Goal: Task Accomplishment & Management: Manage account settings

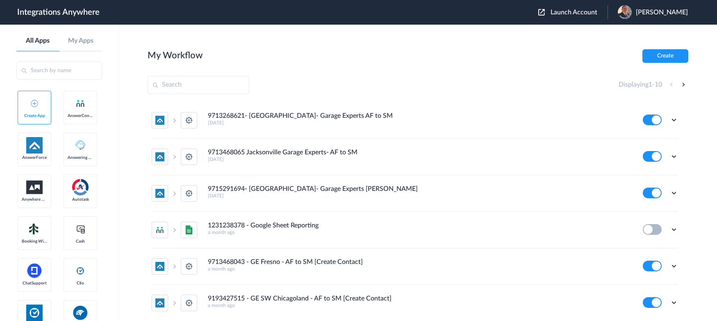
click at [578, 10] on span "Launch Account" at bounding box center [574, 12] width 47 height 7
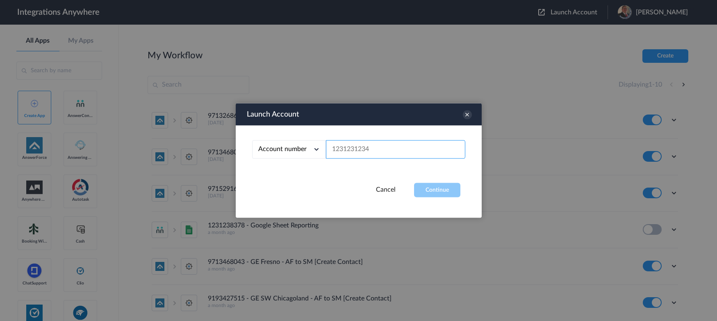
click at [381, 146] on input "text" at bounding box center [395, 149] width 139 height 18
paste input "8774353204"
type input "8774353204"
click at [435, 183] on button "Continue" at bounding box center [437, 190] width 46 height 14
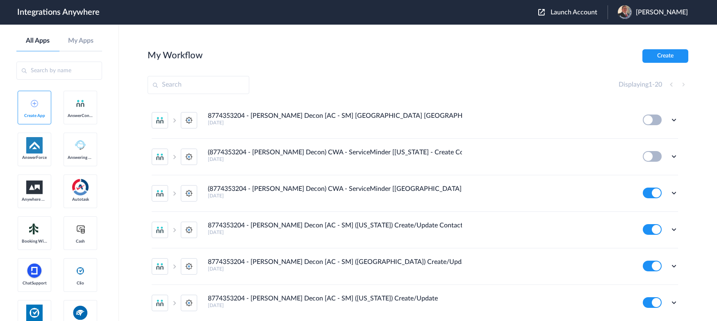
click at [605, 54] on div "My Workflow Create" at bounding box center [418, 56] width 541 height 14
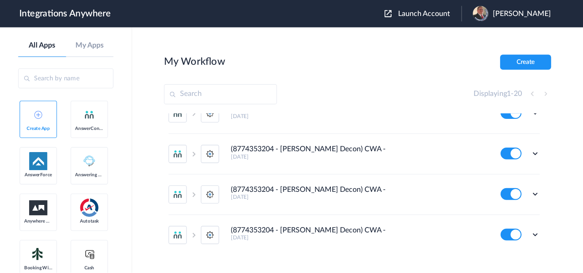
scroll to position [615, 0]
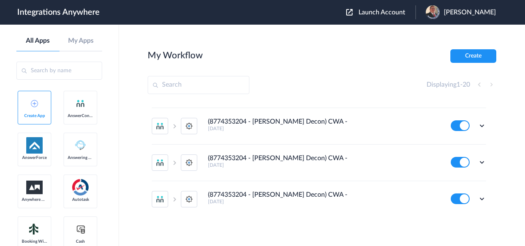
click at [494, 83] on div "Displaying 1 - 20" at bounding box center [462, 85] width 70 height 10
click at [492, 84] on div "Displaying 1 - 20" at bounding box center [462, 85] width 70 height 10
click at [306, 187] on li "(8774353204 - Spaulding Decon) CWA - ServiceMinder [Tampa - Create Contact] 7 y…" at bounding box center [319, 199] width 334 height 36
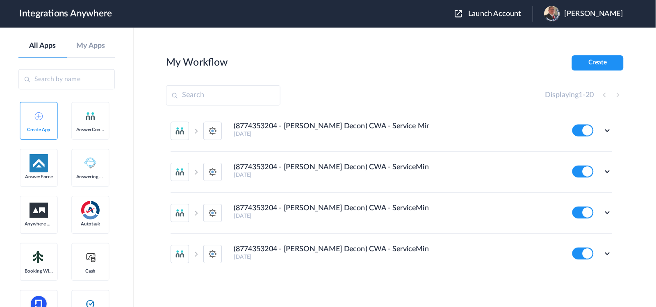
scroll to position [555, 0]
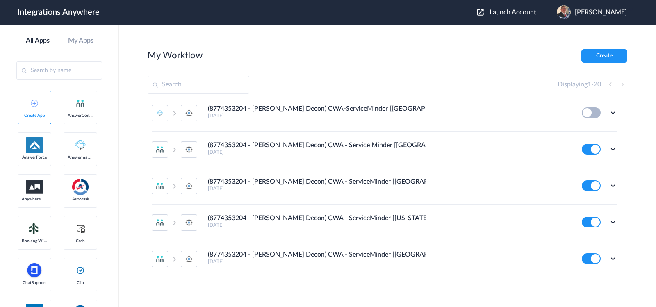
drag, startPoint x: 498, startPoint y: 0, endPoint x: 329, endPoint y: 256, distance: 306.7
click at [329, 256] on h4 "(8774353204 - [PERSON_NAME] Decon) CWA - ServiceMinder [[GEOGRAPHIC_DATA] - Cre…" at bounding box center [317, 255] width 218 height 8
click at [289, 253] on h4 "(8774353204 - [PERSON_NAME] Decon) CWA - ServiceMinder [[GEOGRAPHIC_DATA] - Cre…" at bounding box center [317, 255] width 218 height 8
click at [609, 256] on icon at bounding box center [613, 259] width 8 height 8
click at [580, 207] on link "Edit" at bounding box center [580, 209] width 20 height 6
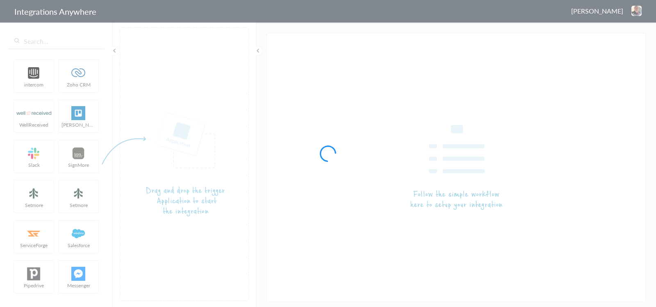
type input "(8774353204 - [PERSON_NAME] Decon) CWA - ServiceMinder [[GEOGRAPHIC_DATA] - Cre…"
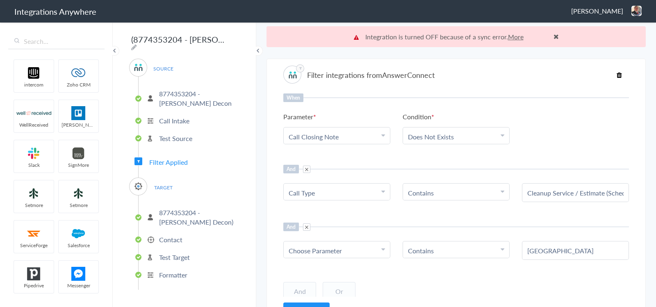
click at [302, 249] on span "Choose Parameter" at bounding box center [315, 250] width 53 height 9
click at [314, 248] on span "Choose Parameter" at bounding box center [315, 250] width 53 height 9
click at [320, 251] on span "Choose Parameter" at bounding box center [315, 250] width 53 height 9
click at [319, 270] on input "text" at bounding box center [337, 274] width 106 height 18
paste input "What is the name of the City?"
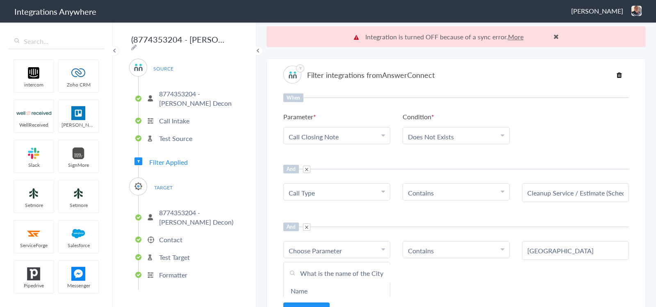
scroll to position [0, 10]
type input "What is the name of the City?"
click at [340, 291] on link "What is the name of the City?" at bounding box center [337, 291] width 106 height 18
click at [442, 260] on div "When Parameter Choose Parameter Call Closing Note Name Email Phone Was the call…" at bounding box center [456, 195] width 346 height 203
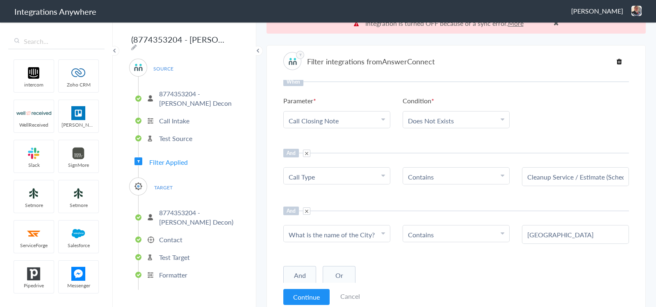
scroll to position [20, 0]
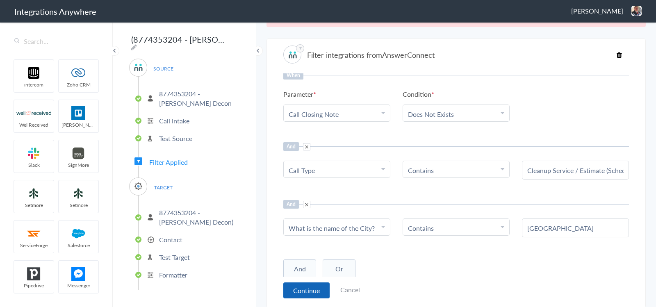
click at [299, 285] on button "Continue" at bounding box center [306, 291] width 46 height 16
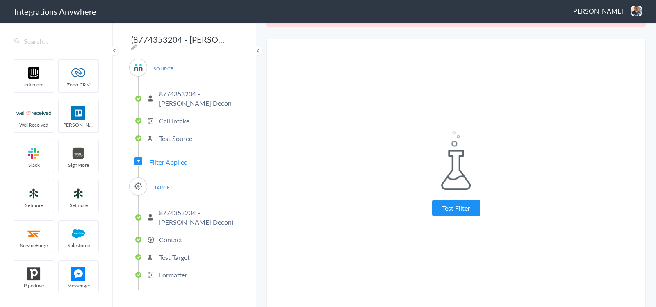
click at [467, 203] on button "Test Filter" at bounding box center [456, 208] width 48 height 16
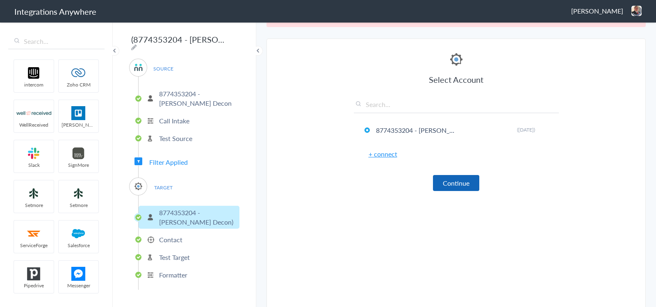
click at [455, 175] on button "Continue" at bounding box center [456, 183] width 46 height 16
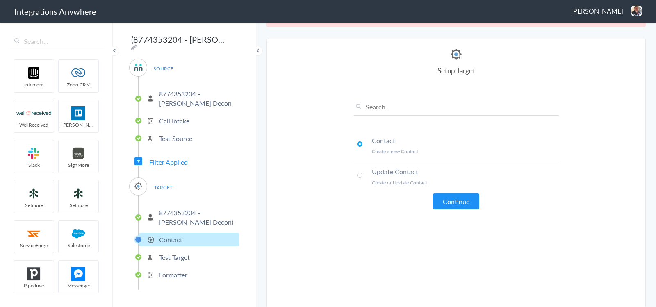
click at [407, 175] on li "Update Contact Create or Update Contact" at bounding box center [456, 176] width 205 height 31
click at [406, 152] on p "Create a new Contact" at bounding box center [465, 151] width 187 height 7
click at [450, 196] on button "Continue" at bounding box center [456, 202] width 46 height 16
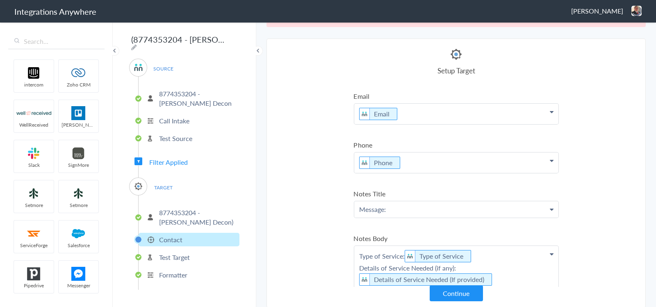
scroll to position [102, 0]
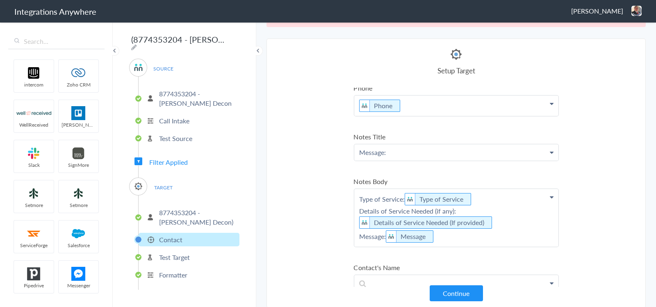
click at [404, 148] on p "Message:" at bounding box center [456, 152] width 204 height 16
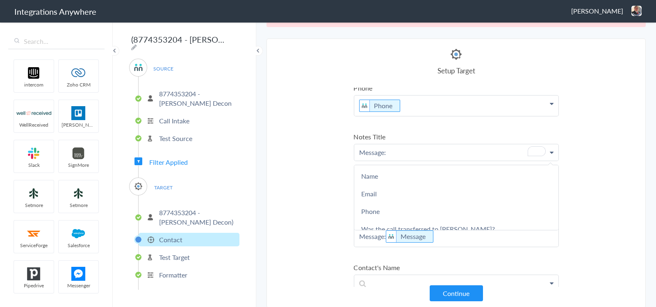
click at [404, 148] on p "Message:" at bounding box center [456, 152] width 204 height 16
click at [291, 151] on section "Select Account 7046755929 Rename Delete (a year ago) 1210006548 Rename Delete (…" at bounding box center [456, 173] width 379 height 269
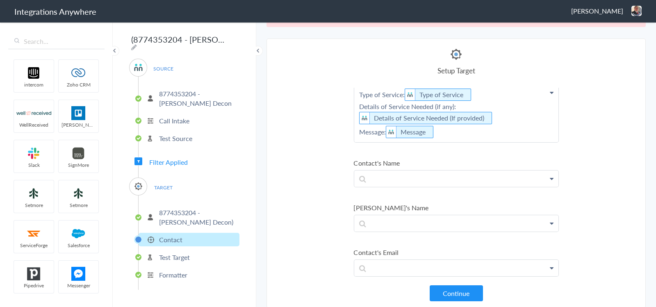
scroll to position [256, 0]
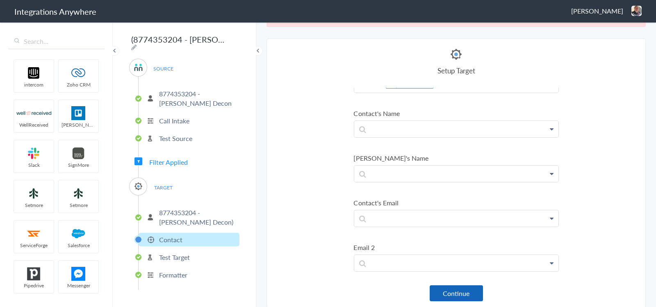
click at [440, 288] on button "Continue" at bounding box center [456, 293] width 53 height 16
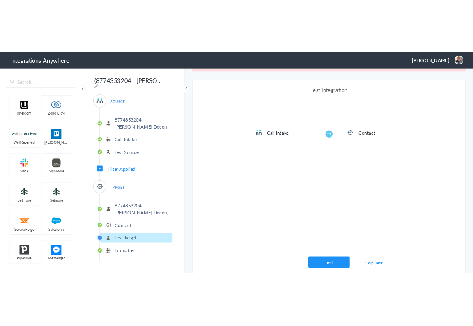
scroll to position [240, 0]
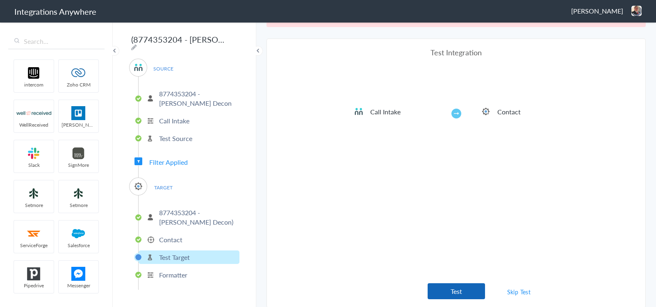
click at [444, 290] on button "Test" at bounding box center [456, 291] width 57 height 16
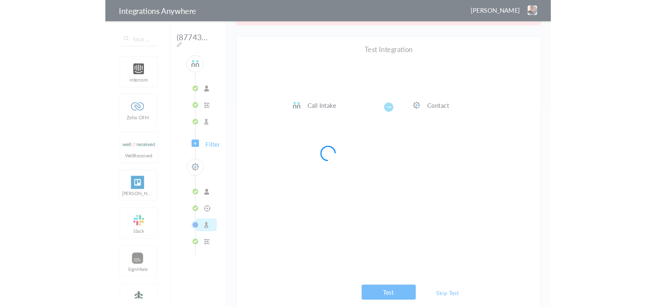
scroll to position [0, 0]
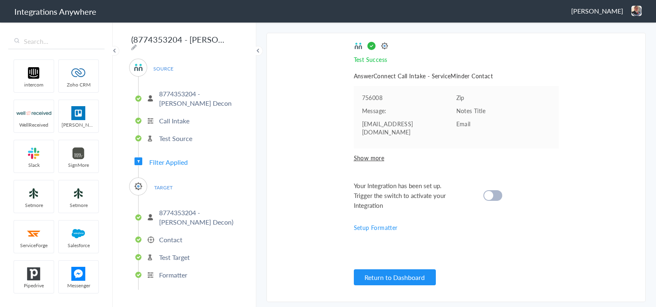
click at [493, 190] on div at bounding box center [493, 195] width 19 height 11
click at [408, 276] on button "Return to Dashboard" at bounding box center [395, 277] width 82 height 16
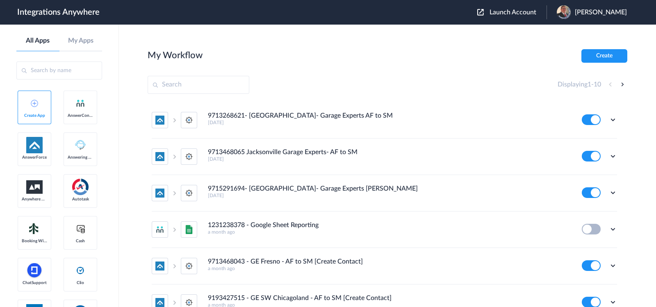
click at [504, 13] on span "Launch Account" at bounding box center [513, 12] width 47 height 7
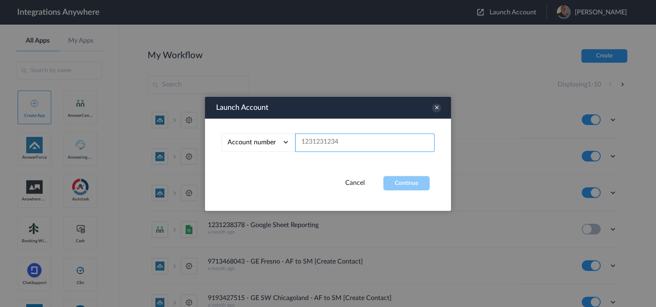
click at [368, 144] on input "text" at bounding box center [364, 142] width 139 height 18
paste input "8774353204"
type input "8774353204"
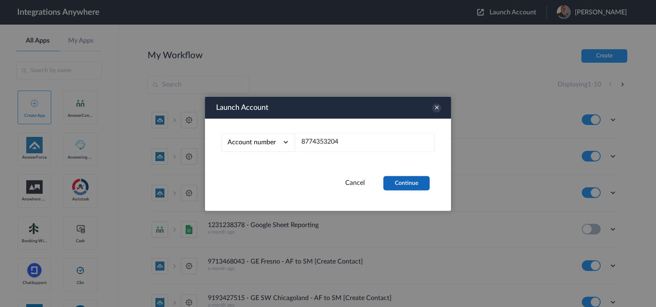
click at [395, 181] on button "Continue" at bounding box center [407, 183] width 46 height 14
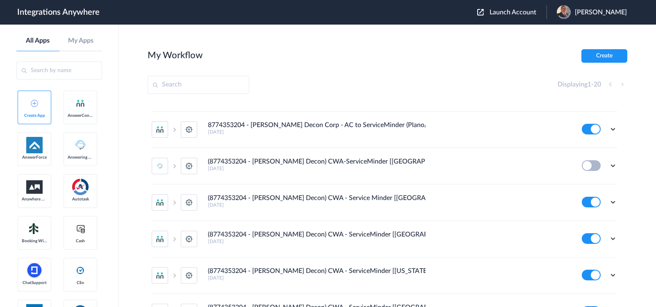
scroll to position [555, 0]
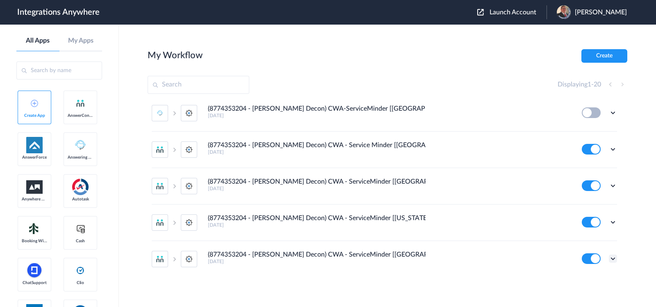
click at [609, 255] on icon at bounding box center [613, 259] width 8 height 8
click at [582, 207] on li "Edit" at bounding box center [590, 208] width 53 height 15
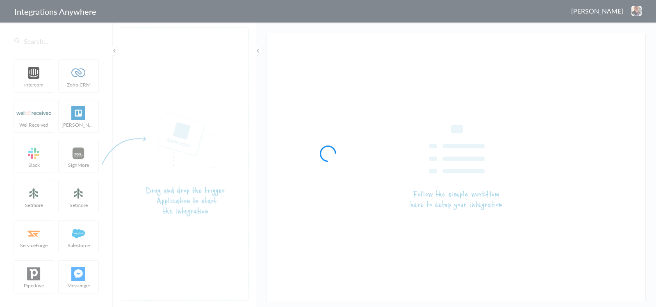
type input "(8774353204 - [PERSON_NAME] Decon) CWA - ServiceMinder [[GEOGRAPHIC_DATA] - Cre…"
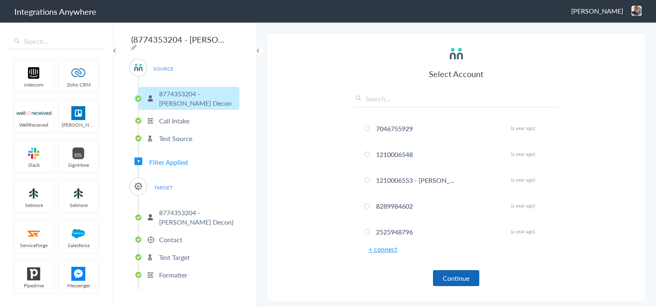
click at [452, 280] on button "Continue" at bounding box center [456, 278] width 46 height 16
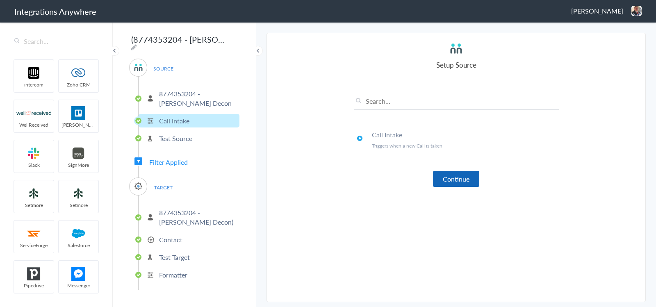
click at [461, 177] on button "Continue" at bounding box center [456, 179] width 46 height 16
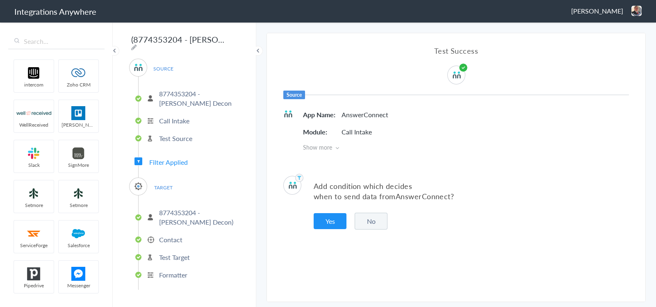
click at [344, 220] on button "Yes" at bounding box center [330, 221] width 33 height 16
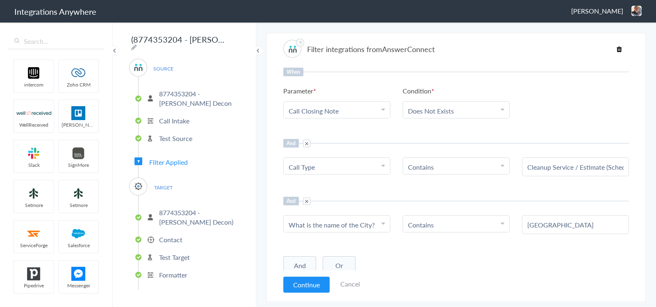
click at [311, 259] on button "And" at bounding box center [299, 265] width 33 height 19
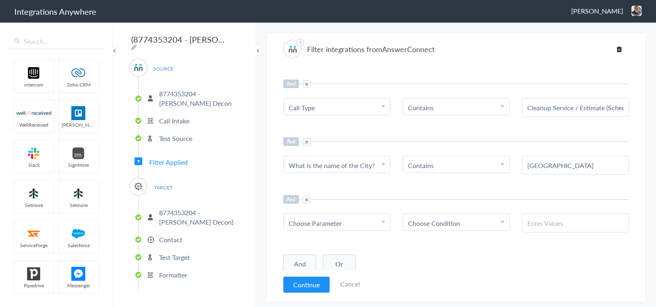
scroll to position [59, 0]
click at [369, 219] on div "Choose Parameter" at bounding box center [337, 223] width 96 height 9
click at [336, 240] on input "text" at bounding box center [337, 246] width 106 height 18
type input "ser"
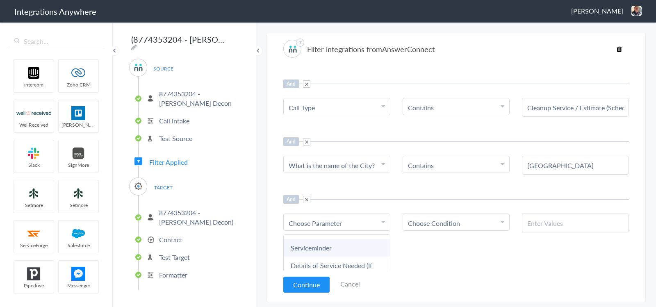
click at [338, 247] on link "Serviceminder" at bounding box center [337, 248] width 106 height 18
click at [429, 221] on span "Choose Condition" at bounding box center [434, 223] width 52 height 9
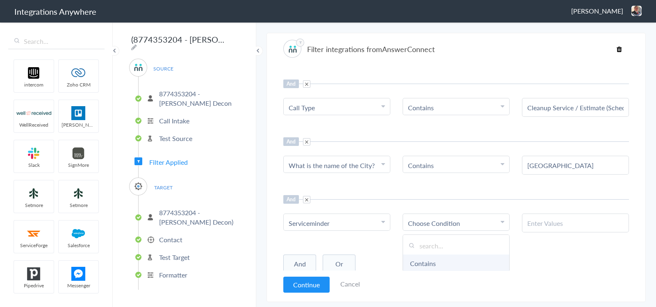
click at [427, 258] on link "Contains" at bounding box center [456, 264] width 106 height 18
click at [543, 219] on input "text" at bounding box center [576, 223] width 96 height 9
drag, startPoint x: 539, startPoint y: 216, endPoint x: 535, endPoint y: 219, distance: 5.0
click at [537, 218] on div at bounding box center [575, 223] width 107 height 19
click at [534, 219] on input "text" at bounding box center [576, 223] width 96 height 9
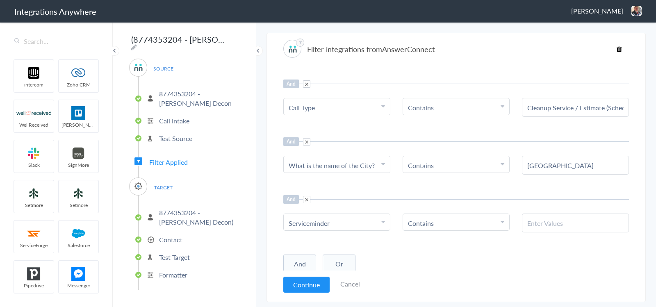
paste input "No Info Found - Yes"
type input "No Info Found - Yes"
click at [523, 249] on div "When Parameter Choose Parameter Call Closing Note Name Email Phone Was the call…" at bounding box center [456, 169] width 346 height 203
click at [301, 284] on button "Continue" at bounding box center [306, 285] width 46 height 16
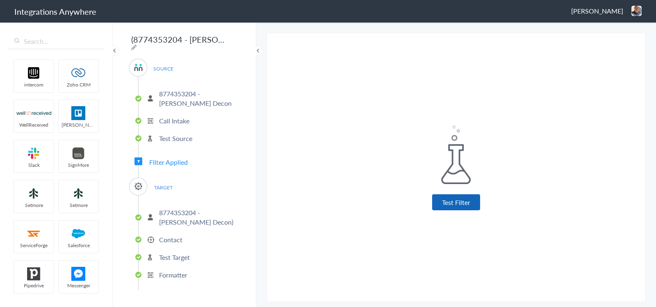
click at [460, 201] on button "Test Filter" at bounding box center [456, 202] width 48 height 16
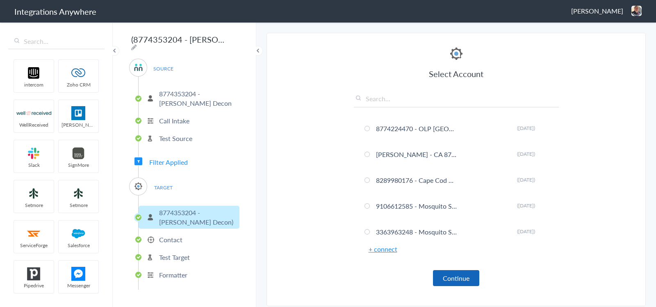
click at [448, 274] on button "Continue" at bounding box center [456, 278] width 46 height 16
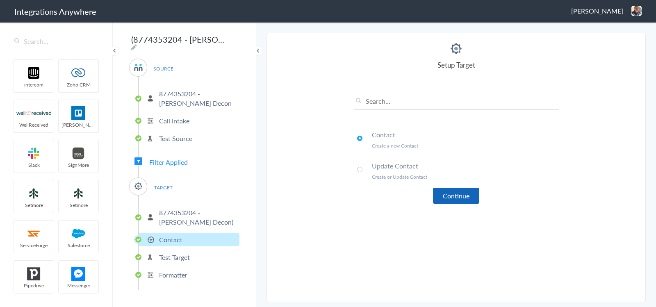
click at [461, 198] on button "Continue" at bounding box center [456, 196] width 46 height 16
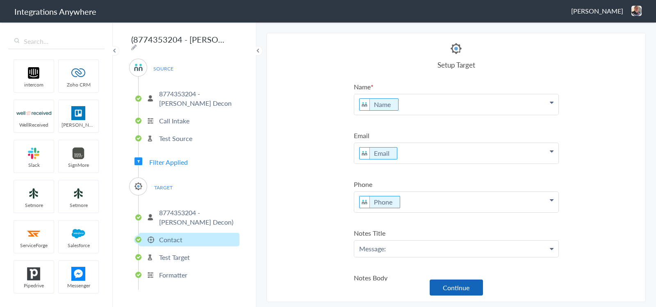
click at [459, 288] on button "Continue" at bounding box center [456, 288] width 53 height 16
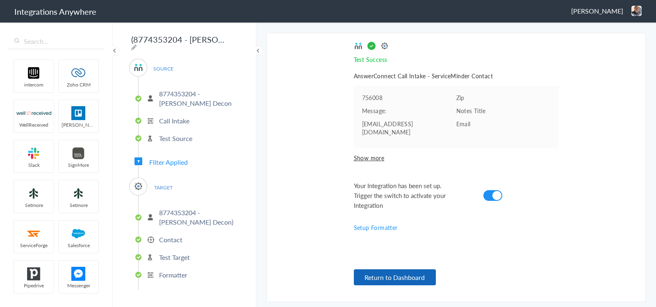
click at [409, 278] on button "Return to Dashboard" at bounding box center [395, 277] width 82 height 16
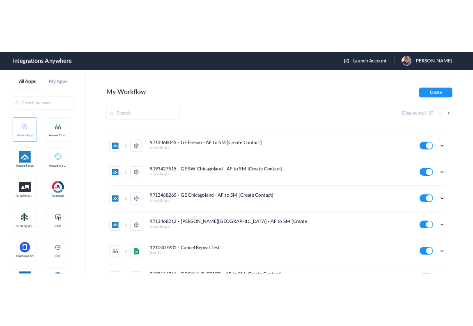
scroll to position [190, 0]
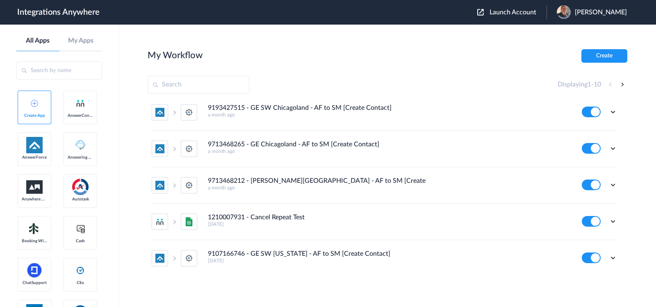
click at [501, 14] on span "Launch Account" at bounding box center [513, 12] width 47 height 7
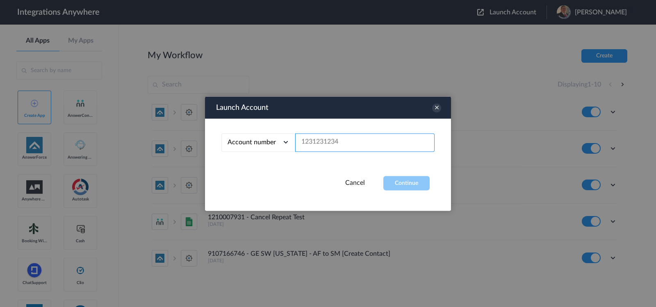
click at [332, 135] on input "text" at bounding box center [364, 142] width 139 height 18
paste input "8774353204"
type input "8774353204"
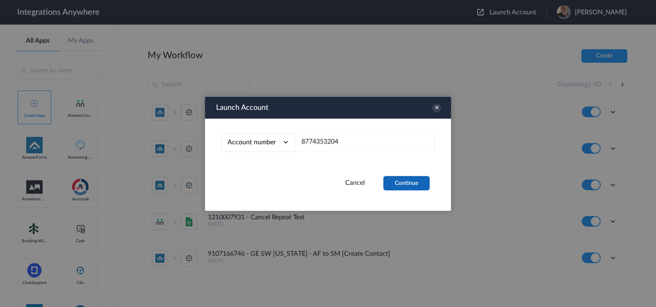
click at [409, 183] on button "Continue" at bounding box center [407, 183] width 46 height 14
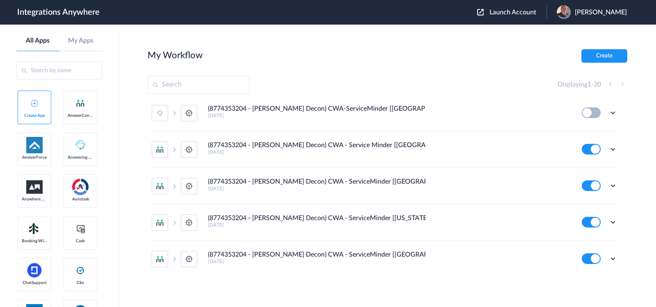
scroll to position [503, 0]
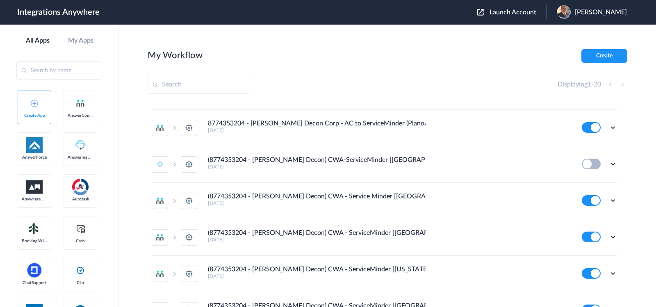
click at [394, 164] on h5 "[DATE]" at bounding box center [389, 167] width 363 height 6
click at [393, 166] on h5 "[DATE]" at bounding box center [389, 167] width 363 height 6
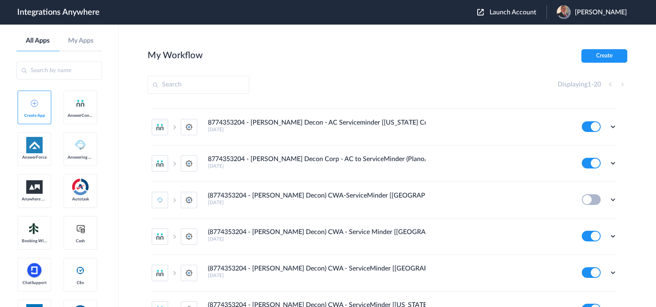
scroll to position [452, 0]
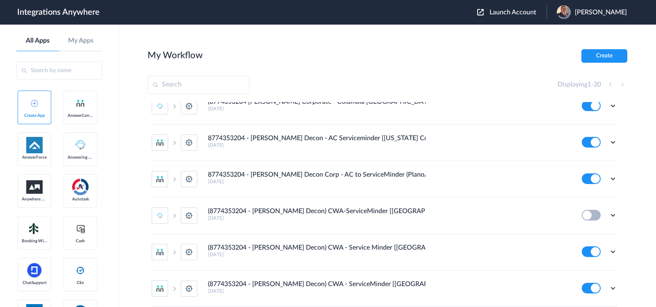
click at [409, 183] on h5 "5 years ago" at bounding box center [389, 182] width 363 height 6
click at [609, 176] on icon at bounding box center [613, 179] width 8 height 8
click at [584, 195] on li "Edit" at bounding box center [590, 197] width 53 height 15
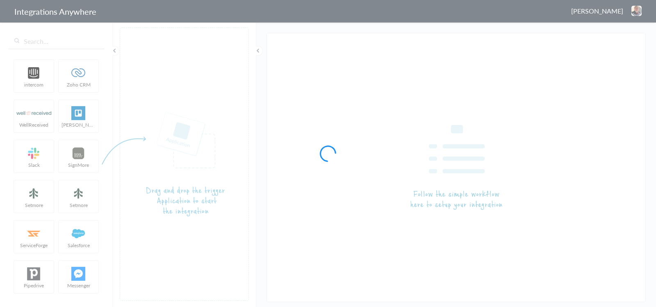
type input "8774353204 - [PERSON_NAME] Decon Corp - AC to ServiceMinder (Plano/Flower Mound…"
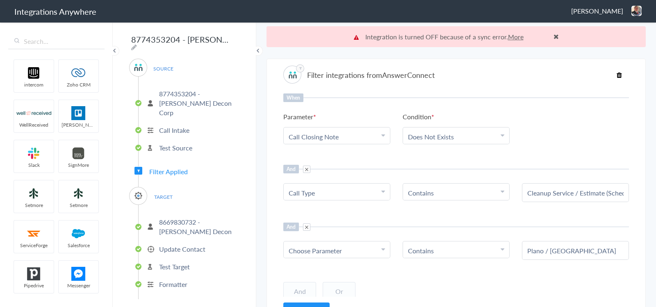
click at [338, 250] on span "Choose Parameter" at bounding box center [315, 250] width 53 height 9
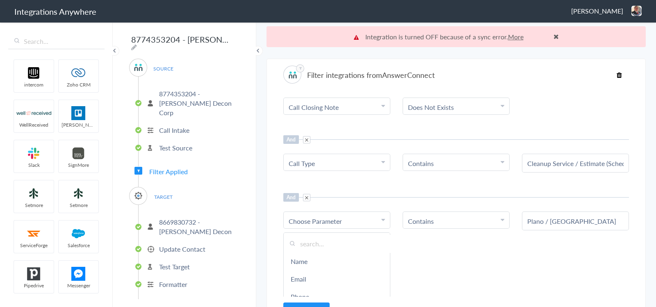
click at [324, 240] on input "text" at bounding box center [337, 244] width 106 height 18
paste input "What is the name of the City?"
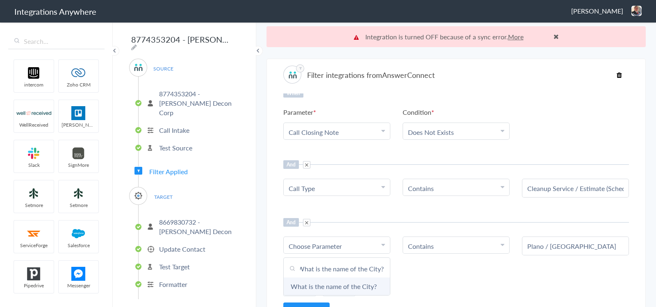
type input "What is the name of the City?"
click at [335, 283] on link "What is the name of the City?" at bounding box center [337, 287] width 106 height 18
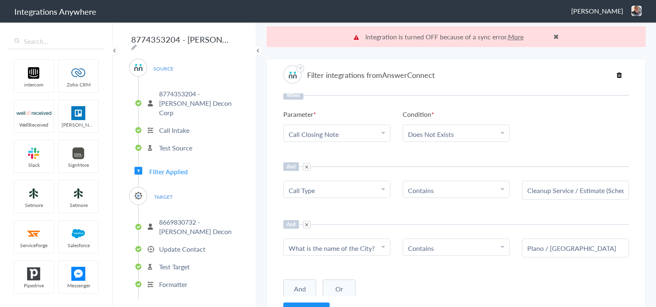
click at [534, 247] on input "Plano / Flower Mound" at bounding box center [576, 248] width 96 height 9
paste input "All Else"
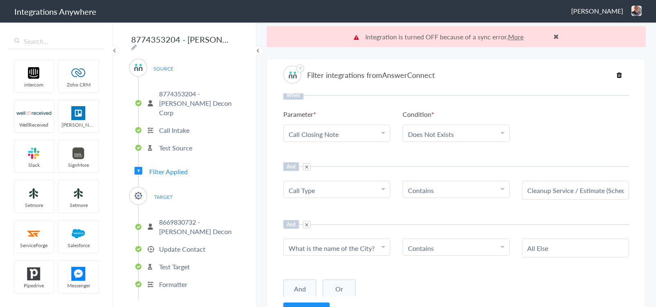
type input "All Else"
click at [516, 217] on div "When Parameter Choose Parameter Call Closing Note Name Email Phone Was the call…" at bounding box center [456, 195] width 346 height 203
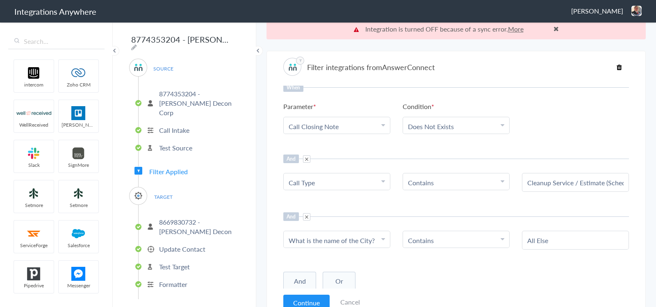
scroll to position [20, 0]
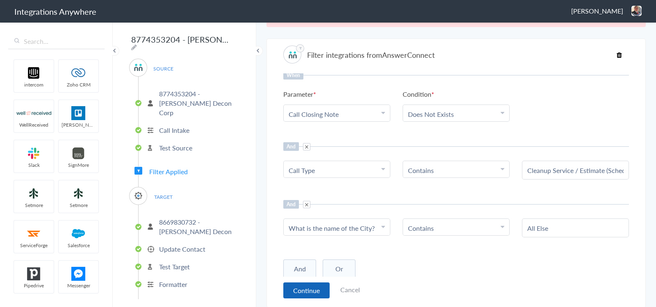
click at [306, 288] on button "Continue" at bounding box center [306, 291] width 46 height 16
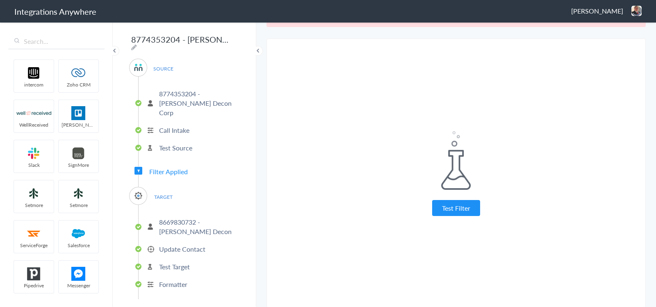
click at [432, 210] on button "Test Filter" at bounding box center [456, 208] width 48 height 16
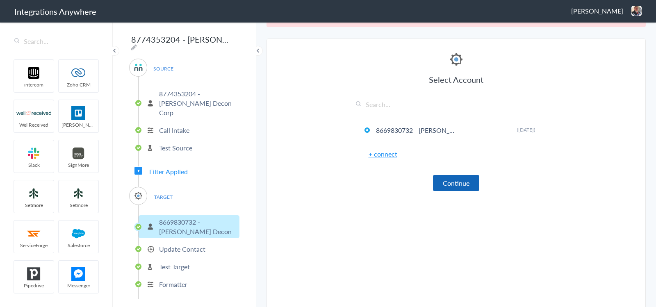
click at [453, 187] on button "Continue" at bounding box center [456, 183] width 46 height 16
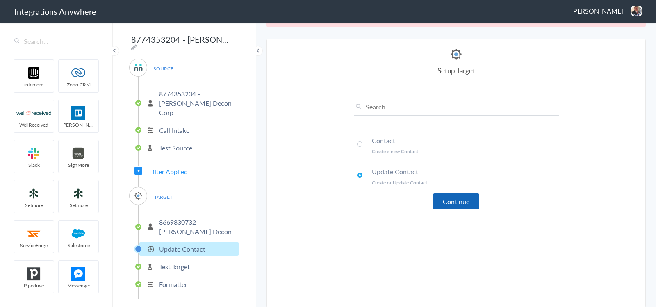
click at [445, 200] on button "Continue" at bounding box center [456, 202] width 46 height 16
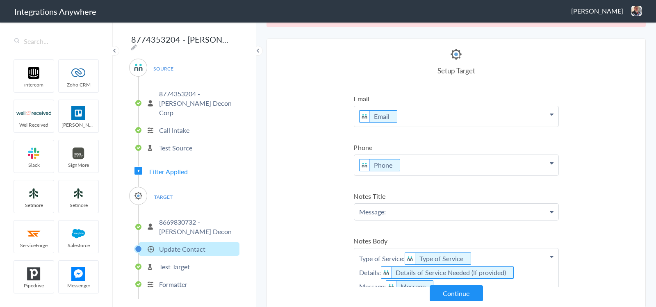
scroll to position [102, 0]
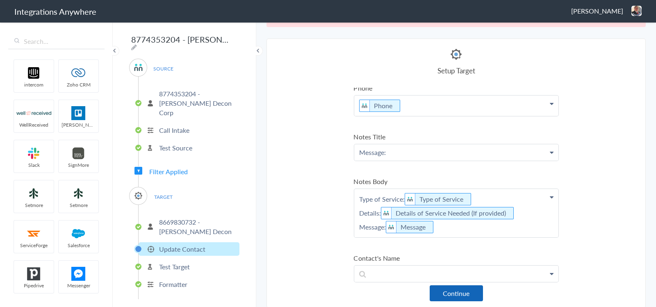
click at [461, 289] on button "Continue" at bounding box center [456, 293] width 53 height 16
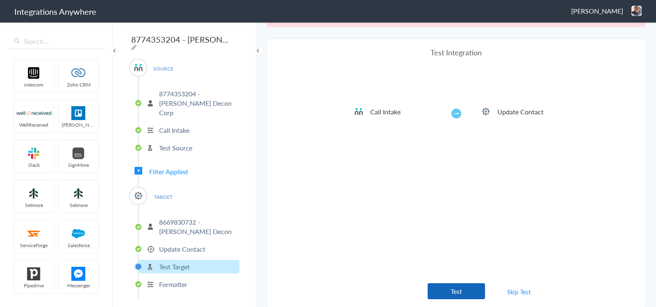
click at [459, 288] on button "Test" at bounding box center [456, 291] width 57 height 16
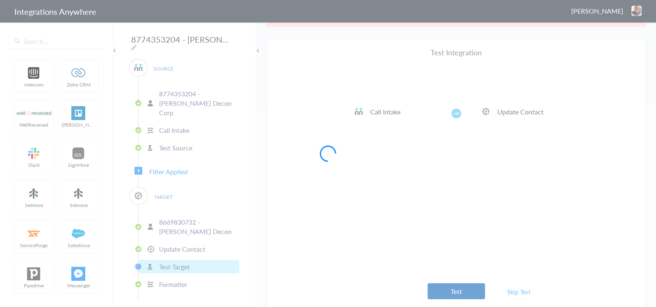
scroll to position [0, 0]
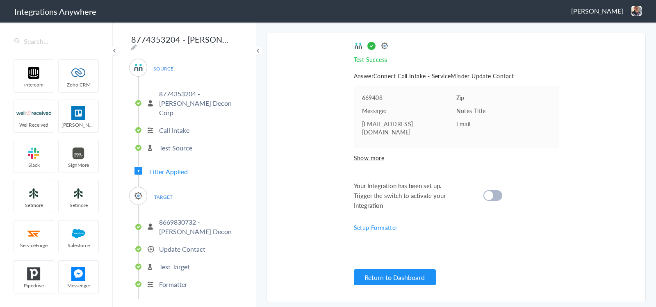
click at [495, 181] on div "Your Integration has been set up. Trigger the switch to activate your Integrati…" at bounding box center [446, 196] width 185 height 30
click at [492, 190] on div at bounding box center [493, 195] width 19 height 11
click at [392, 268] on div "Return to Dashboard" at bounding box center [456, 277] width 205 height 18
click at [389, 273] on button "Return to Dashboard" at bounding box center [395, 277] width 82 height 16
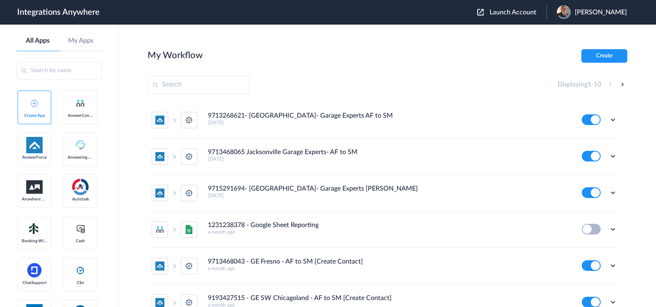
click at [507, 12] on span "Launch Account" at bounding box center [513, 12] width 47 height 7
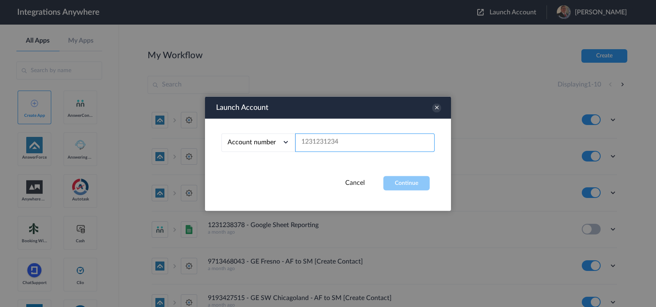
click at [359, 140] on input "text" at bounding box center [364, 142] width 139 height 18
paste input "8774353204"
type input "8774353204"
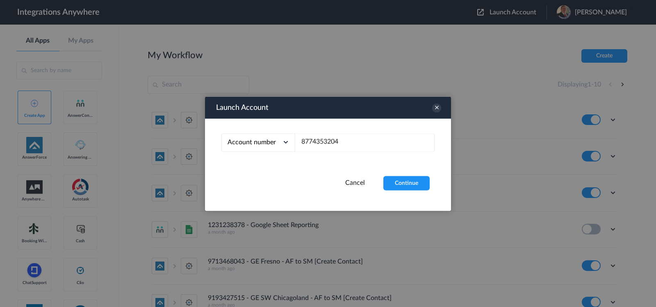
click at [407, 187] on button "Continue" at bounding box center [407, 183] width 46 height 14
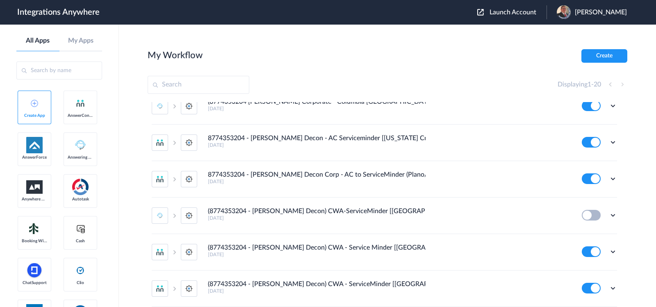
scroll to position [401, 0]
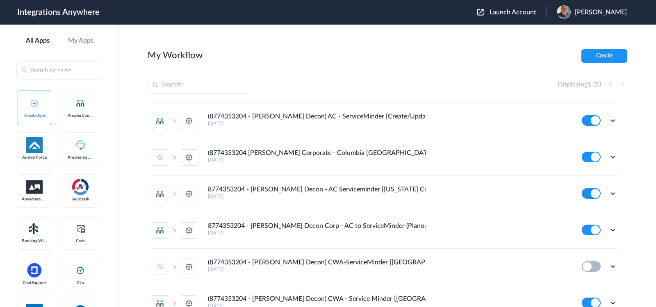
click at [609, 191] on ul "8774353204 - [PERSON_NAME] Decon [AC - SM] [GEOGRAPHIC_DATA] [GEOGRAPHIC_DATA] …" at bounding box center [385, 66] width 474 height 730
click at [609, 192] on icon at bounding box center [613, 194] width 8 height 8
drag, startPoint x: 587, startPoint y: 211, endPoint x: 464, endPoint y: 214, distance: 123.9
click at [448, 216] on li "8774353204 - [PERSON_NAME] Decon Corp - AC to ServiceMinder (Plano/Flower Mound…" at bounding box center [385, 230] width 466 height 37
click at [609, 192] on icon at bounding box center [613, 194] width 8 height 8
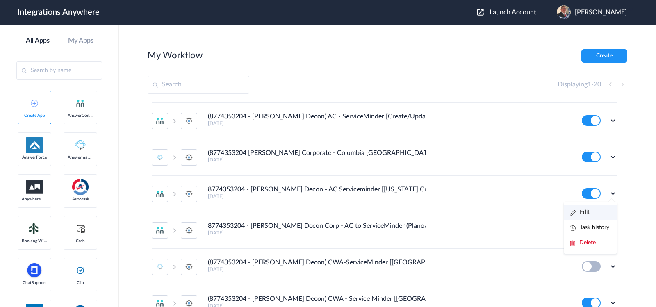
click at [586, 214] on li "Edit" at bounding box center [590, 212] width 53 height 15
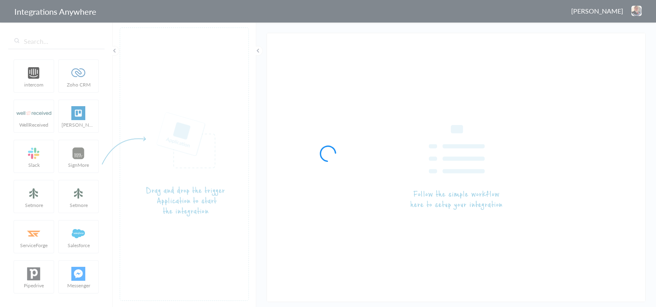
type input "8774353204 - [PERSON_NAME] Decon - AC Serviceminder [[US_STATE] Create/Update C…"
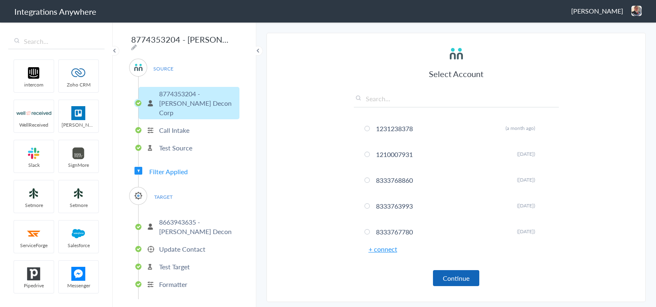
click at [453, 276] on button "Continue" at bounding box center [456, 278] width 46 height 16
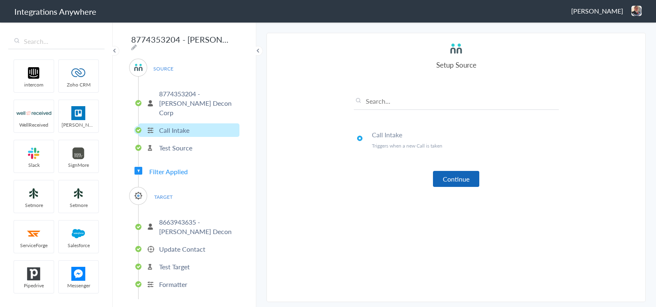
click at [470, 182] on button "Continue" at bounding box center [456, 179] width 46 height 16
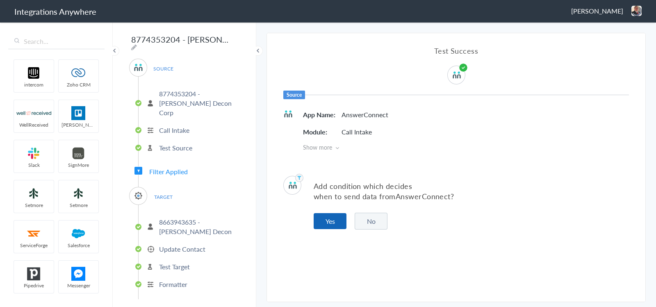
click at [334, 216] on button "Yes" at bounding box center [330, 221] width 33 height 16
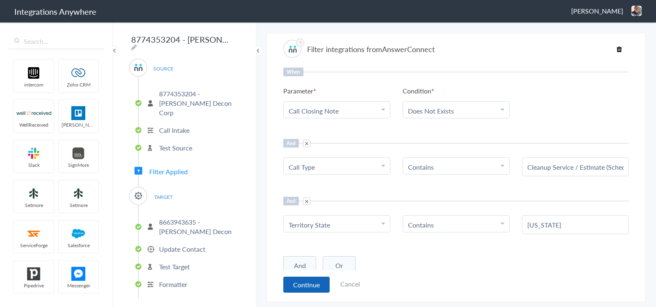
click at [293, 279] on button "Continue" at bounding box center [306, 285] width 46 height 16
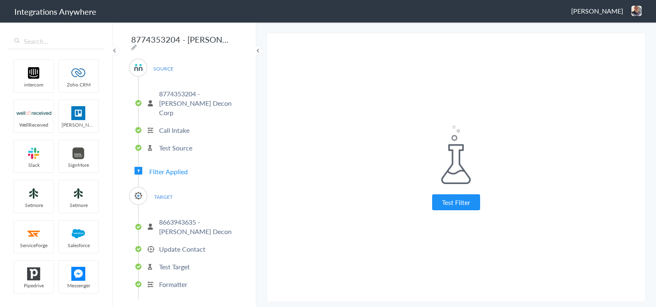
click at [440, 209] on button "Test Filter" at bounding box center [456, 202] width 48 height 16
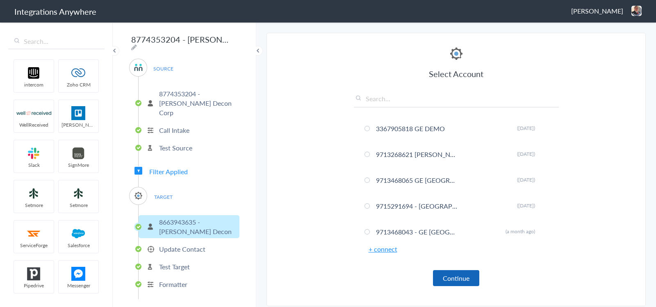
click at [450, 272] on button "Continue" at bounding box center [456, 278] width 46 height 16
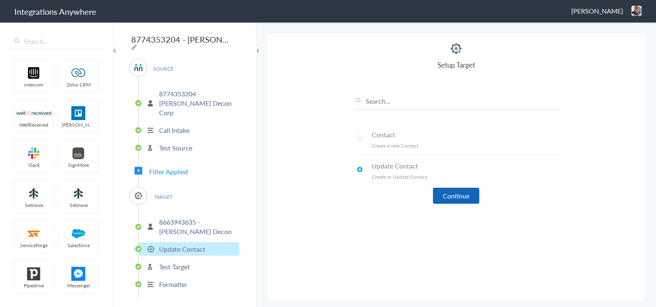
click at [455, 194] on button "Continue" at bounding box center [456, 196] width 46 height 16
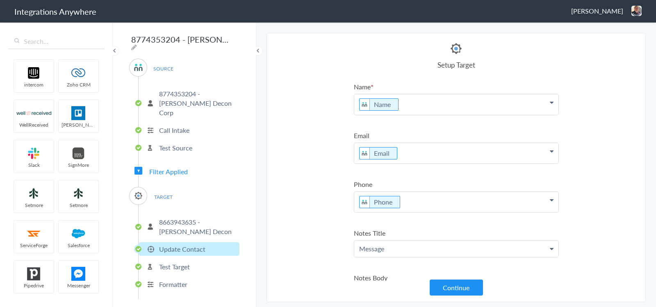
click at [459, 285] on button "Continue" at bounding box center [456, 288] width 53 height 16
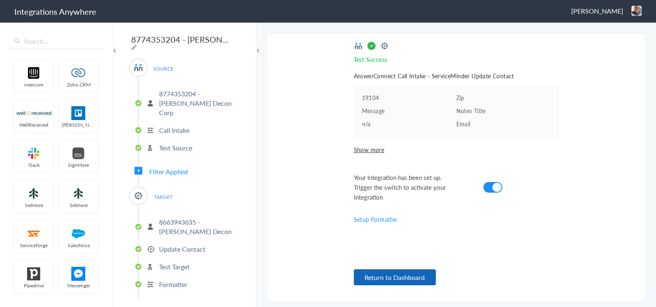
click at [410, 269] on button "Return to Dashboard" at bounding box center [395, 277] width 82 height 16
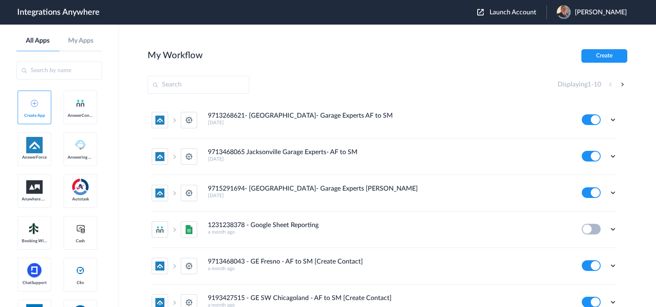
click at [512, 13] on span "Launch Account" at bounding box center [513, 12] width 47 height 7
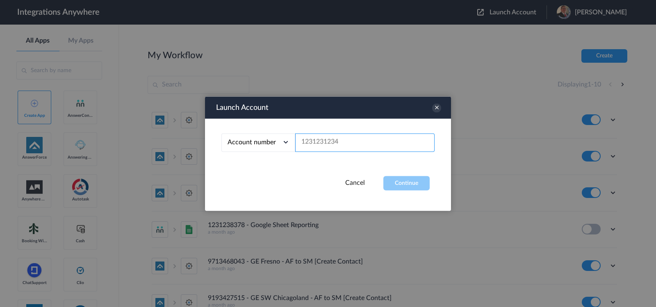
click at [353, 140] on input "text" at bounding box center [364, 142] width 139 height 18
paste input "8774353204"
type input "8774353204"
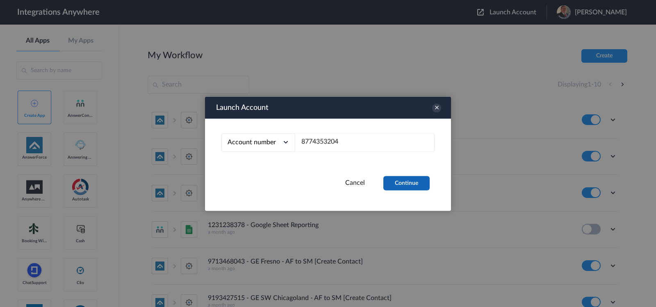
click at [392, 178] on button "Continue" at bounding box center [407, 183] width 46 height 14
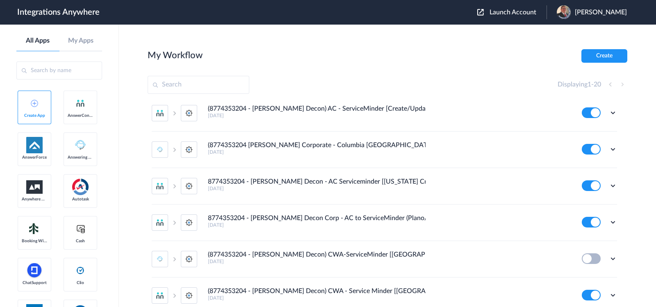
scroll to position [401, 0]
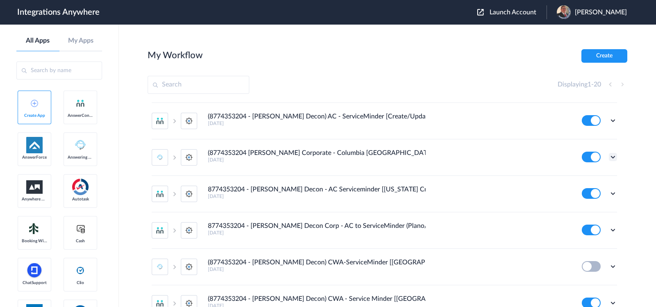
click at [609, 153] on icon at bounding box center [613, 157] width 8 height 8
click at [589, 173] on li "Edit" at bounding box center [590, 176] width 53 height 15
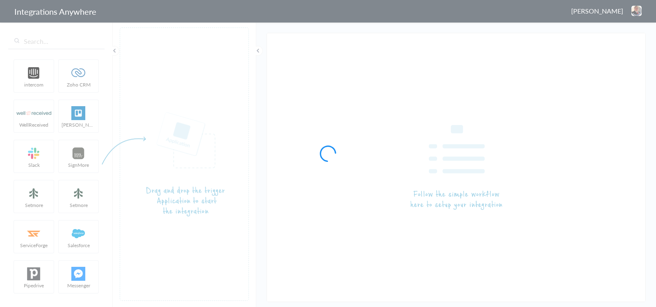
type input "(8774353204 [PERSON_NAME] Corporate - Columbia [GEOGRAPHIC_DATA]) AC to Service…"
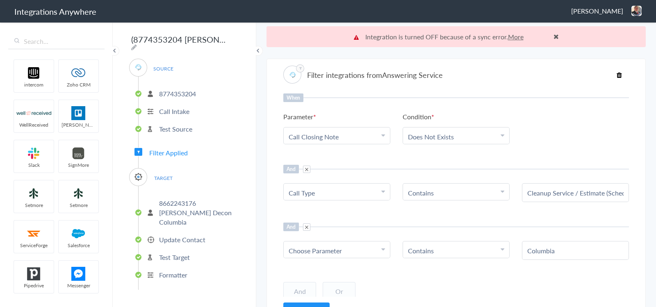
click at [371, 247] on div "Choose Parameter" at bounding box center [337, 250] width 96 height 9
click at [331, 268] on input "text" at bounding box center [337, 274] width 106 height 18
paste input "Territory State"
type input "Territory State"
drag, startPoint x: 444, startPoint y: 246, endPoint x: 541, endPoint y: 248, distance: 97.6
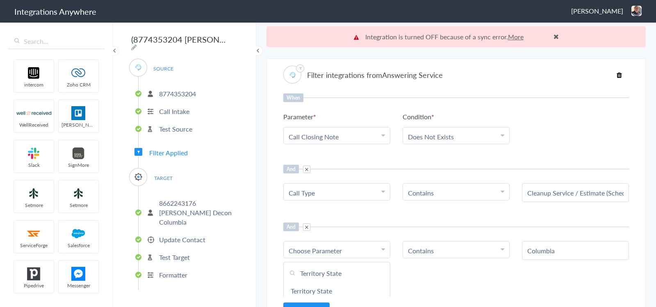
click at [445, 246] on li "Contains" at bounding box center [454, 250] width 93 height 9
click at [550, 247] on input "Columbia" at bounding box center [576, 250] width 96 height 9
click at [528, 251] on input "Columbia" at bounding box center [576, 250] width 96 height 9
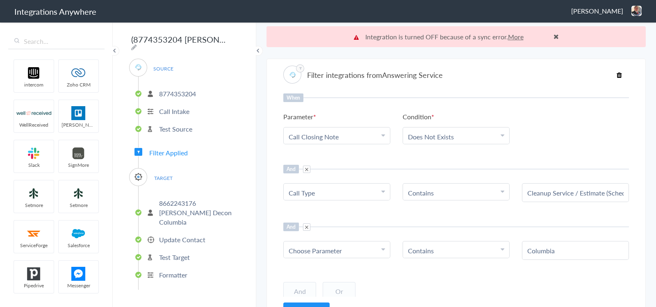
paste input "South Carolin"
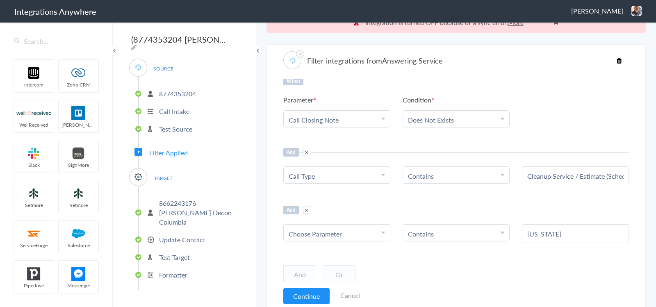
scroll to position [20, 0]
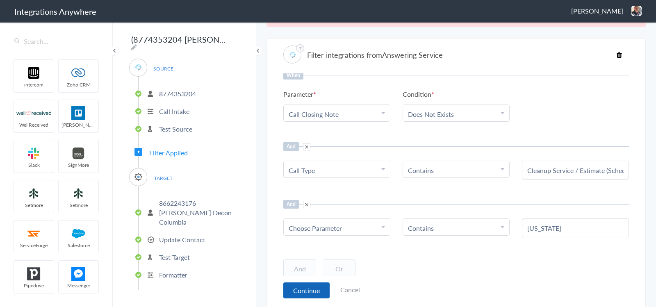
type input "South Carolina"
click at [305, 288] on button "Continue" at bounding box center [306, 291] width 46 height 16
click at [310, 288] on button "Continue" at bounding box center [306, 291] width 46 height 16
click at [304, 284] on button "Continue" at bounding box center [306, 291] width 46 height 16
click at [297, 293] on button "Continue" at bounding box center [306, 291] width 46 height 16
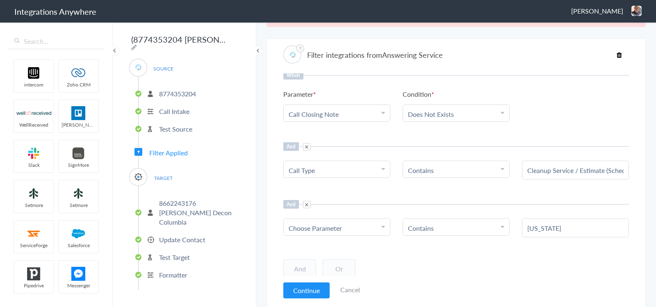
click at [350, 288] on link "Cancel" at bounding box center [350, 289] width 20 height 9
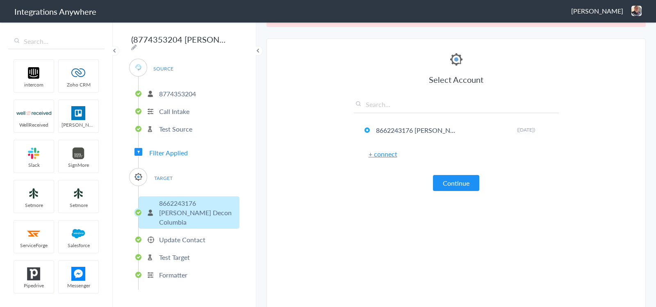
click at [170, 142] on div "SOURCE 8774353204 Call Intake Test Source Filter Applied TARGET 8662243176 Spau…" at bounding box center [184, 174] width 110 height 231
click at [167, 149] on span "Filter Applied" at bounding box center [168, 152] width 39 height 9
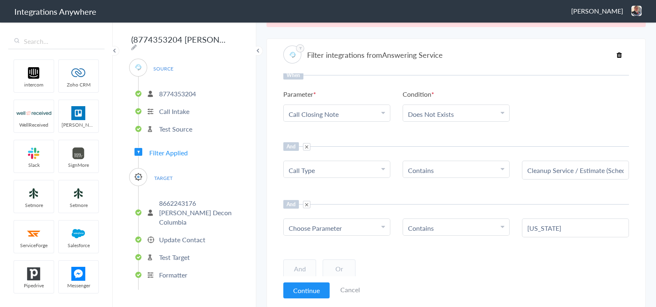
click at [326, 233] on link "Choose Parameter" at bounding box center [337, 227] width 106 height 16
click at [334, 248] on input "text" at bounding box center [337, 251] width 106 height 18
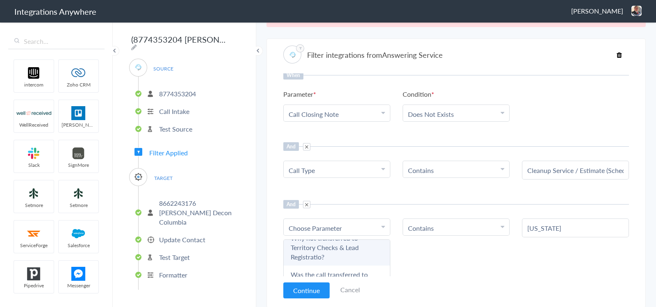
scroll to position [43, 0]
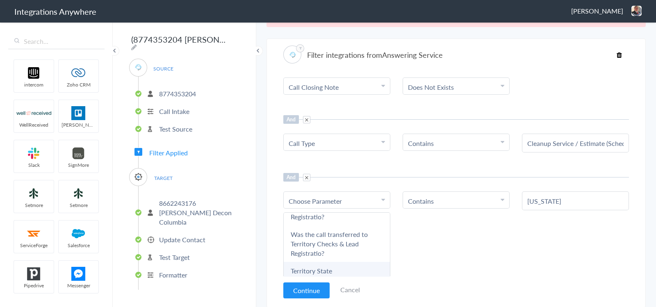
type input "territory"
click at [347, 263] on link "Territory State" at bounding box center [337, 271] width 106 height 18
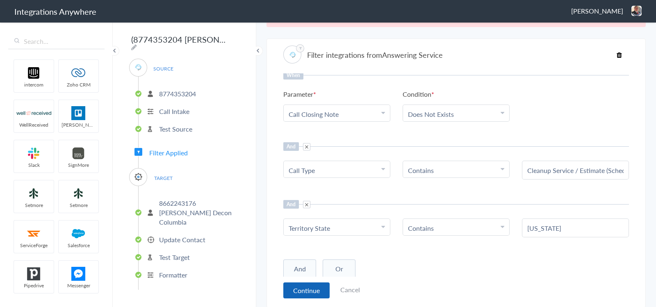
click at [308, 288] on button "Continue" at bounding box center [306, 291] width 46 height 16
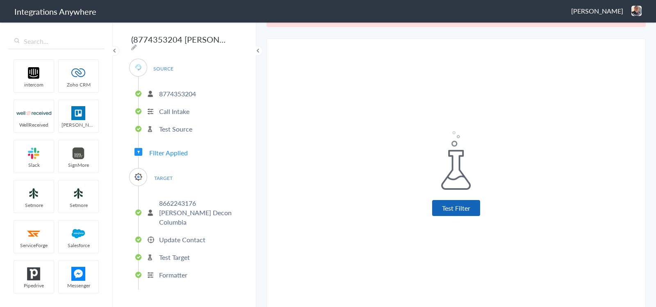
click at [451, 212] on button "Test Filter" at bounding box center [456, 208] width 48 height 16
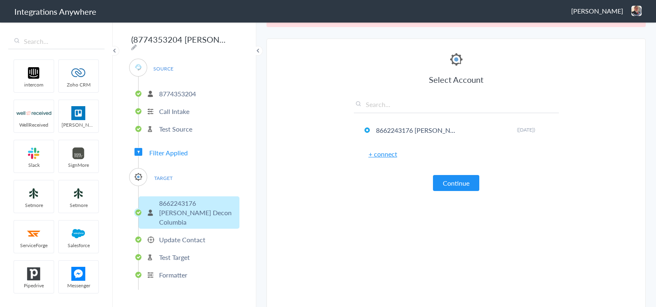
click at [447, 171] on div "Select Account 8662243176 Spaulding Decon Columbia Rename Delete (4 years ago) …" at bounding box center [456, 121] width 205 height 140
click at [449, 179] on button "Continue" at bounding box center [456, 183] width 46 height 16
click at [450, 192] on article "Select Account 8662243176 Spaulding Decon Columbia Rename Delete (4 years ago) …" at bounding box center [456, 177] width 205 height 252
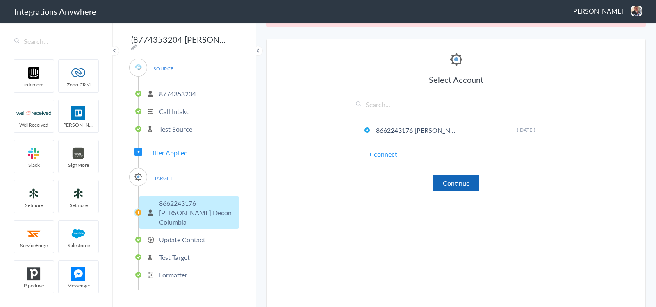
click at [452, 183] on button "Continue" at bounding box center [456, 183] width 46 height 16
click at [384, 156] on link "+ connect" at bounding box center [383, 153] width 29 height 9
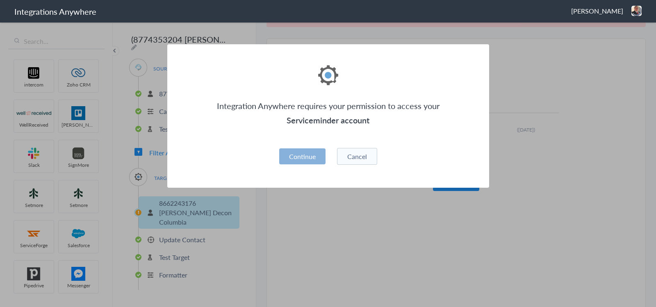
drag, startPoint x: 318, startPoint y: 148, endPoint x: 332, endPoint y: 153, distance: 15.0
click at [319, 148] on button "Continue" at bounding box center [302, 156] width 46 height 16
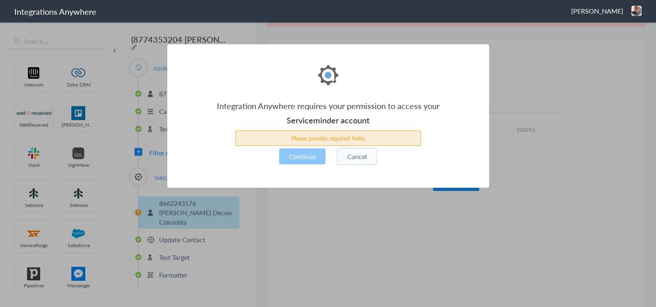
click at [346, 155] on button "Cancel" at bounding box center [357, 156] width 40 height 17
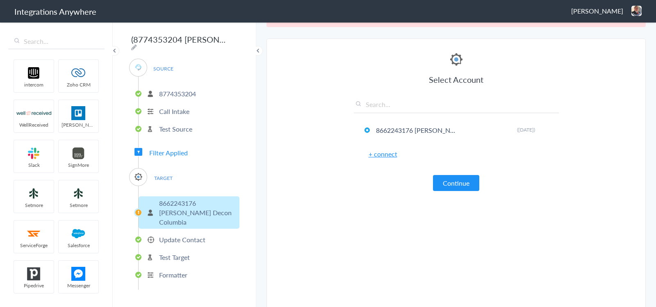
click at [180, 126] on p "Test Source" at bounding box center [175, 128] width 33 height 9
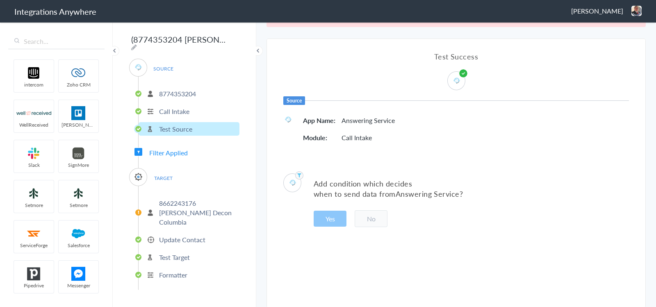
scroll to position [0, 0]
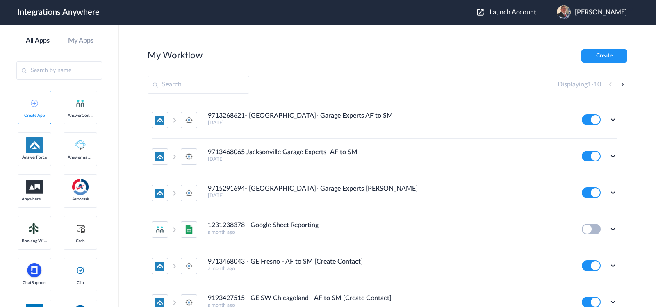
click at [504, 17] on div "Launch Account [PERSON_NAME] My Account Logout" at bounding box center [556, 12] width 158 height 14
click at [508, 13] on span "Launch Account" at bounding box center [513, 12] width 47 height 7
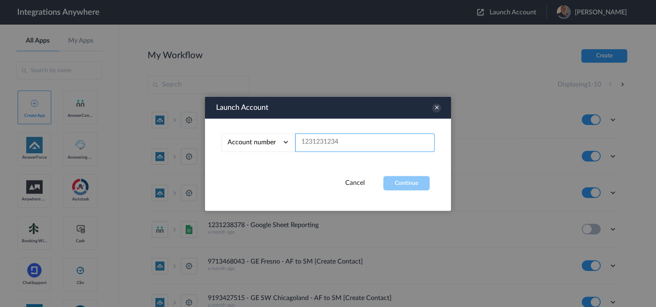
click at [352, 139] on input "text" at bounding box center [364, 142] width 139 height 18
paste input "8774353204"
type input "8774353204"
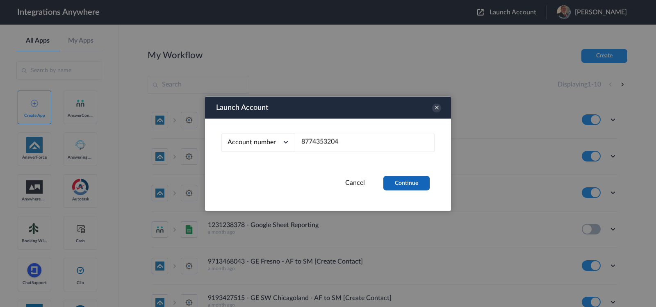
click at [402, 182] on button "Continue" at bounding box center [407, 183] width 46 height 14
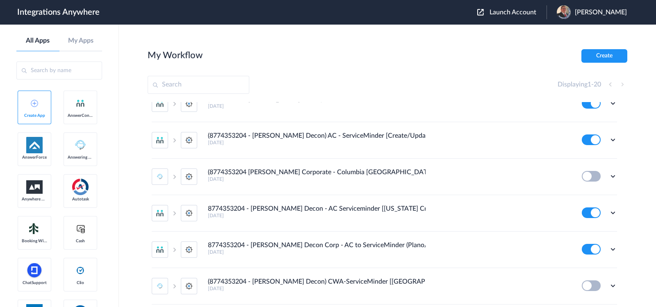
scroll to position [359, 0]
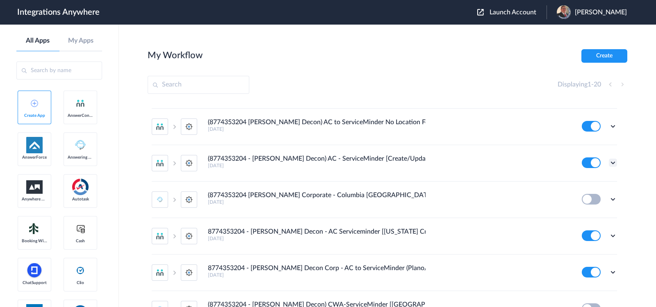
click at [609, 159] on icon at bounding box center [613, 163] width 8 height 8
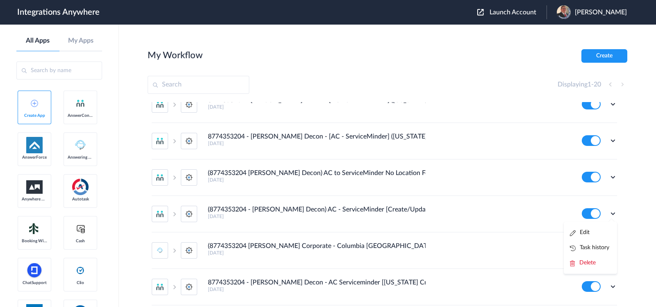
click at [382, 172] on h4 "(8774353204 [PERSON_NAME] Decon) AC to ServiceMinder No Location Found [create/…" at bounding box center [317, 173] width 218 height 8
click at [609, 176] on icon at bounding box center [613, 177] width 8 height 8
click at [584, 192] on li "Edit" at bounding box center [590, 196] width 53 height 15
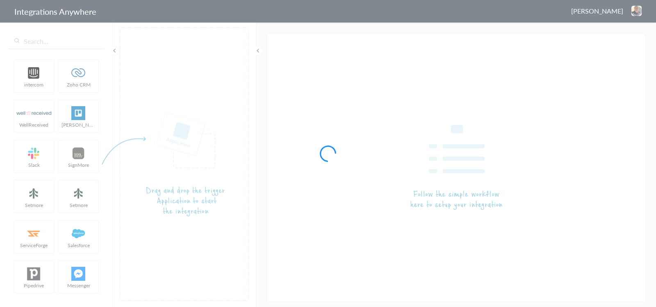
type input "(8774353204 [PERSON_NAME] Decon) AC to ServiceMinder No Location Found [create/…"
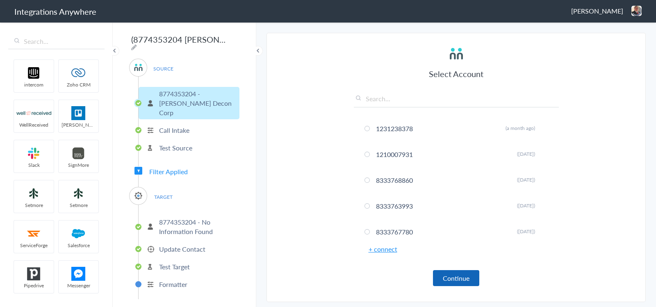
click at [443, 279] on button "Continue" at bounding box center [456, 278] width 46 height 16
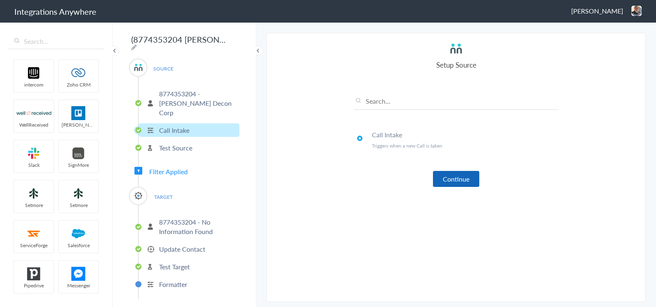
click at [447, 180] on button "Continue" at bounding box center [456, 179] width 46 height 16
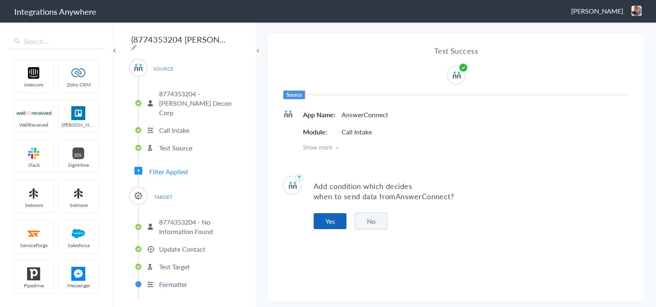
click at [329, 219] on button "Yes" at bounding box center [330, 221] width 33 height 16
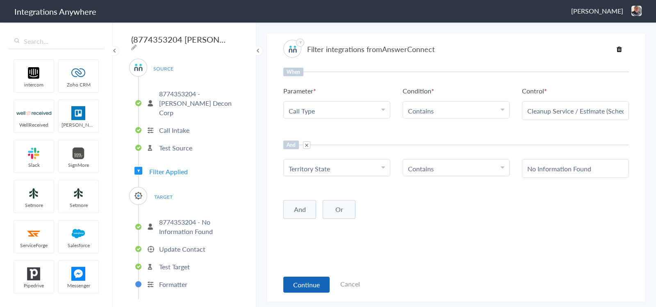
click at [303, 283] on button "Continue" at bounding box center [306, 285] width 46 height 16
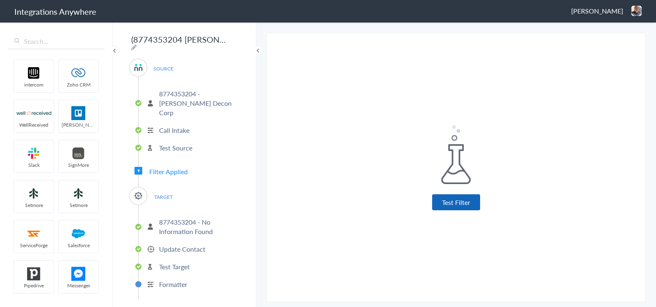
click at [454, 201] on button "Test Filter" at bounding box center [456, 202] width 48 height 16
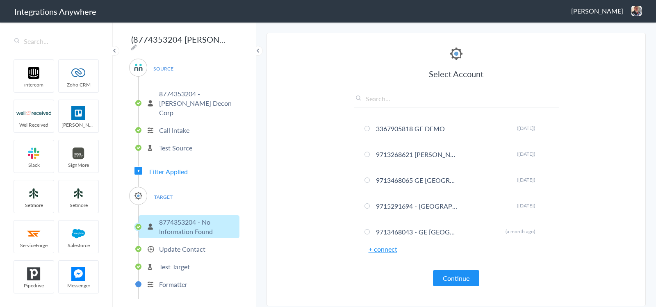
click at [403, 98] on input "text" at bounding box center [456, 101] width 205 height 14
type input "ta"
click at [466, 276] on button "Continue" at bounding box center [456, 278] width 46 height 16
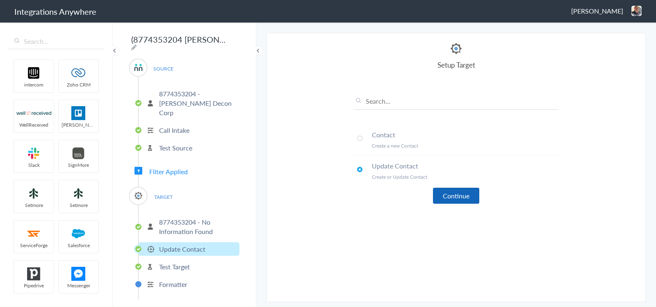
click at [457, 188] on button "Continue" at bounding box center [456, 196] width 46 height 16
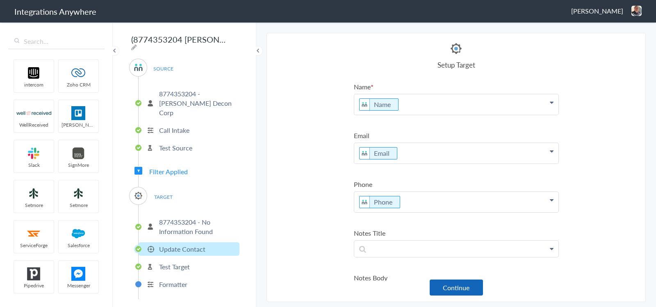
click at [465, 280] on button "Continue" at bounding box center [456, 288] width 53 height 16
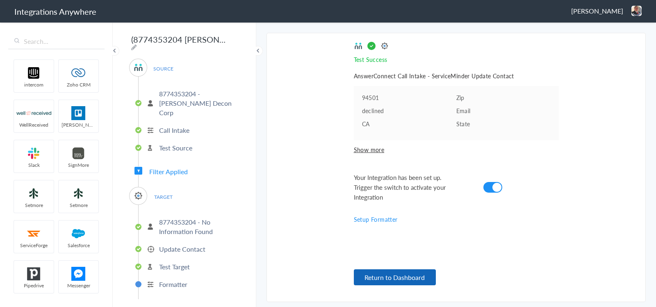
click at [434, 282] on button "Return to Dashboard" at bounding box center [395, 277] width 82 height 16
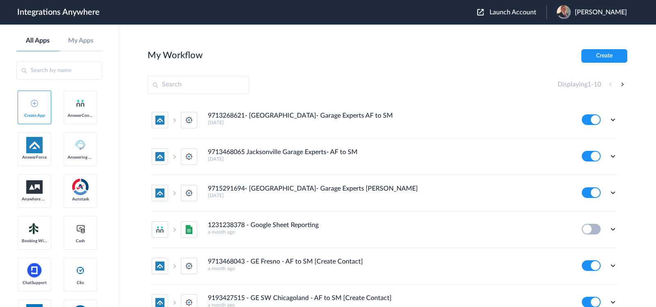
click at [511, 9] on button "Launch Account" at bounding box center [511, 13] width 69 height 8
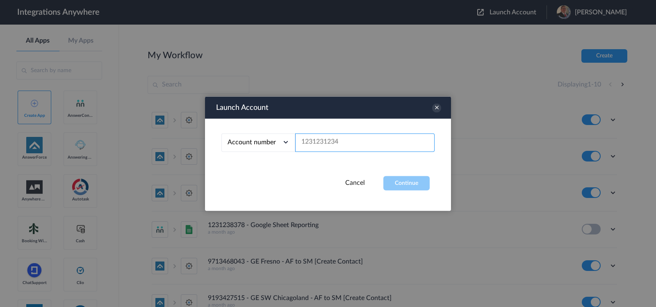
paste input "8774353204"
type input "8774353204"
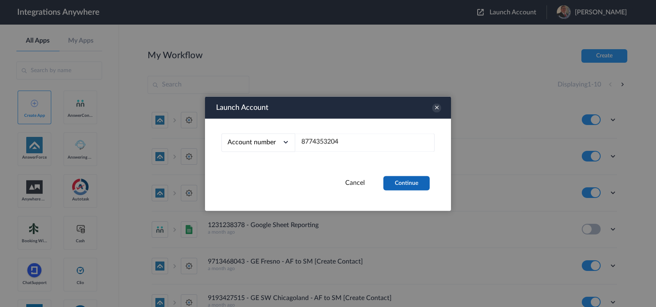
click at [408, 185] on button "Continue" at bounding box center [407, 183] width 46 height 14
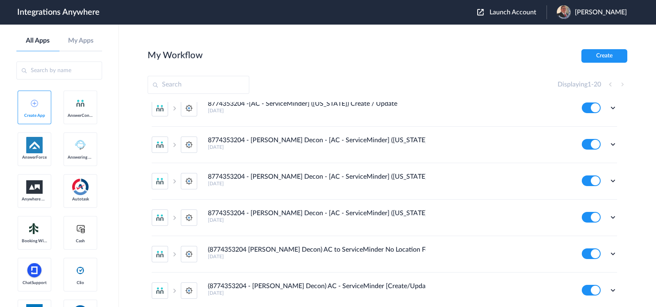
scroll to position [256, 0]
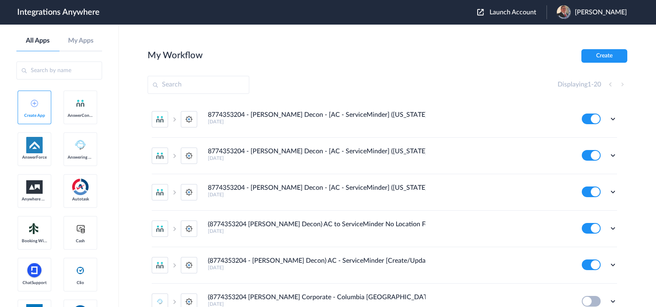
click at [610, 192] on ul "8774353204 - [PERSON_NAME] Decon [AC - SM] [GEOGRAPHIC_DATA] [GEOGRAPHIC_DATA] …" at bounding box center [385, 211] width 474 height 730
click at [609, 192] on icon at bounding box center [613, 192] width 8 height 8
click at [581, 209] on link "Edit" at bounding box center [580, 211] width 20 height 6
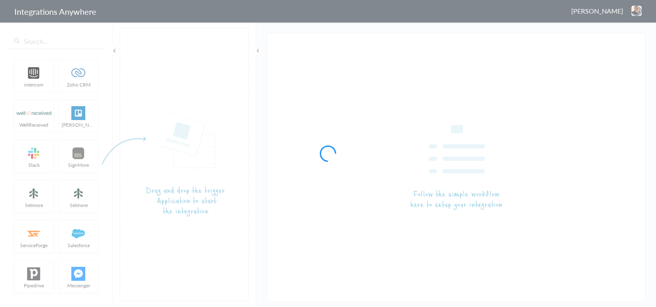
type input "8774353204 - [PERSON_NAME] Decon - [AC - ServiceMinder] ([US_STATE]) Create /Up…"
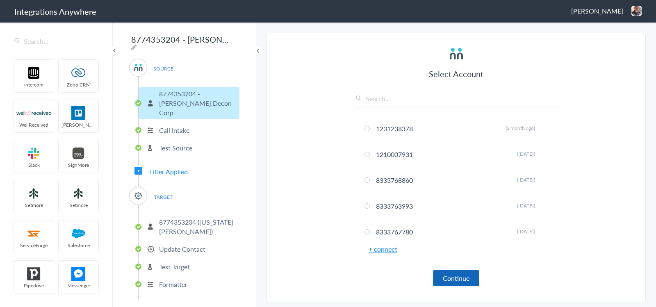
click at [478, 279] on button "Continue" at bounding box center [456, 278] width 46 height 16
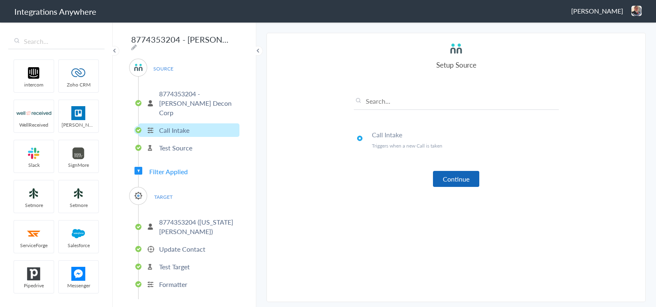
click at [470, 172] on button "Continue" at bounding box center [456, 179] width 46 height 16
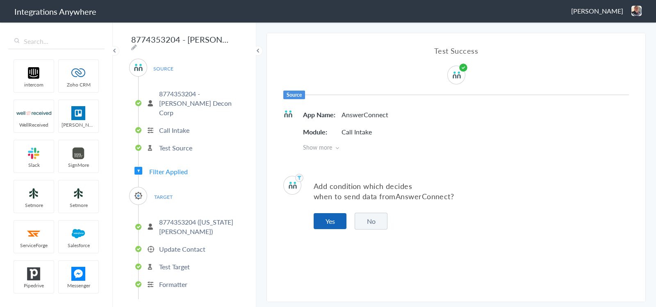
click at [342, 219] on button "Yes" at bounding box center [330, 221] width 33 height 16
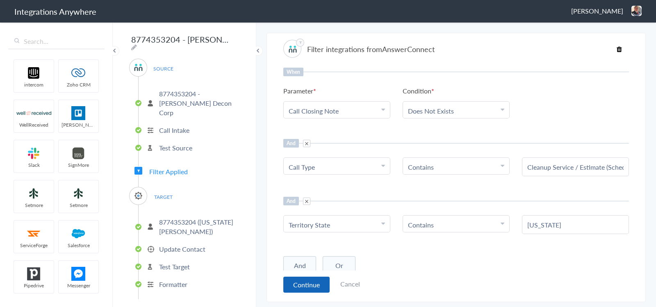
click at [301, 286] on button "Continue" at bounding box center [306, 285] width 46 height 16
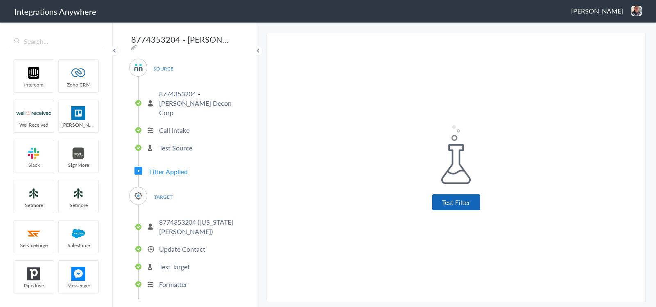
click at [452, 203] on button "Test Filter" at bounding box center [456, 202] width 48 height 16
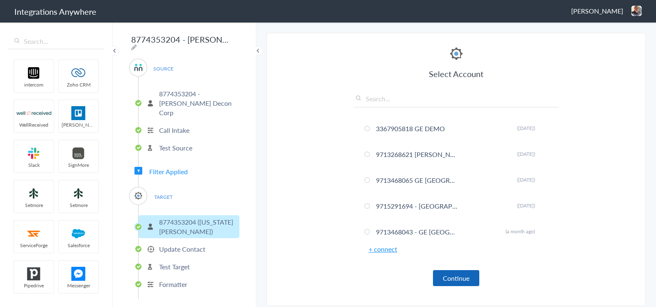
click at [460, 271] on button "Continue" at bounding box center [456, 278] width 46 height 16
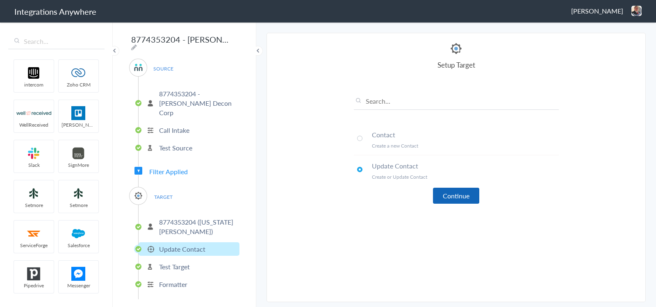
click at [448, 192] on button "Continue" at bounding box center [456, 196] width 46 height 16
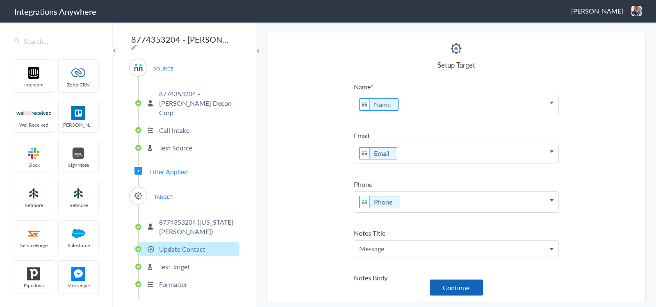
click at [476, 290] on button "Continue" at bounding box center [456, 288] width 53 height 16
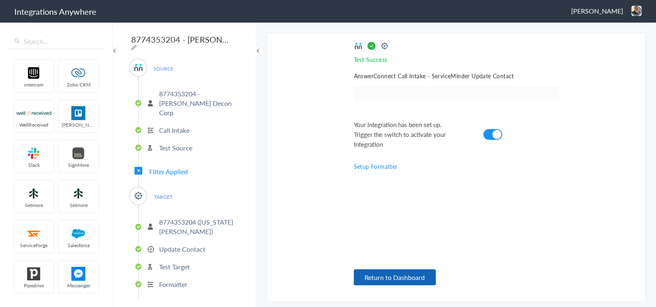
click at [412, 278] on button "Return to Dashboard" at bounding box center [395, 277] width 82 height 16
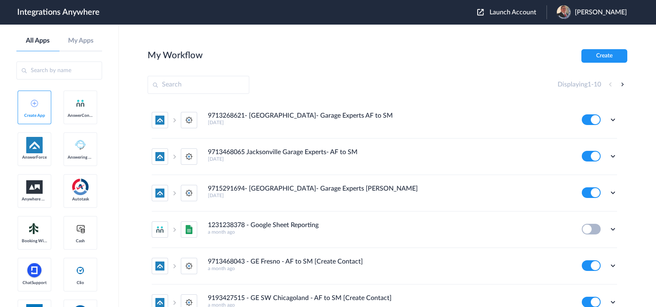
click at [497, 14] on span "Launch Account" at bounding box center [513, 12] width 47 height 7
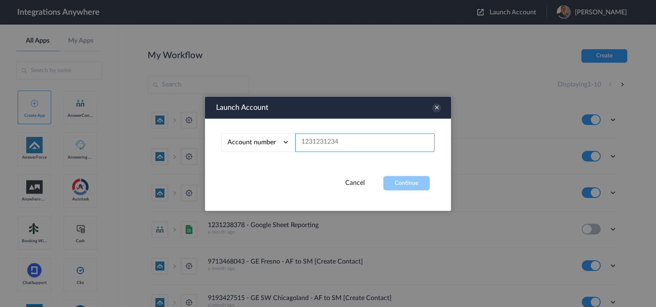
paste input "8774353204"
type input "8774353204"
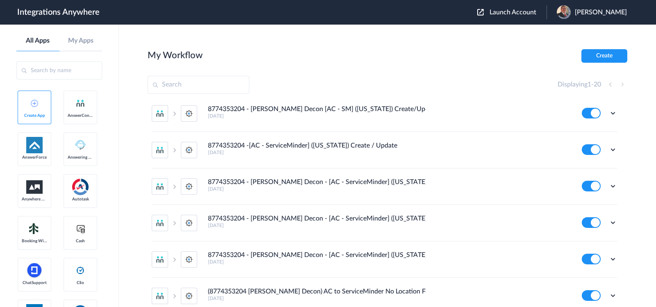
scroll to position [205, 0]
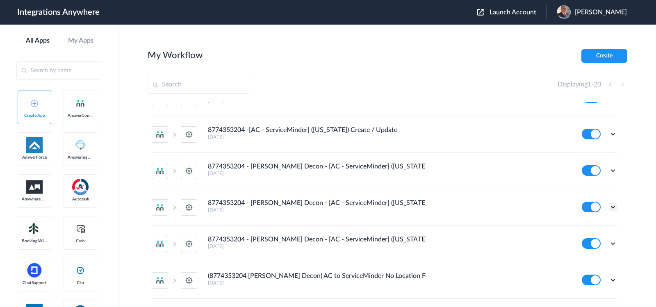
click at [609, 203] on icon at bounding box center [613, 207] width 8 height 8
click at [579, 238] on link "Task history" at bounding box center [589, 241] width 39 height 6
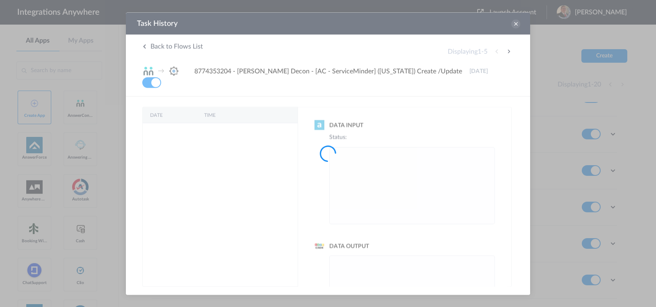
scroll to position [0, 0]
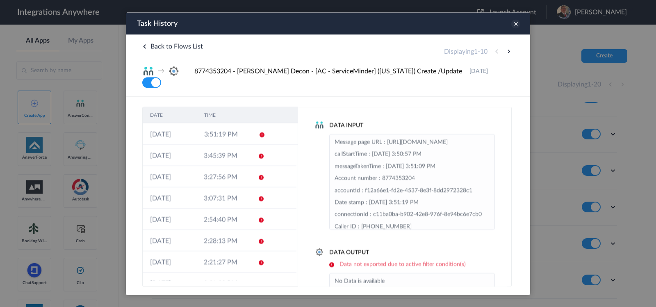
click at [518, 22] on icon at bounding box center [516, 23] width 9 height 9
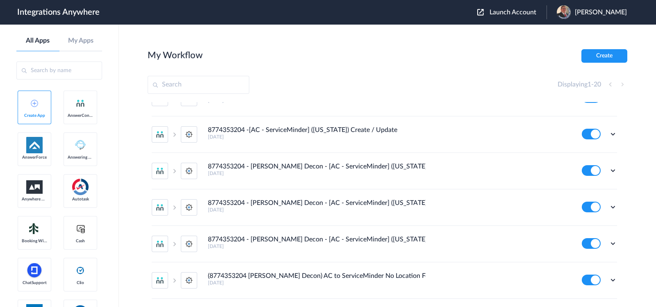
click at [604, 202] on div "Edit Task history Delete" at bounding box center [599, 207] width 35 height 11
click at [609, 205] on icon at bounding box center [613, 207] width 8 height 8
click at [575, 223] on link "Edit" at bounding box center [580, 226] width 20 height 6
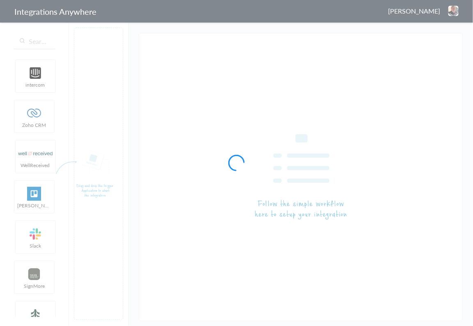
type input "8774353204 - [PERSON_NAME] Decon - [AC - ServiceMinder] ([US_STATE]) Create /Up…"
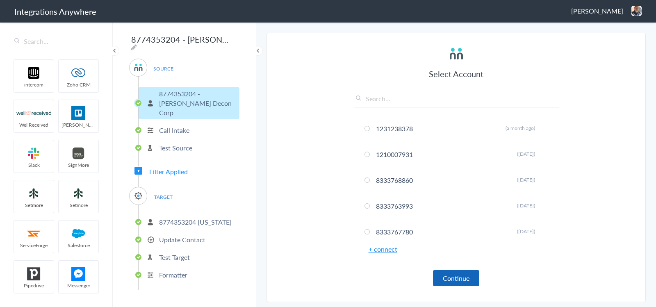
click at [448, 272] on button "Continue" at bounding box center [456, 278] width 46 height 16
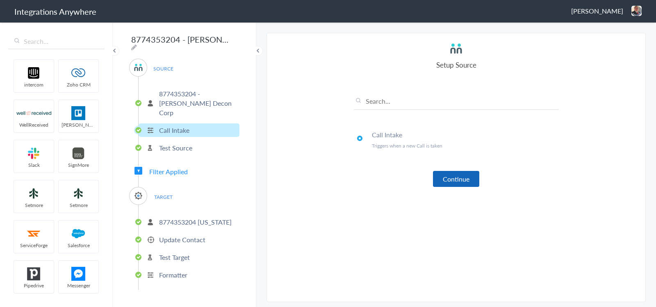
click at [466, 176] on button "Continue" at bounding box center [456, 179] width 46 height 16
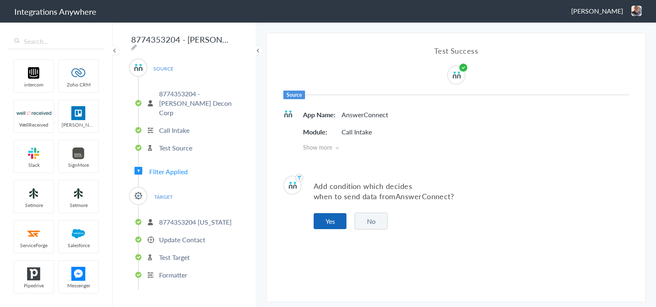
click at [324, 219] on button "Yes" at bounding box center [330, 221] width 33 height 16
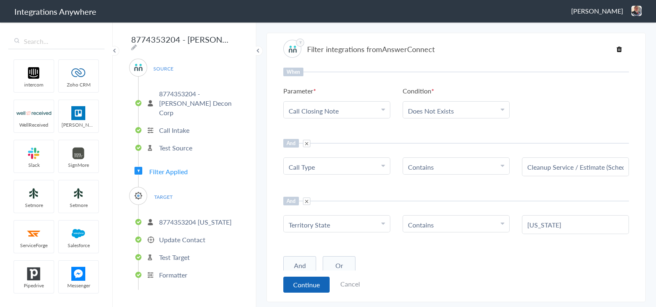
click at [293, 287] on button "Continue" at bounding box center [306, 285] width 46 height 16
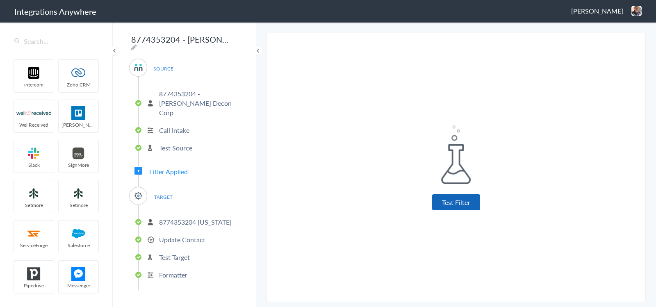
click at [449, 201] on button "Test Filter" at bounding box center [456, 202] width 48 height 16
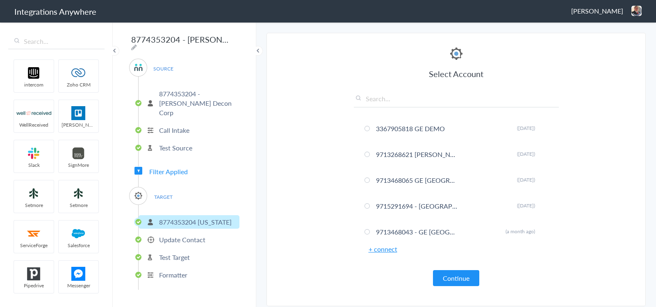
click at [450, 276] on button "Continue" at bounding box center [456, 278] width 46 height 16
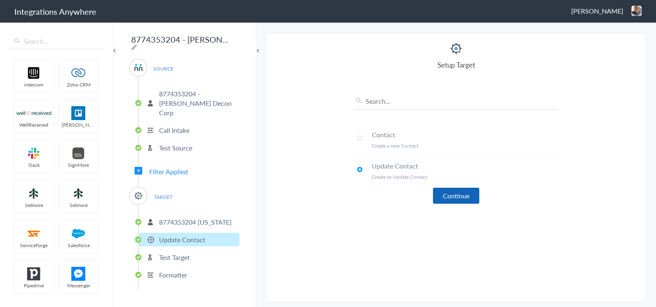
click at [464, 188] on button "Continue" at bounding box center [456, 196] width 46 height 16
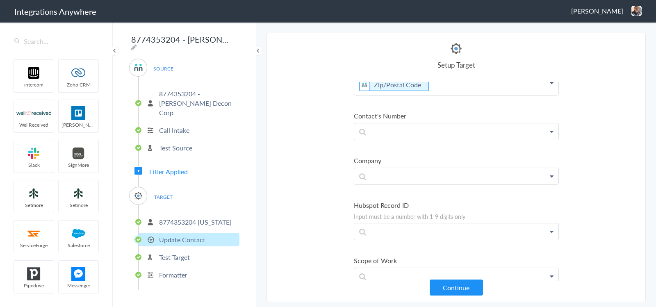
scroll to position [615, 0]
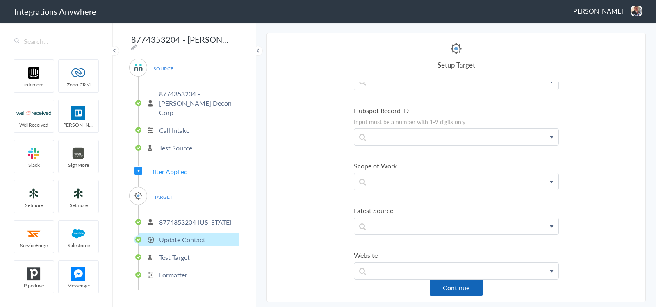
click at [454, 287] on button "Continue" at bounding box center [456, 288] width 53 height 16
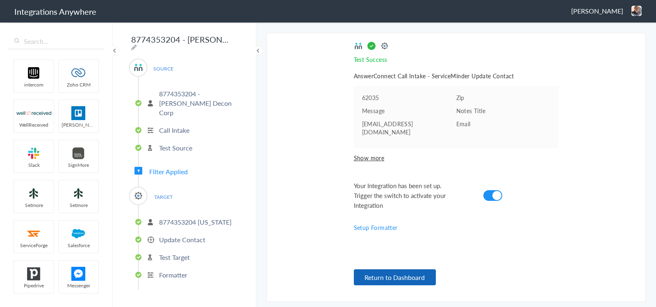
click at [403, 276] on button "Return to Dashboard" at bounding box center [395, 277] width 82 height 16
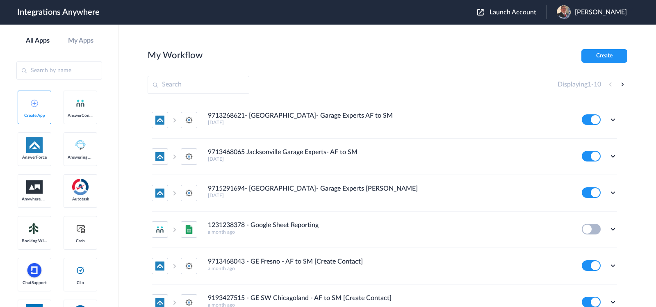
click at [508, 17] on div "Launch Account [PERSON_NAME] My Account Logout" at bounding box center [556, 12] width 158 height 14
click at [513, 11] on span "Launch Account" at bounding box center [513, 12] width 47 height 7
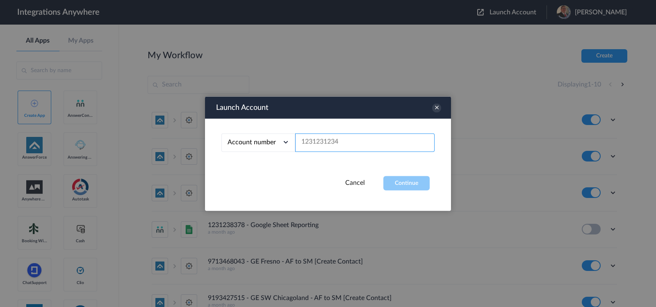
drag, startPoint x: 361, startPoint y: 136, endPoint x: 342, endPoint y: 144, distance: 20.6
click at [342, 144] on input "text" at bounding box center [364, 142] width 139 height 18
paste input "8774353204"
type input "8774353204"
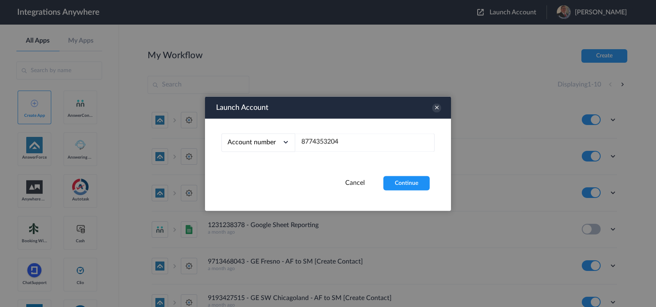
click at [402, 175] on div "Account number Account number Email address 8774353204" at bounding box center [328, 147] width 246 height 57
click at [421, 185] on button "Continue" at bounding box center [407, 183] width 46 height 14
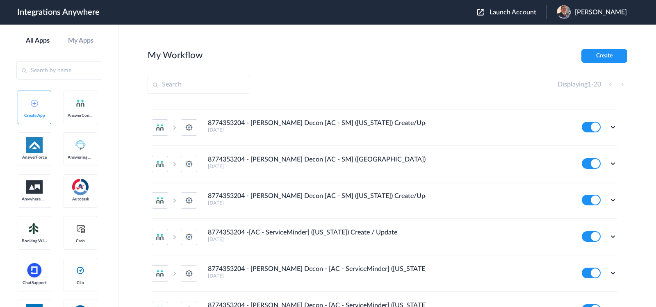
scroll to position [154, 0]
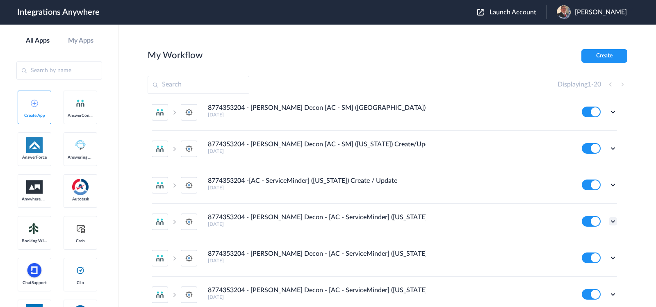
click at [609, 222] on icon at bounding box center [613, 221] width 8 height 8
click at [585, 255] on link "Task history" at bounding box center [589, 256] width 39 height 6
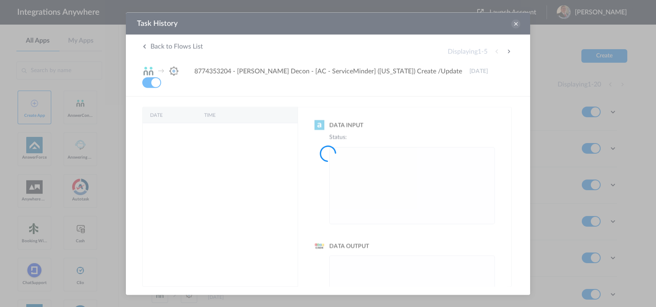
scroll to position [0, 0]
click at [514, 26] on div at bounding box center [328, 153] width 656 height 307
click at [514, 23] on div at bounding box center [328, 153] width 656 height 307
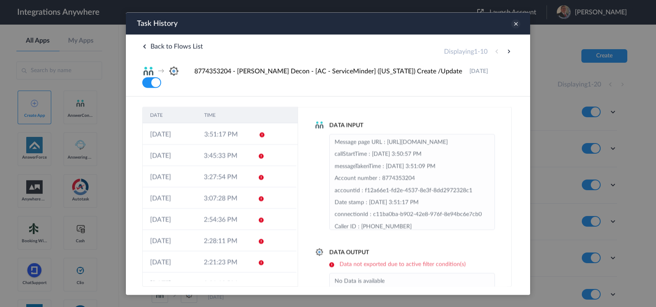
click at [515, 25] on icon at bounding box center [516, 23] width 9 height 9
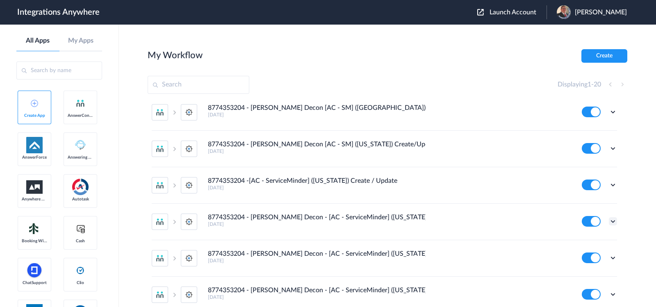
click at [609, 220] on icon at bounding box center [613, 221] width 8 height 8
drag, startPoint x: 579, startPoint y: 253, endPoint x: 581, endPoint y: 243, distance: 10.4
click at [581, 243] on ul "Edit Task history Delete" at bounding box center [590, 256] width 53 height 52
click at [609, 222] on icon at bounding box center [613, 221] width 8 height 8
click at [570, 243] on li "Edit" at bounding box center [590, 240] width 53 height 15
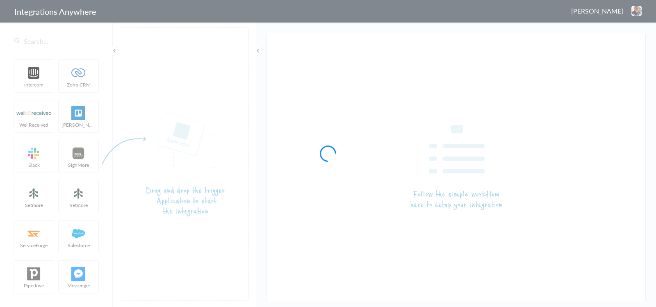
type input "8774353204 - [PERSON_NAME] Decon - [AC - ServiceMinder] ([US_STATE]) Create /Up…"
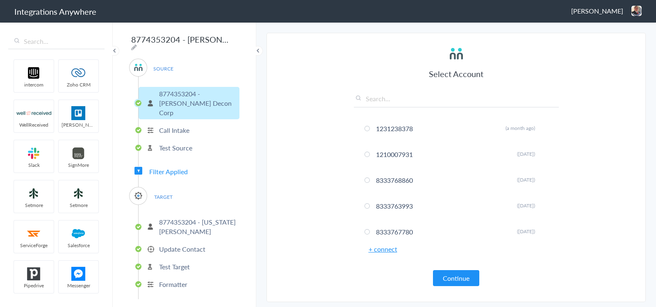
click at [446, 274] on button "Continue" at bounding box center [456, 278] width 46 height 16
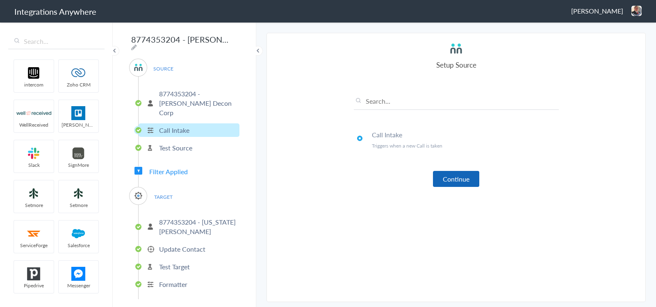
click at [452, 174] on button "Continue" at bounding box center [456, 179] width 46 height 16
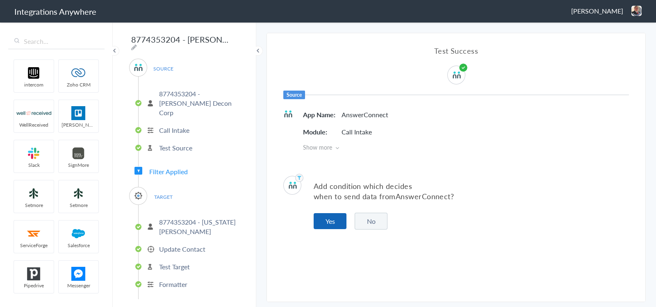
click at [335, 224] on button "Yes" at bounding box center [330, 221] width 33 height 16
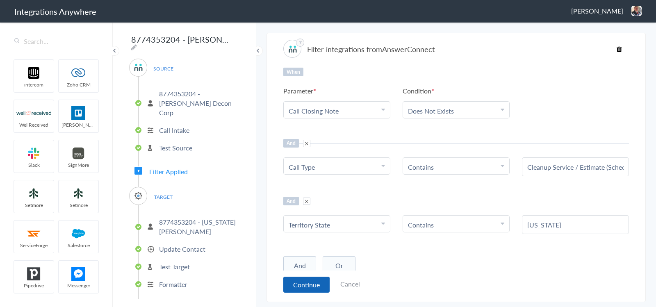
click at [304, 284] on button "Continue" at bounding box center [306, 285] width 46 height 16
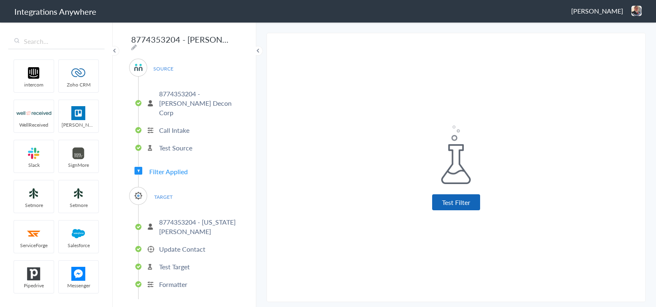
click at [461, 210] on button "Test Filter" at bounding box center [456, 202] width 48 height 16
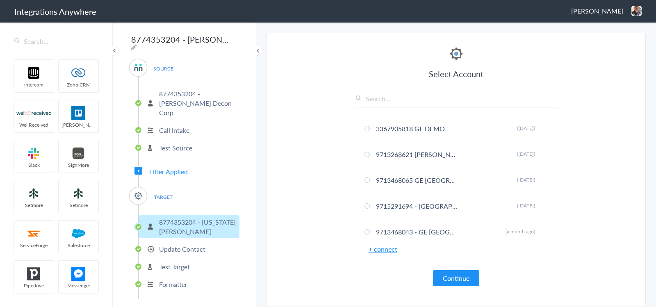
click at [462, 285] on button "Continue" at bounding box center [456, 278] width 46 height 16
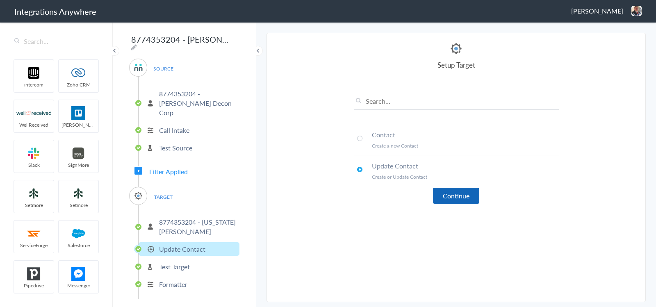
click at [449, 199] on button "Continue" at bounding box center [456, 196] width 46 height 16
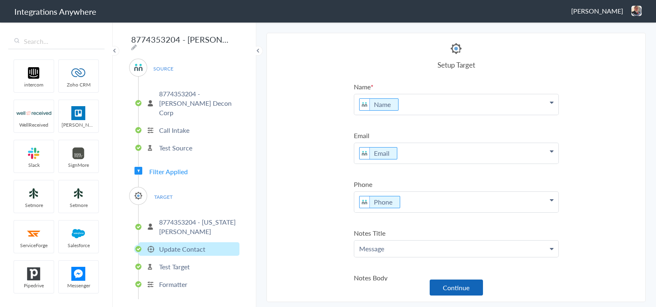
click at [459, 288] on button "Continue" at bounding box center [456, 288] width 53 height 16
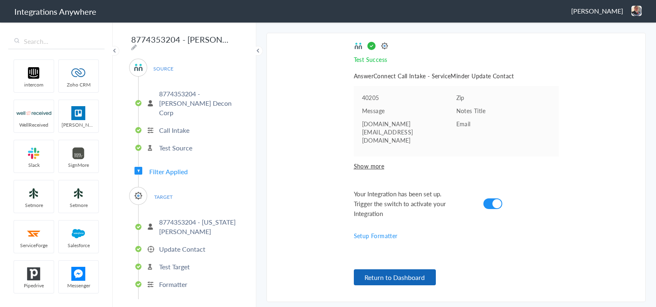
click at [407, 278] on button "Return to Dashboard" at bounding box center [395, 277] width 82 height 16
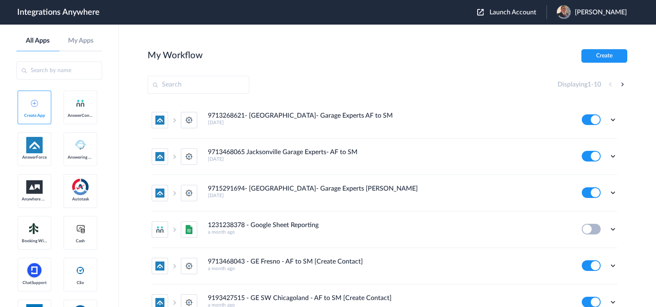
click at [502, 10] on span "Launch Account" at bounding box center [513, 12] width 47 height 7
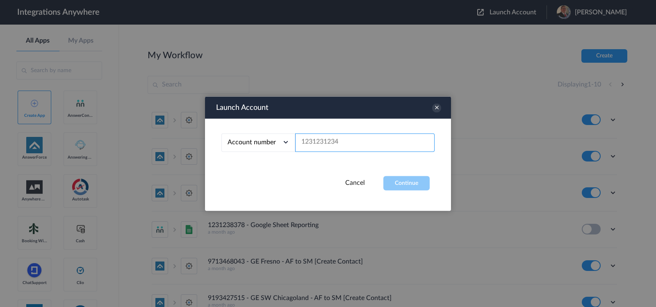
paste input "8774353204"
type input "8774353204"
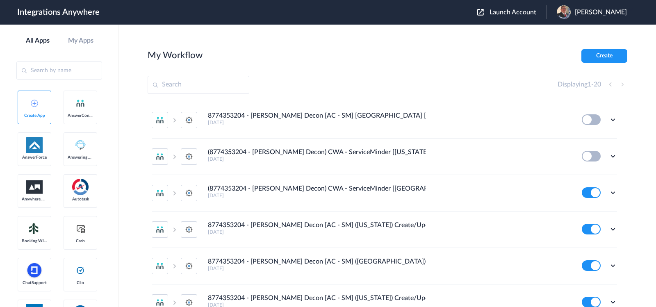
click at [369, 71] on section "My Workflow Create Displaying 1 - 20 8774353204 - [PERSON_NAME] Decon [AC - SM]…" at bounding box center [388, 190] width 480 height 283
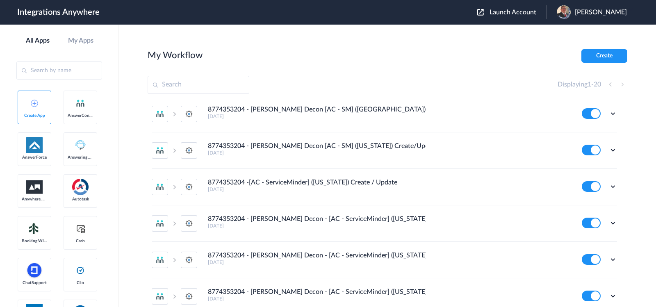
scroll to position [102, 0]
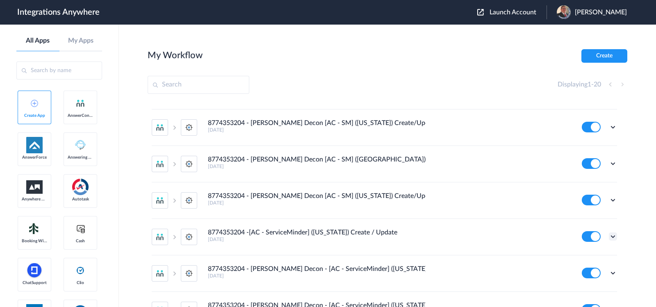
click at [609, 235] on icon at bounding box center [613, 237] width 8 height 8
click at [580, 253] on link "Edit" at bounding box center [580, 256] width 20 height 6
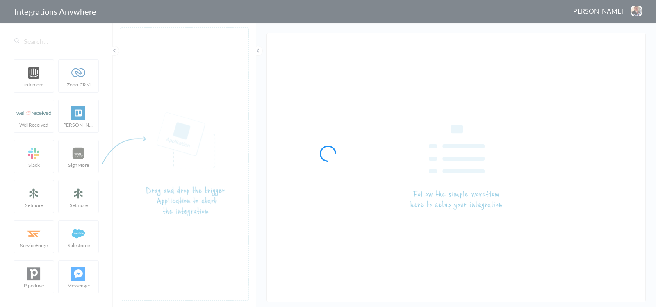
type input "8774353204 -[AC - ServiceMinder] ([US_STATE]) Create / Update"
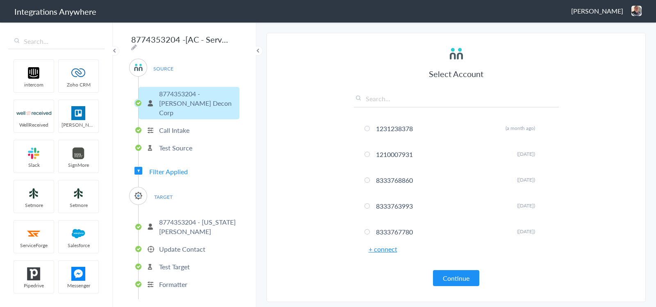
click at [444, 274] on button "Continue" at bounding box center [456, 278] width 46 height 16
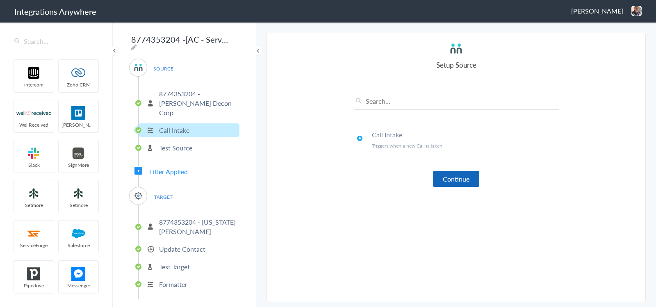
click at [454, 181] on button "Continue" at bounding box center [456, 179] width 46 height 16
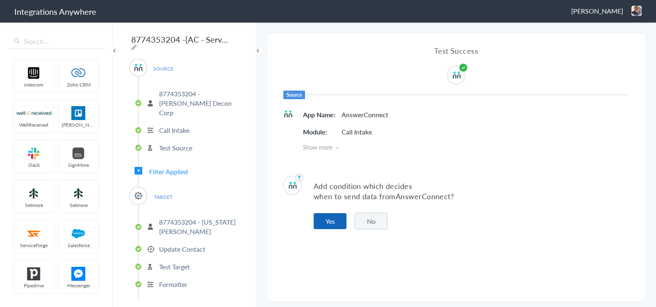
click at [340, 219] on button "Yes" at bounding box center [330, 221] width 33 height 16
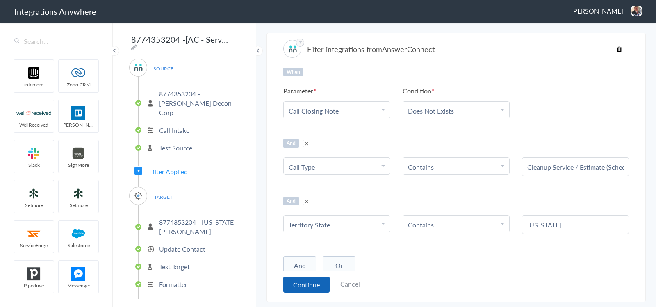
click at [299, 285] on button "Continue" at bounding box center [306, 285] width 46 height 16
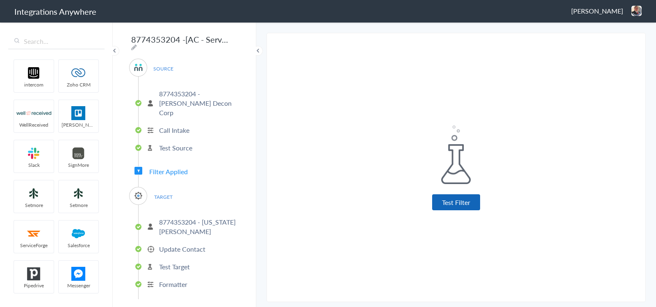
click at [453, 201] on button "Test Filter" at bounding box center [456, 202] width 48 height 16
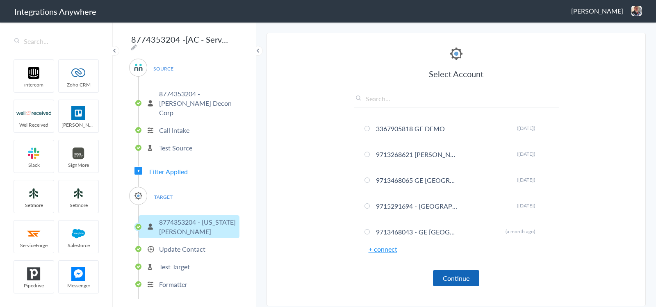
click at [446, 274] on button "Continue" at bounding box center [456, 278] width 46 height 16
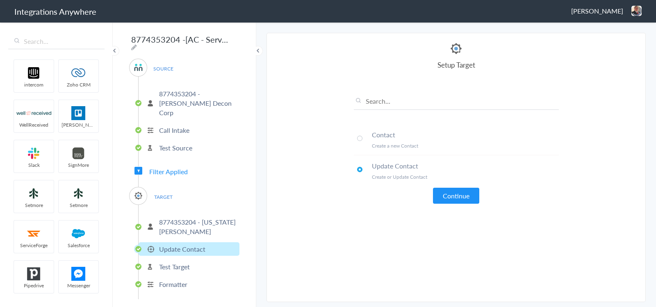
click at [466, 203] on article "Select Account 3367905818 GE DEMO Rename Delete (10 days ago) 9713268621 GE Wes…" at bounding box center [456, 167] width 205 height 252
click at [464, 192] on button "Continue" at bounding box center [456, 196] width 46 height 16
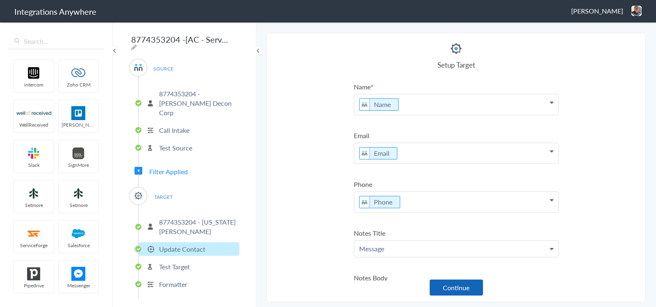
click at [454, 287] on button "Continue" at bounding box center [456, 288] width 53 height 16
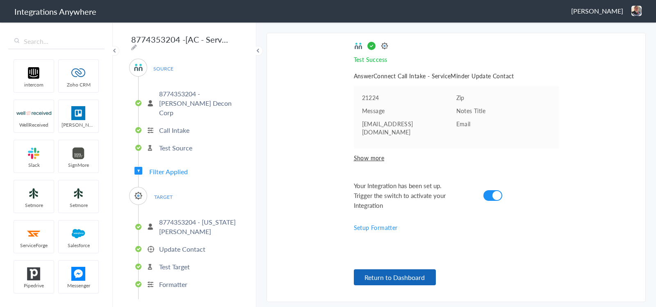
click at [390, 282] on button "Return to Dashboard" at bounding box center [395, 277] width 82 height 16
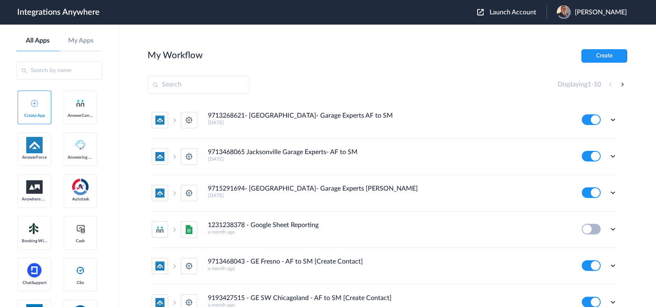
click at [512, 16] on button "Launch Account" at bounding box center [511, 13] width 69 height 8
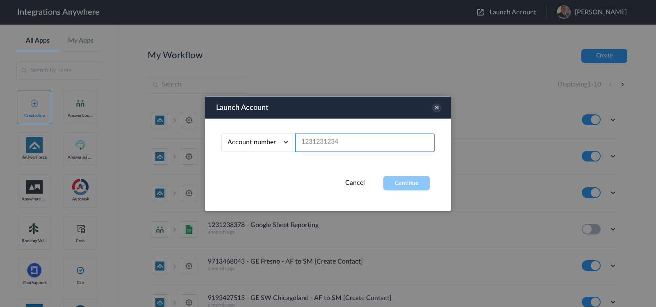
paste input "8774353204"
type input "8774353204"
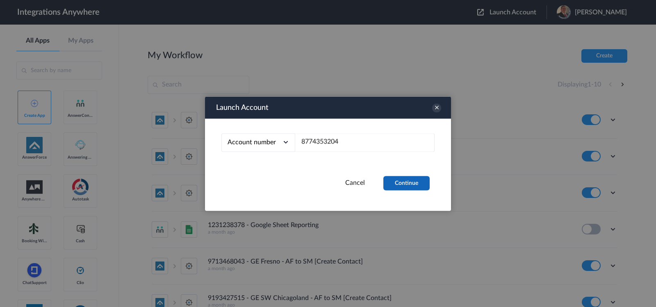
click at [402, 182] on button "Continue" at bounding box center [407, 183] width 46 height 14
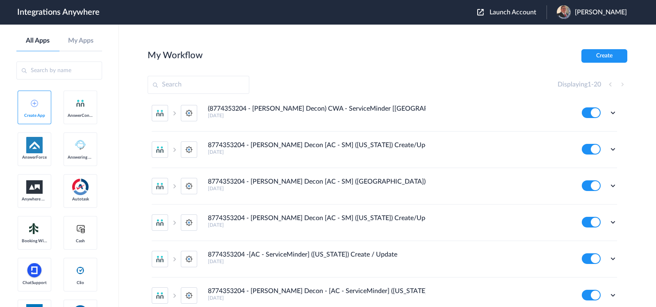
scroll to position [102, 0]
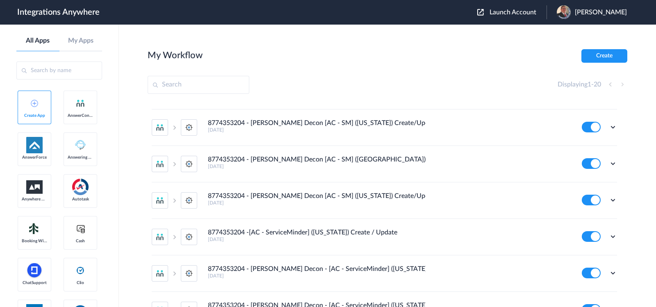
click at [390, 205] on h5 "[DATE]" at bounding box center [389, 203] width 363 height 6
click at [609, 196] on icon at bounding box center [613, 200] width 8 height 8
click at [609, 199] on icon at bounding box center [613, 200] width 8 height 8
click at [593, 232] on link "Task history" at bounding box center [589, 234] width 39 height 6
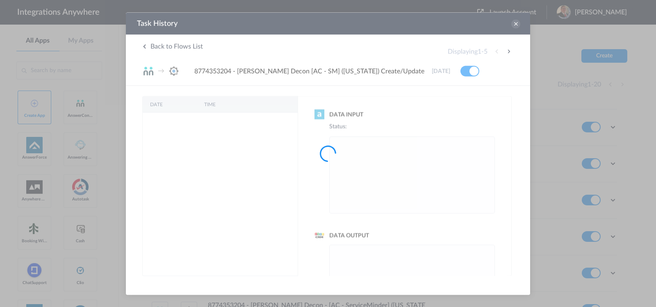
scroll to position [0, 0]
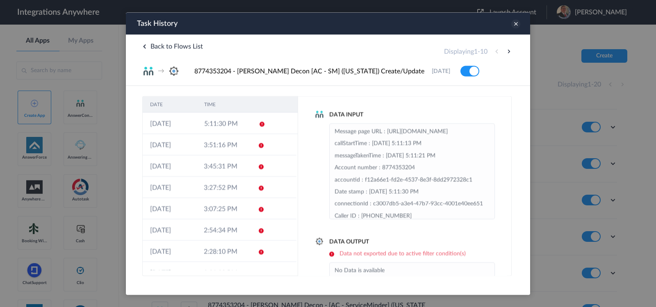
click at [514, 22] on icon at bounding box center [516, 23] width 9 height 9
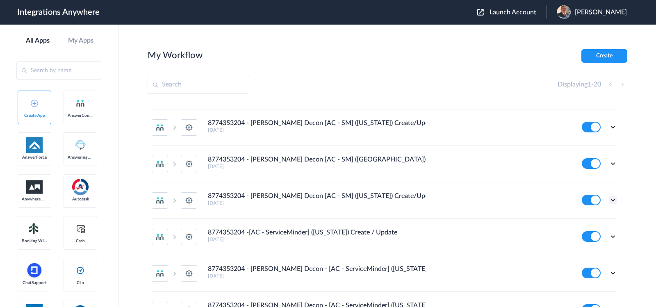
click at [609, 196] on icon at bounding box center [613, 200] width 8 height 8
click at [587, 220] on li "Edit" at bounding box center [590, 219] width 53 height 15
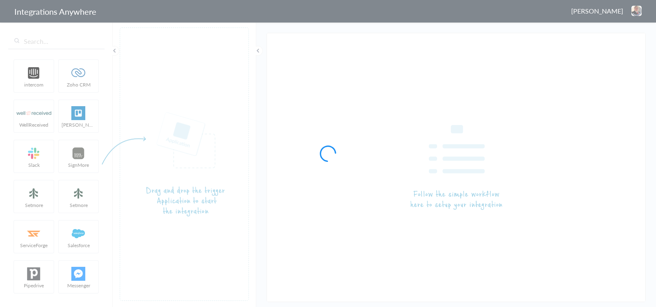
type input "8774353204 - [PERSON_NAME] Decon [AC - SM] ([US_STATE]) Create/Update"
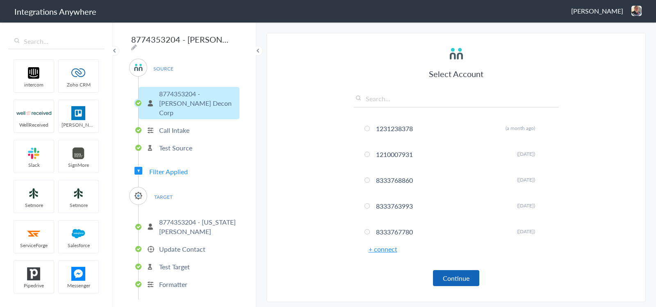
click at [475, 277] on button "Continue" at bounding box center [456, 278] width 46 height 16
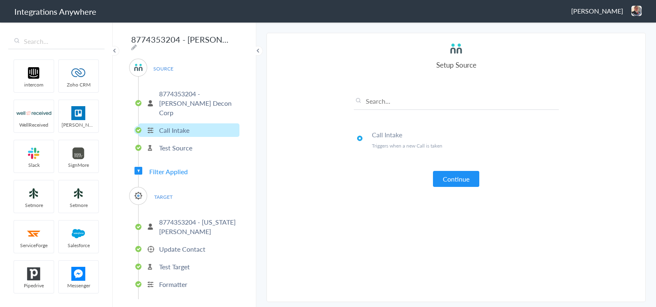
click at [458, 178] on button "Continue" at bounding box center [456, 179] width 46 height 16
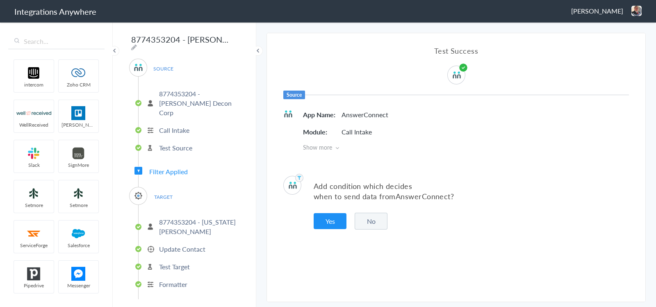
click at [334, 223] on button "Yes" at bounding box center [330, 221] width 33 height 16
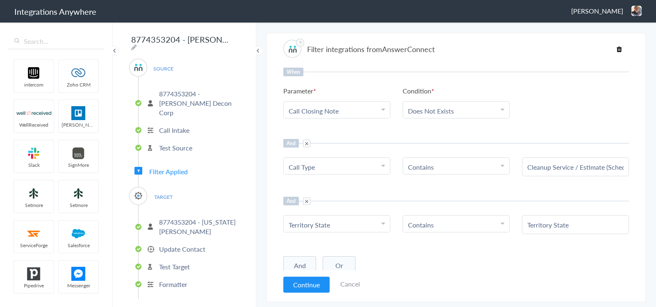
click at [338, 225] on State "Territory State" at bounding box center [335, 224] width 93 height 9
click at [322, 247] on input "text" at bounding box center [337, 248] width 106 height 18
paste input "What is the name of the City?"
type input "What is the name of the City?"
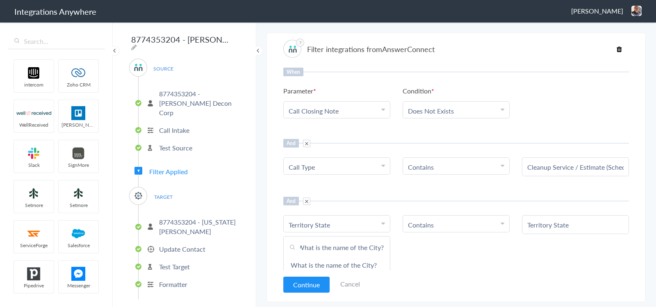
scroll to position [0, 0]
click at [436, 221] on li "Contains" at bounding box center [454, 224] width 93 height 9
drag, startPoint x: 569, startPoint y: 225, endPoint x: 654, endPoint y: 222, distance: 85.8
click at [569, 225] on input "Territory State" at bounding box center [576, 224] width 96 height 9
click at [558, 228] on div "Territory State" at bounding box center [575, 224] width 107 height 19
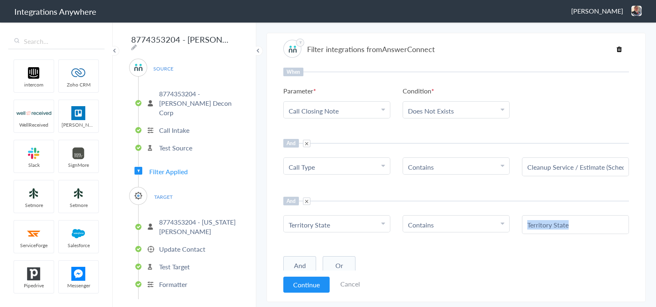
click at [558, 228] on div "Territory State" at bounding box center [575, 224] width 107 height 19
click at [577, 220] on input "Territory State" at bounding box center [576, 224] width 96 height 9
paste input "Oklahoma City"
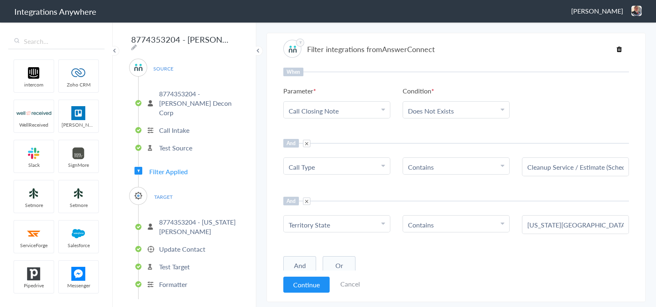
type input "Oklahoma City"
click at [493, 255] on div "And Or Add Filter" at bounding box center [456, 265] width 346 height 21
drag, startPoint x: 305, startPoint y: 260, endPoint x: 323, endPoint y: 251, distance: 20.0
click at [305, 260] on button "And" at bounding box center [299, 265] width 33 height 19
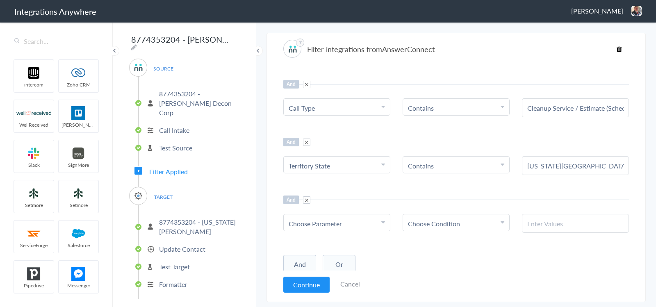
scroll to position [59, 0]
click at [347, 222] on div "Choose Parameter" at bounding box center [337, 223] width 96 height 9
click at [344, 165] on State "Territory State" at bounding box center [335, 165] width 93 height 9
click at [320, 185] on input "text" at bounding box center [337, 188] width 106 height 18
type input "what i"
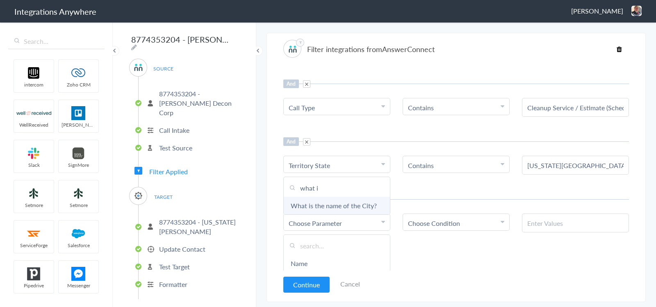
click at [343, 204] on link "What is the name of the City?" at bounding box center [337, 206] width 106 height 18
click at [407, 186] on div "When Parameter Choose Parameter Call Closing Note Name Email Phone Was the call…" at bounding box center [456, 169] width 346 height 203
click at [338, 221] on span "Choose Parameter" at bounding box center [315, 223] width 53 height 9
click at [329, 242] on input "text" at bounding box center [337, 246] width 106 height 18
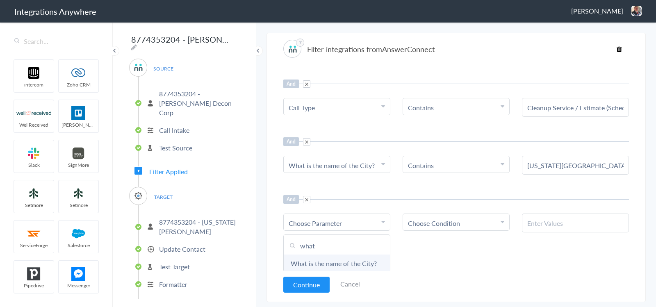
type input "what"
click at [341, 264] on link "What is the name of the City?" at bounding box center [337, 264] width 106 height 18
click at [474, 214] on link "Choose Condition" at bounding box center [456, 222] width 106 height 16
click at [436, 242] on input "text" at bounding box center [456, 246] width 106 height 18
paste input "Tulsa"
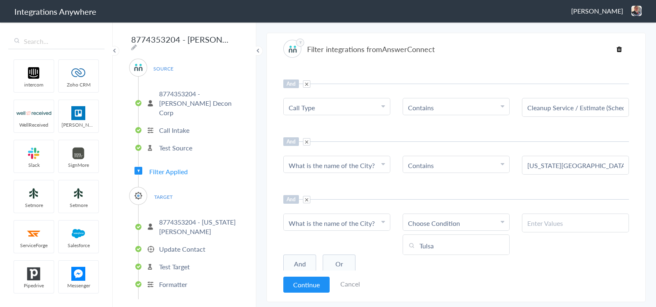
type input "Tulsa"
click at [530, 199] on div "And" at bounding box center [456, 199] width 346 height 9
click at [538, 220] on input "text" at bounding box center [576, 223] width 96 height 9
click at [445, 220] on span "Choose Condition" at bounding box center [434, 223] width 52 height 9
drag, startPoint x: 432, startPoint y: 263, endPoint x: 457, endPoint y: 251, distance: 27.2
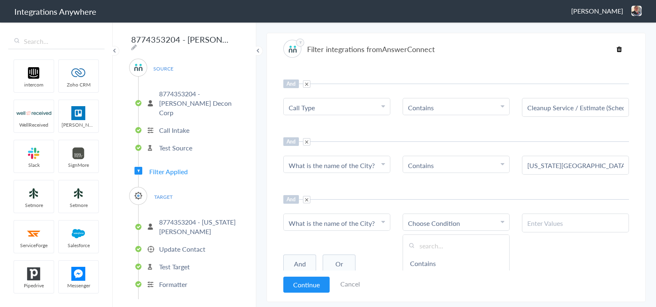
click at [433, 263] on link "Contains" at bounding box center [456, 264] width 106 height 18
click at [549, 222] on input "text" at bounding box center [576, 223] width 96 height 9
paste input "Tulsa"
type input "Tulsa"
click at [304, 261] on button "And" at bounding box center [299, 264] width 33 height 19
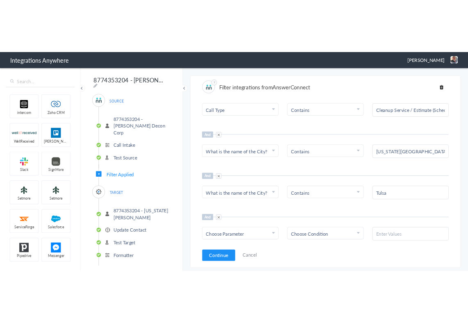
scroll to position [117, 0]
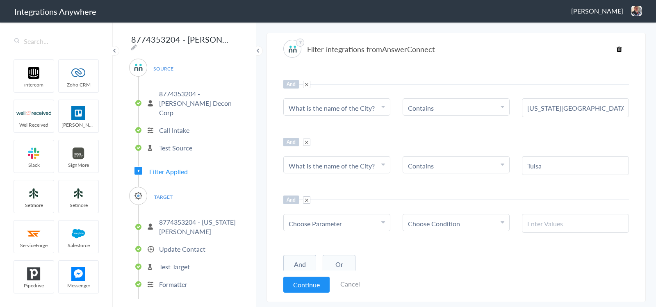
click at [326, 221] on span "Choose Parameter" at bounding box center [315, 223] width 53 height 9
click at [323, 241] on input "text" at bounding box center [337, 247] width 106 height 18
type input "what"
click at [338, 263] on link "What is the name of the City?" at bounding box center [337, 264] width 106 height 18
click at [440, 223] on span "Choose Condition" at bounding box center [434, 223] width 52 height 9
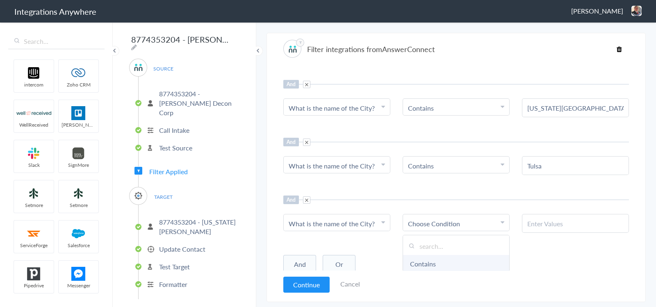
click at [431, 260] on link "Contains" at bounding box center [456, 264] width 106 height 18
click at [548, 221] on input "text" at bounding box center [576, 223] width 96 height 9
drag, startPoint x: 605, startPoint y: 218, endPoint x: 590, endPoint y: 205, distance: 20.6
click at [605, 219] on input "text" at bounding box center [576, 223] width 96 height 9
click at [347, 283] on link "Cancel" at bounding box center [350, 283] width 20 height 9
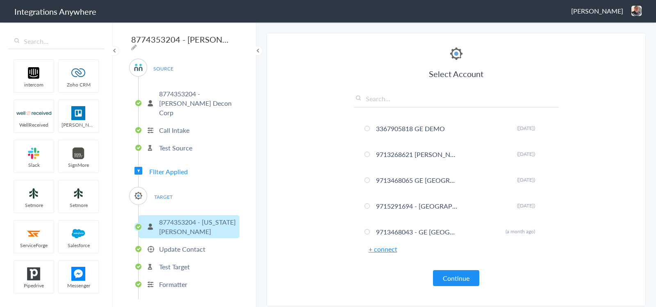
click at [180, 167] on span "Filter Applied" at bounding box center [168, 171] width 39 height 9
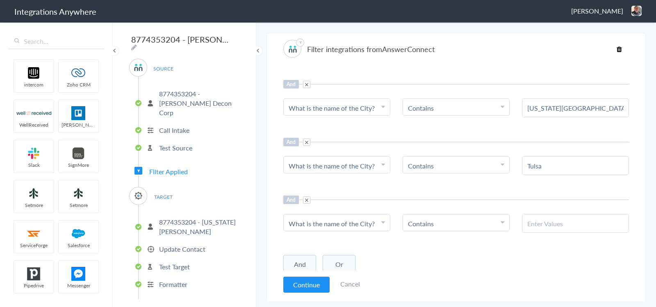
click at [536, 221] on input "text" at bounding box center [576, 223] width 96 height 9
click at [539, 219] on input "text" at bounding box center [576, 223] width 96 height 9
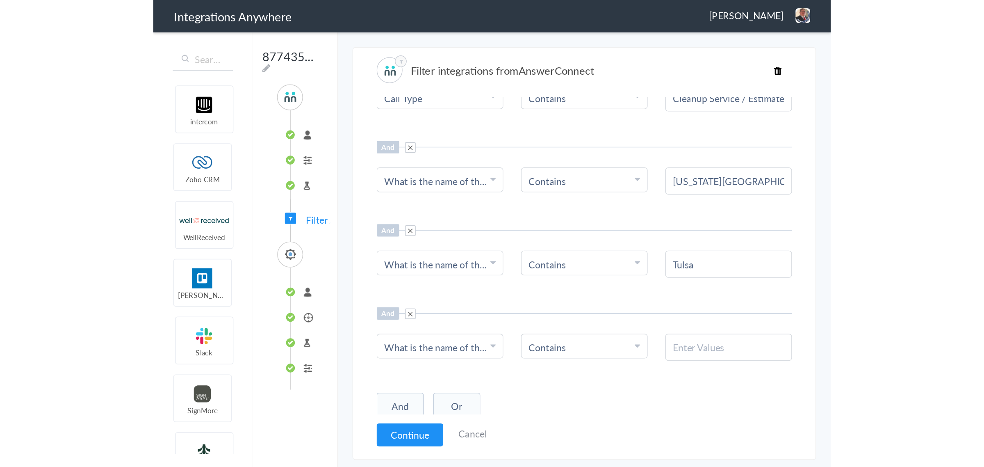
scroll to position [0, 0]
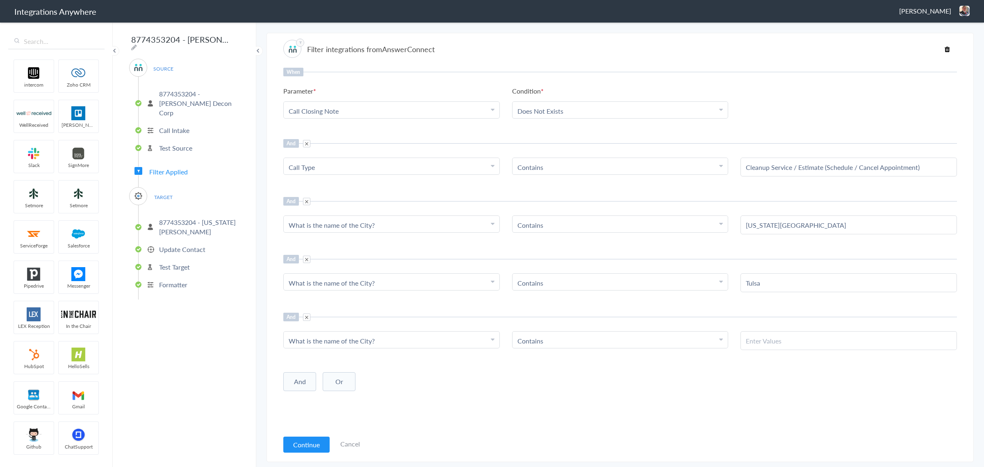
drag, startPoint x: 764, startPoint y: 339, endPoint x: 598, endPoint y: 359, distance: 167.7
click at [656, 307] on input "text" at bounding box center [849, 340] width 206 height 9
click at [308, 307] on span at bounding box center [306, 316] width 7 height 7
click at [298, 307] on button "Continue" at bounding box center [306, 444] width 46 height 16
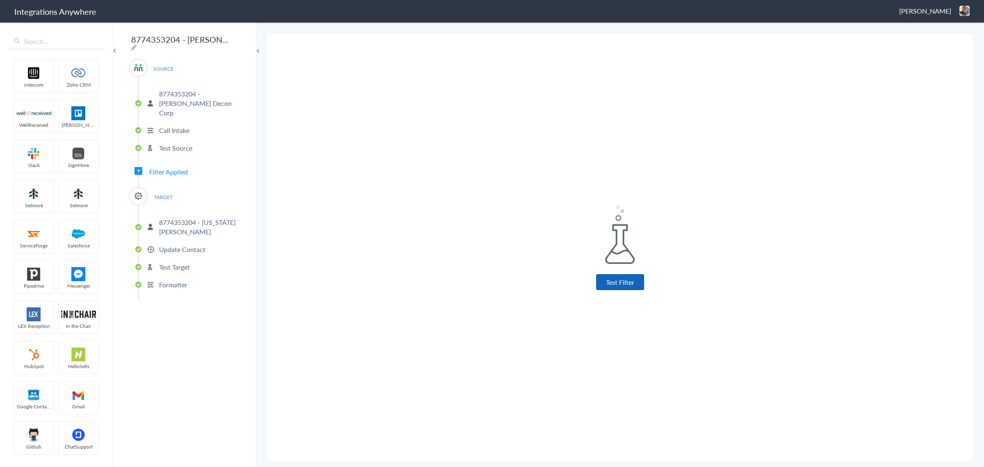
click at [601, 286] on button "Test Filter" at bounding box center [620, 282] width 48 height 16
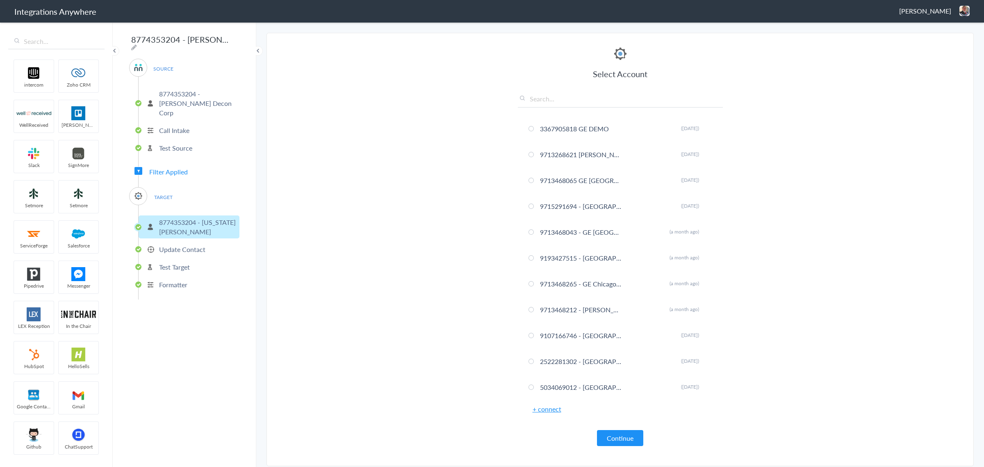
click at [612, 307] on div "Select Account 3367905818 GE DEMO Rename Delete (10 days ago) 9713268621 GE Wes…" at bounding box center [620, 246] width 205 height 400
click at [616, 307] on button "Continue" at bounding box center [620, 438] width 46 height 16
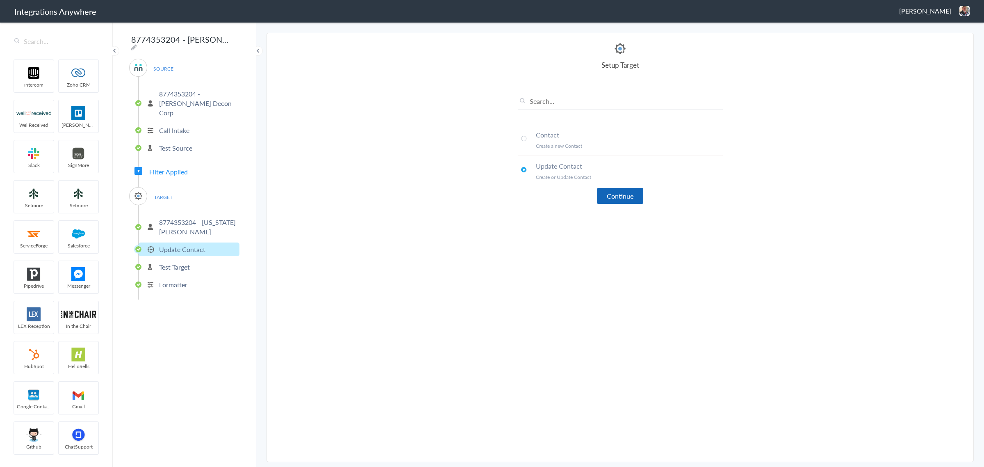
click at [619, 202] on button "Continue" at bounding box center [620, 196] width 46 height 16
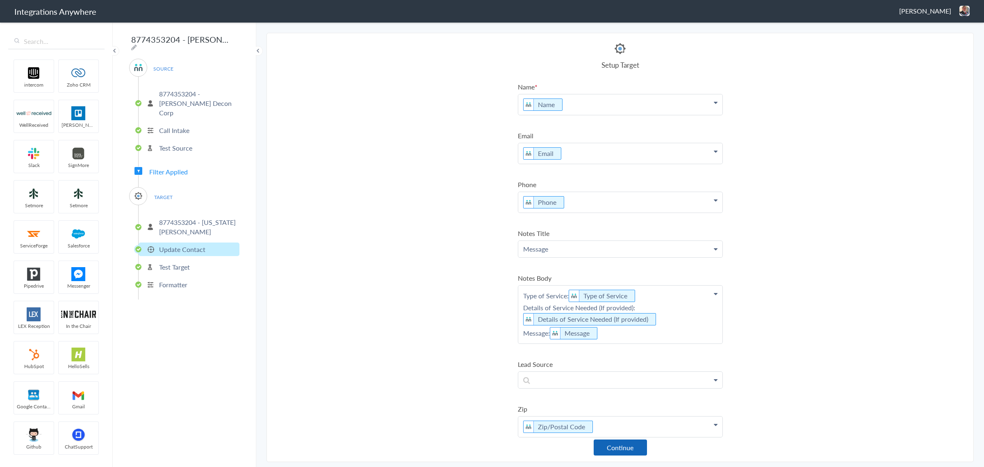
click at [634, 307] on button "Continue" at bounding box center [620, 447] width 53 height 16
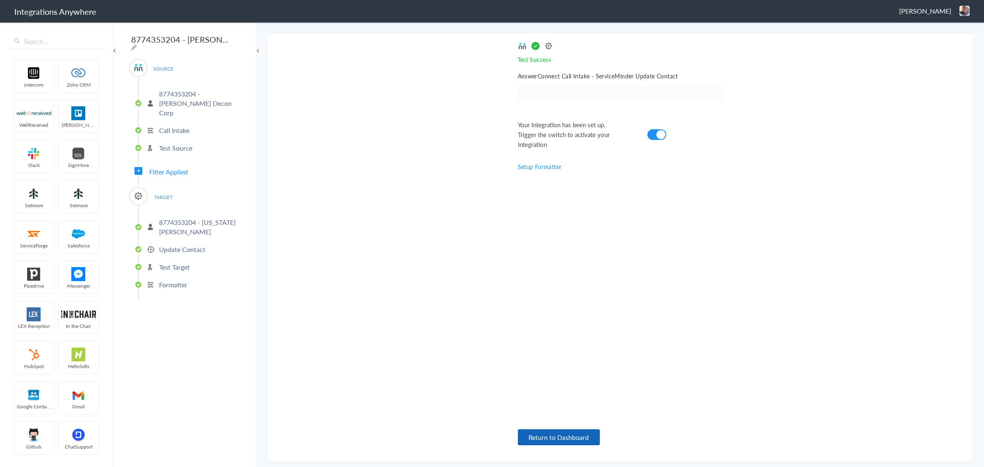
click at [557, 307] on button "Return to Dashboard" at bounding box center [559, 437] width 82 height 16
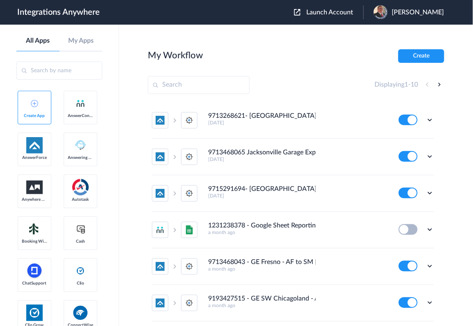
click at [320, 11] on span "Launch Account" at bounding box center [329, 12] width 47 height 7
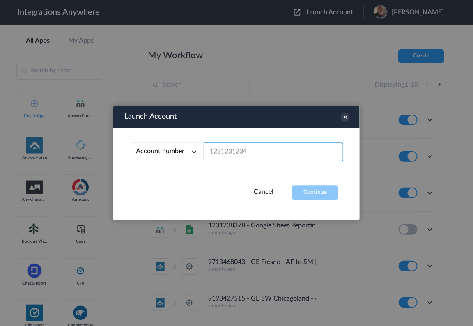
paste input "8774353204"
type input "8774353204"
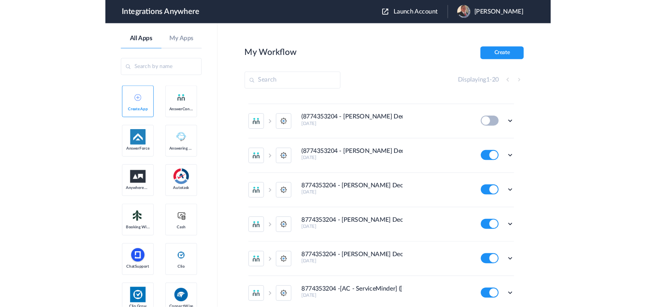
scroll to position [51, 0]
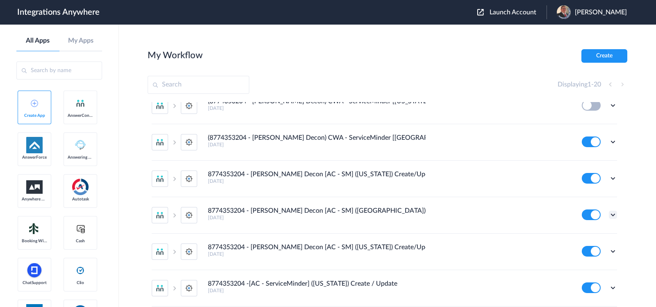
click at [609, 214] on icon at bounding box center [613, 215] width 8 height 8
click at [583, 247] on link "Task history" at bounding box center [589, 249] width 39 height 6
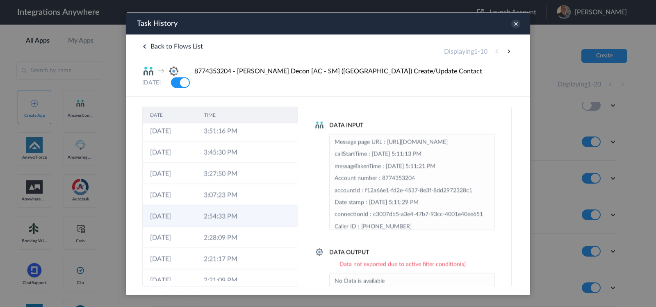
scroll to position [55, 0]
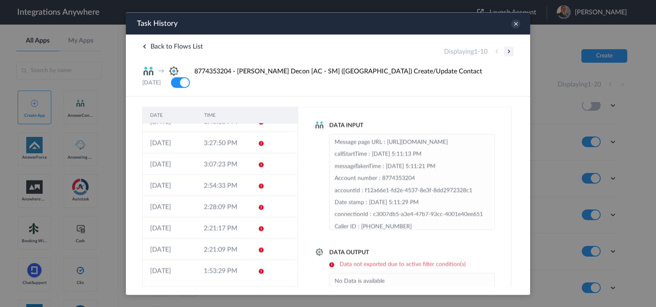
click at [508, 52] on button at bounding box center [509, 51] width 10 height 10
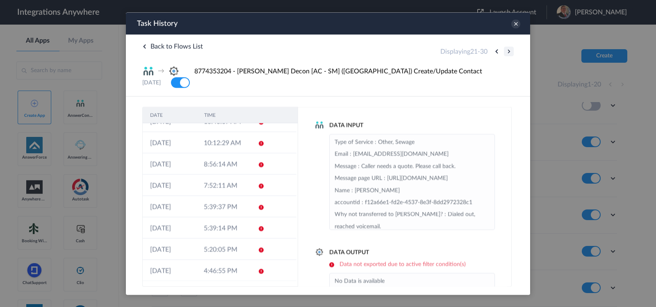
click at [508, 52] on button at bounding box center [509, 51] width 10 height 10
click at [517, 24] on icon at bounding box center [516, 23] width 9 height 9
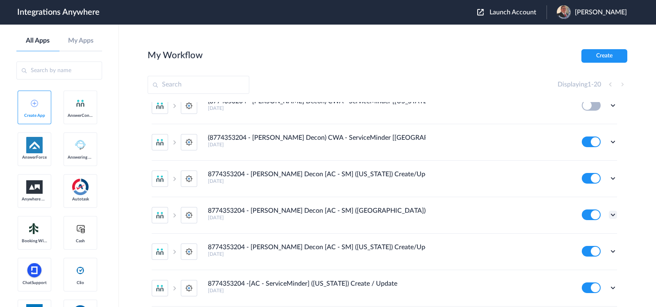
click at [609, 213] on icon at bounding box center [613, 215] width 8 height 8
click at [580, 231] on link "Edit" at bounding box center [580, 234] width 20 height 6
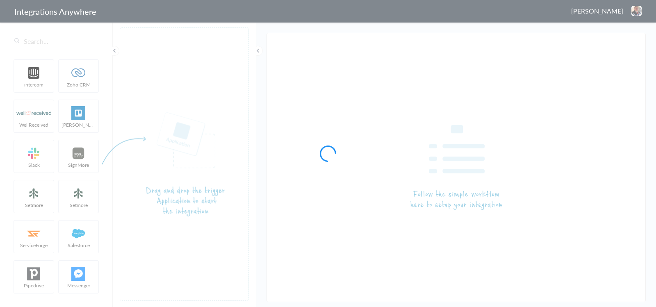
type input "8774353204 - [PERSON_NAME] Decon [AC - SM] ([GEOGRAPHIC_DATA]) Create/Update Co…"
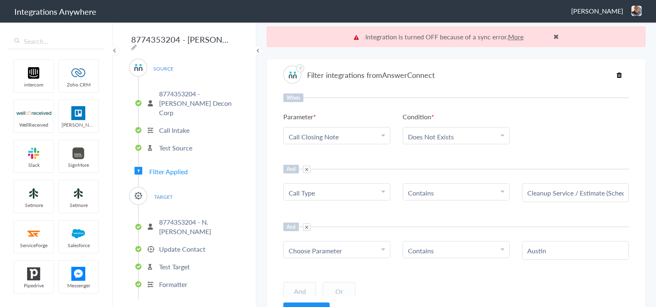
click at [343, 251] on div "Choose Parameter" at bounding box center [337, 250] width 96 height 9
paste input "What is the name of the City?"
click at [378, 214] on div "When Parameter Choose Parameter Call Closing Note Name Email Phone Was the call…" at bounding box center [456, 195] width 346 height 203
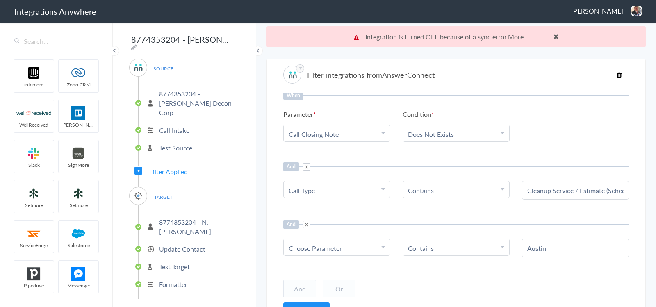
click at [342, 244] on span "Choose Parameter" at bounding box center [315, 248] width 53 height 9
paste input "What is the name of the City?"
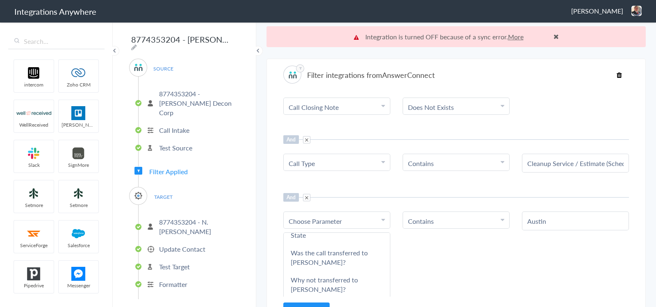
scroll to position [666, 0]
click at [331, 220] on span "Choose Parameter" at bounding box center [315, 221] width 53 height 9
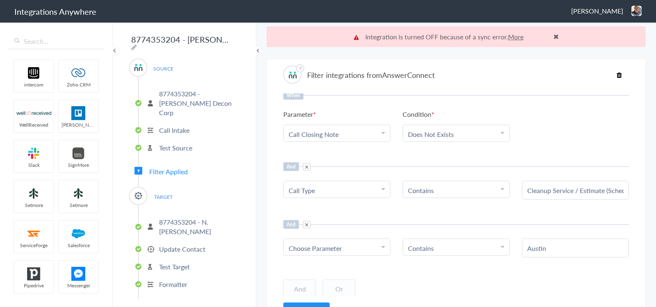
click at [297, 248] on span "Choose Parameter" at bounding box center [315, 248] width 53 height 9
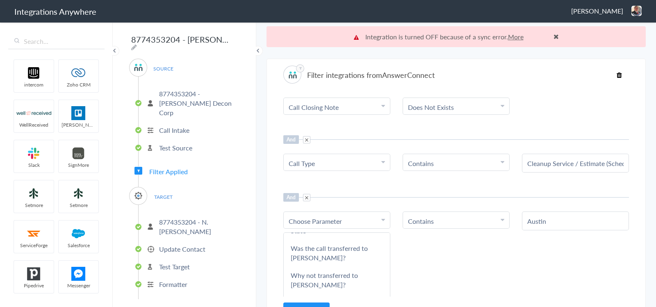
drag, startPoint x: 296, startPoint y: 248, endPoint x: 269, endPoint y: 232, distance: 31.6
click at [269, 233] on section "Filter integrations from AnswerConnect When Parameter Choose Parameter Call Clo…" at bounding box center [456, 193] width 379 height 269
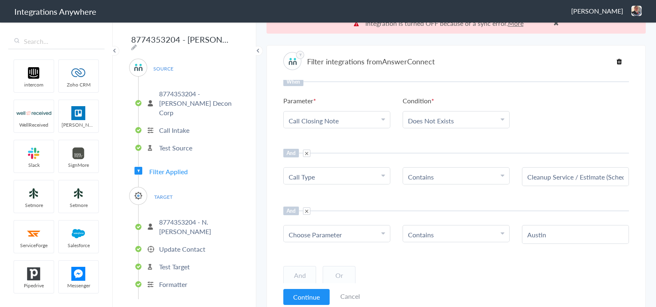
scroll to position [20, 0]
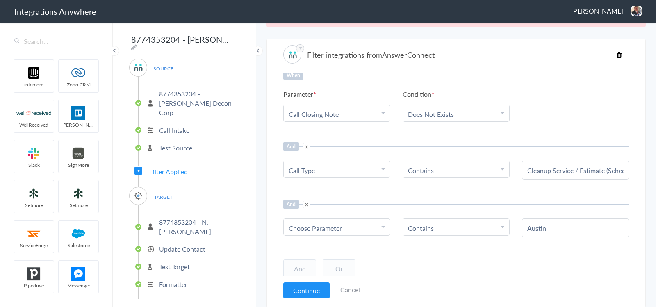
click at [301, 219] on link "Choose Parameter" at bounding box center [337, 227] width 106 height 16
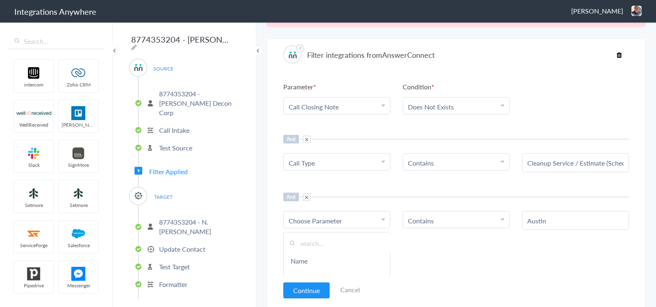
scroll to position [0, 0]
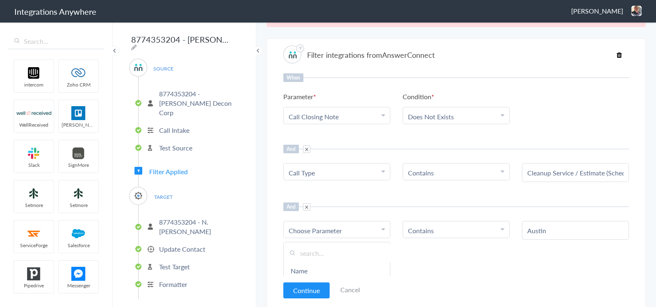
click at [313, 254] on input "text" at bounding box center [337, 253] width 106 height 18
type input "What"
click at [339, 268] on link "What is the name of the City?" at bounding box center [337, 271] width 106 height 18
click at [306, 289] on button "Continue" at bounding box center [306, 291] width 46 height 16
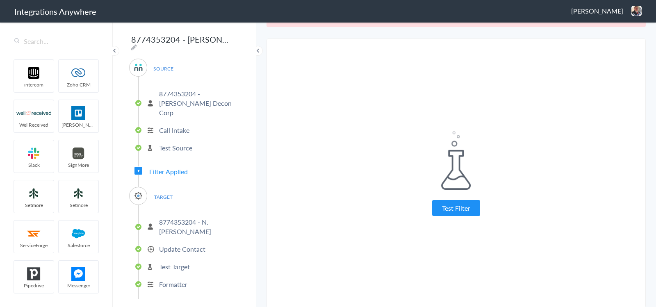
click at [440, 219] on div "Test Filter Test Successful Continue Test Failed" at bounding box center [456, 174] width 205 height 256
click at [448, 212] on button "Test Filter" at bounding box center [456, 208] width 48 height 16
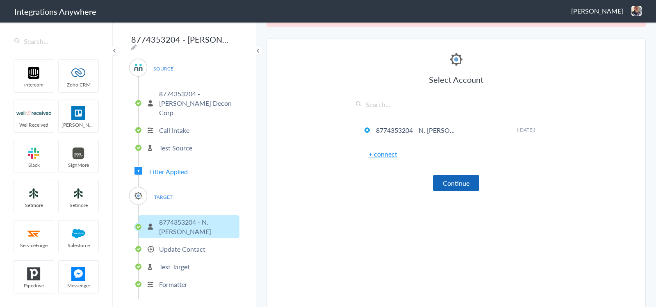
click at [462, 187] on button "Continue" at bounding box center [456, 183] width 46 height 16
click at [453, 182] on button "Continue" at bounding box center [456, 183] width 46 height 16
click at [459, 183] on button "Continue" at bounding box center [456, 183] width 46 height 16
click at [457, 184] on button "Continue" at bounding box center [456, 183] width 46 height 16
click at [466, 181] on button "Continue" at bounding box center [456, 183] width 46 height 16
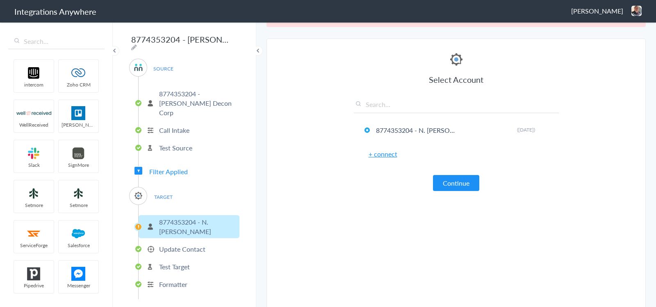
click at [199, 244] on p "Update Contact" at bounding box center [182, 248] width 46 height 9
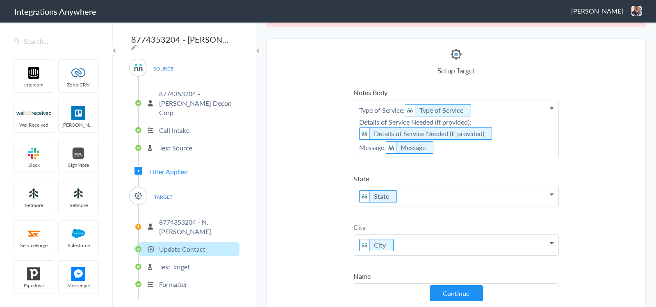
drag, startPoint x: 170, startPoint y: 251, endPoint x: 180, endPoint y: 256, distance: 10.8
click at [171, 262] on p "Test Target" at bounding box center [174, 266] width 31 height 9
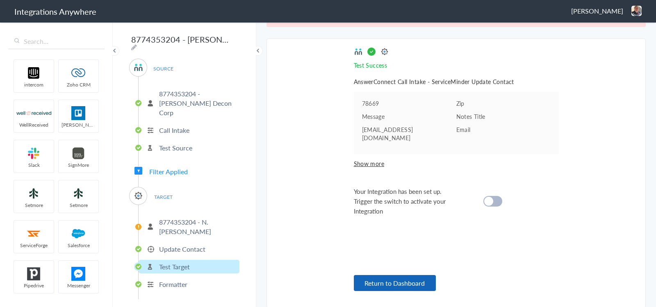
click at [392, 284] on button "Return to Dashboard" at bounding box center [395, 283] width 82 height 16
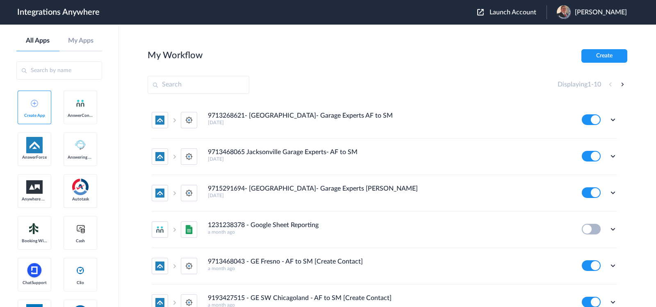
drag, startPoint x: 514, startPoint y: 11, endPoint x: 511, endPoint y: 15, distance: 4.9
click at [514, 11] on span "Launch Account" at bounding box center [513, 12] width 47 height 7
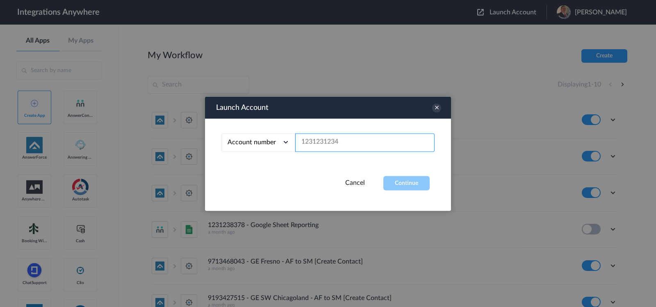
drag, startPoint x: 384, startPoint y: 139, endPoint x: 386, endPoint y: 155, distance: 15.2
click at [384, 139] on input "text" at bounding box center [364, 142] width 139 height 18
paste input "8774353204"
type input "8774353204"
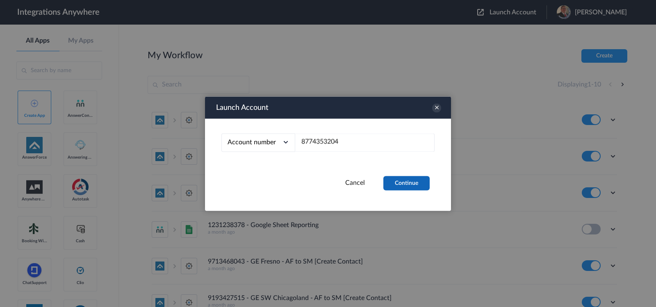
click at [407, 187] on button "Continue" at bounding box center [407, 183] width 46 height 14
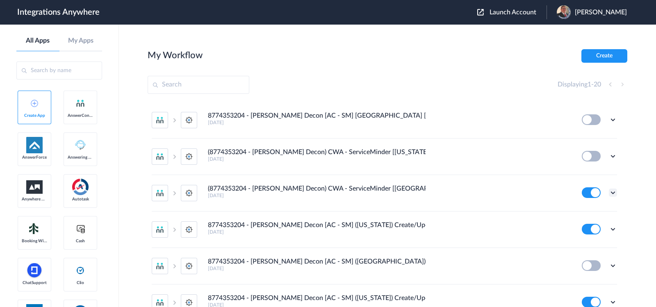
click at [609, 192] on icon at bounding box center [613, 193] width 8 height 8
click at [578, 209] on link "Edit" at bounding box center [580, 212] width 20 height 6
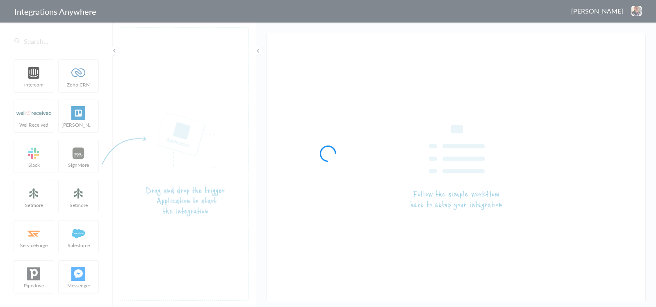
type input "(8774353204 - [PERSON_NAME] Decon) CWA - ServiceMinder [[GEOGRAPHIC_DATA] - Cre…"
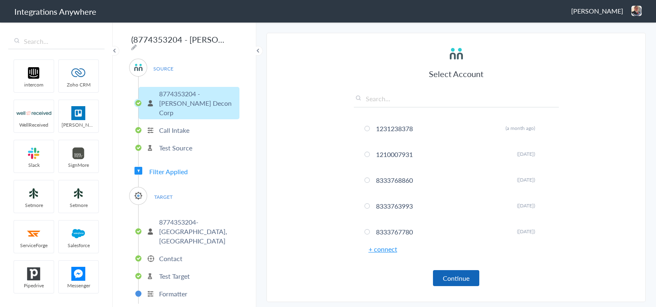
click at [455, 274] on button "Continue" at bounding box center [456, 278] width 46 height 16
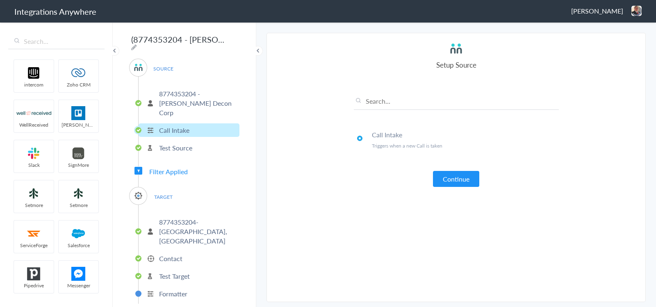
click at [477, 179] on button "Continue" at bounding box center [456, 179] width 46 height 16
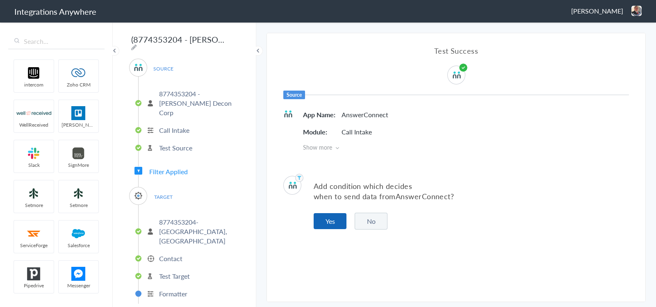
click at [336, 216] on button "Yes" at bounding box center [330, 221] width 33 height 16
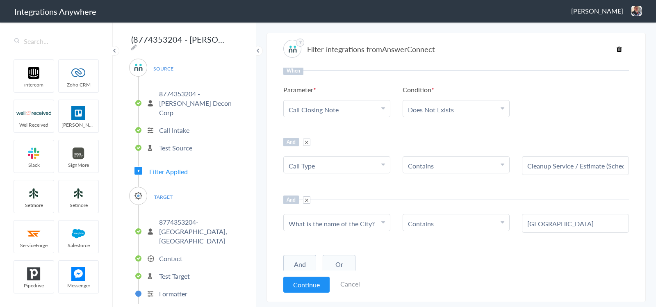
scroll to position [2, 0]
click at [313, 281] on button "Continue" at bounding box center [306, 285] width 46 height 16
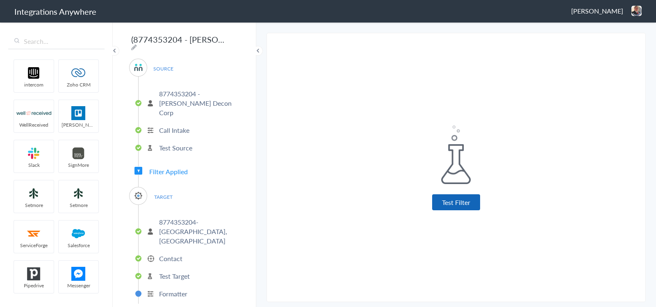
click at [453, 206] on button "Test Filter" at bounding box center [456, 202] width 48 height 16
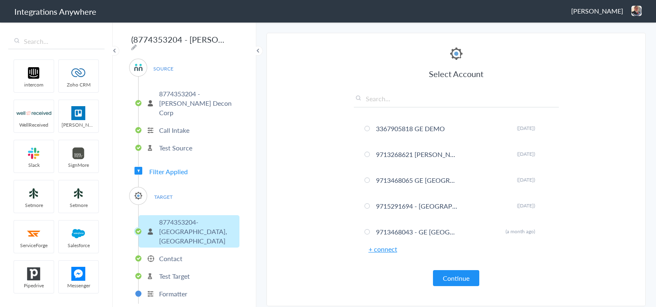
click at [454, 277] on button "Continue" at bounding box center [456, 278] width 46 height 16
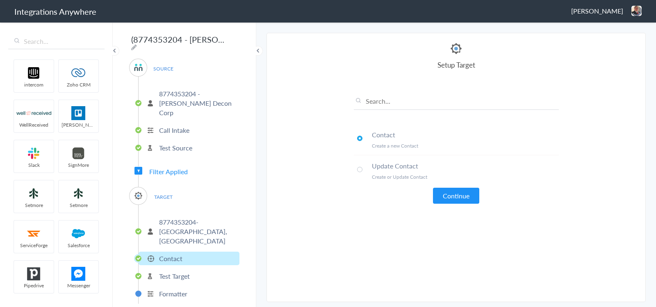
click at [475, 206] on article "Select Account 3367905818 GE DEMO Rename Delete (10 days ago) 9713268621 GE Wes…" at bounding box center [456, 167] width 205 height 252
click at [468, 194] on button "Continue" at bounding box center [456, 196] width 46 height 16
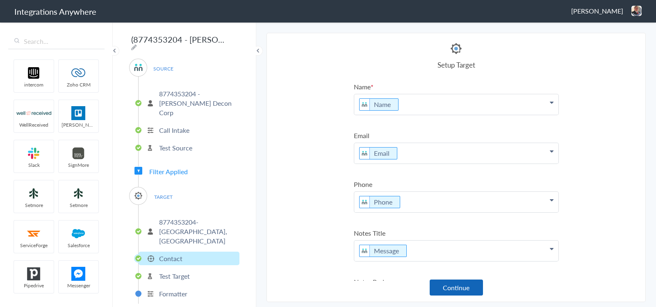
click at [452, 287] on button "Continue" at bounding box center [456, 288] width 53 height 16
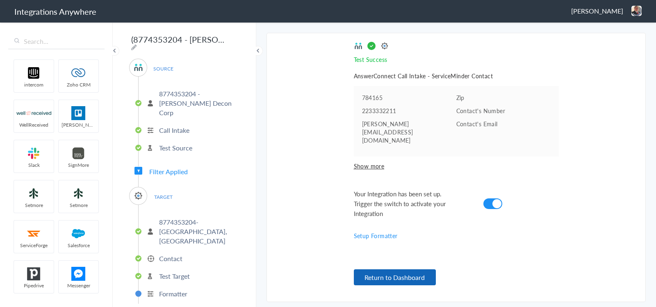
click at [418, 278] on button "Return to Dashboard" at bounding box center [395, 277] width 82 height 16
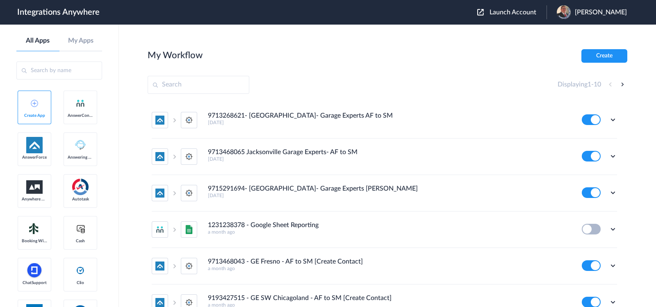
click at [505, 13] on span "Launch Account" at bounding box center [513, 12] width 47 height 7
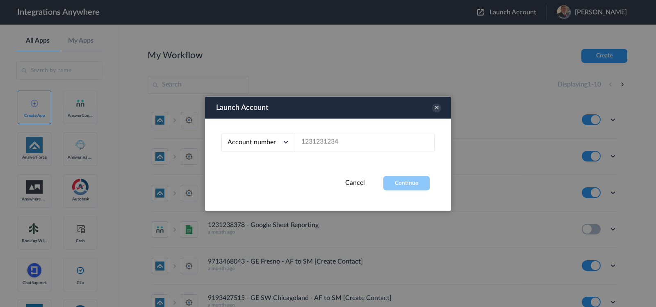
click at [381, 132] on div "Account number Account number Email address" at bounding box center [328, 147] width 246 height 57
click at [352, 142] on input "text" at bounding box center [364, 142] width 139 height 18
paste input "8774353204"
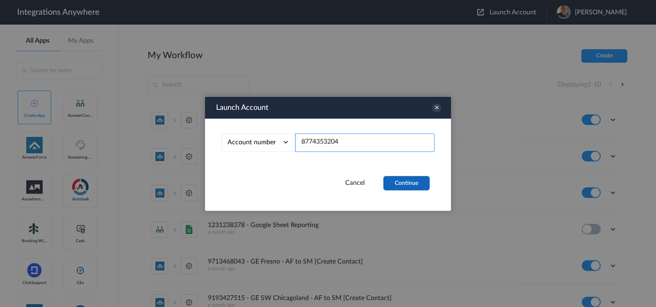
type input "8774353204"
click at [412, 184] on button "Continue" at bounding box center [407, 183] width 46 height 14
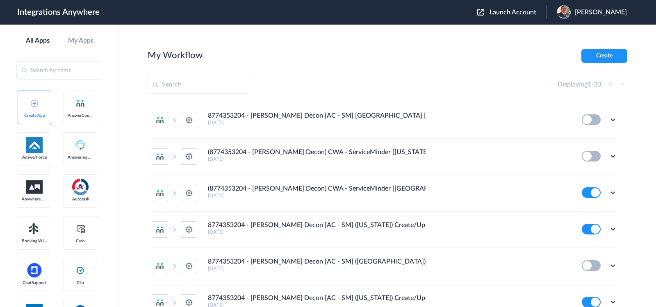
scroll to position [457, 0]
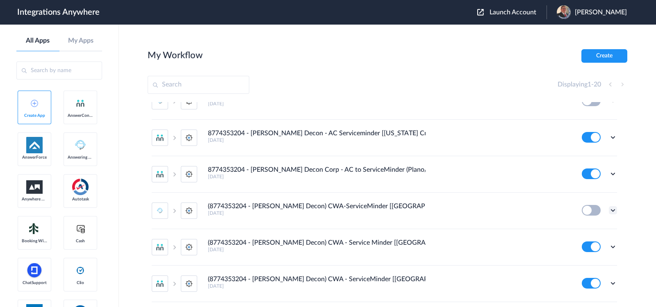
click at [609, 206] on icon at bounding box center [613, 210] width 8 height 8
click at [583, 228] on li "Edit" at bounding box center [590, 229] width 53 height 15
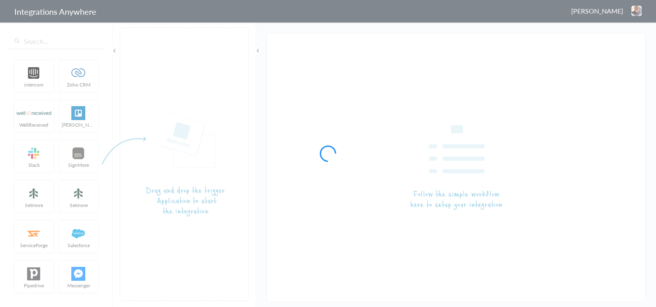
type input "(8774353204 - [PERSON_NAME] Decon) CWA-ServiceMinder [[GEOGRAPHIC_DATA] / [GEOG…"
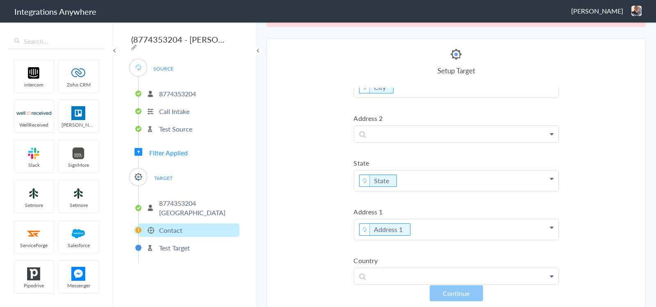
scroll to position [421, 0]
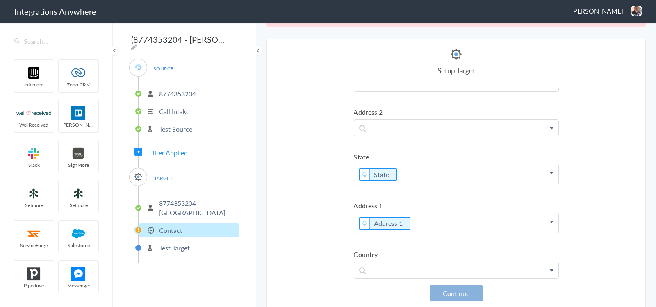
click at [448, 290] on button "Continue" at bounding box center [456, 293] width 53 height 16
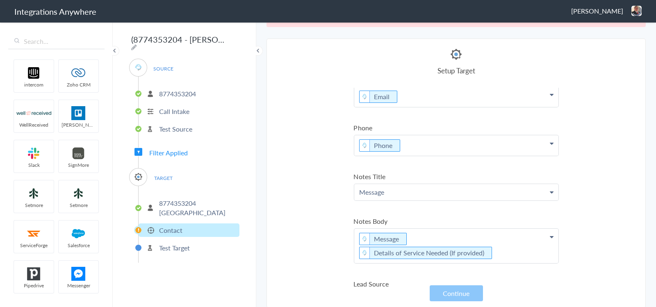
scroll to position [0, 0]
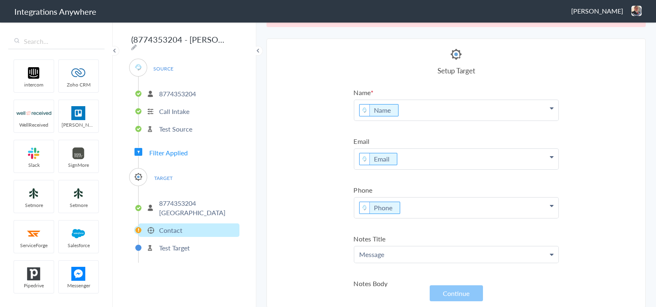
click at [191, 199] on p "8774353204 [GEOGRAPHIC_DATA]" at bounding box center [198, 208] width 78 height 19
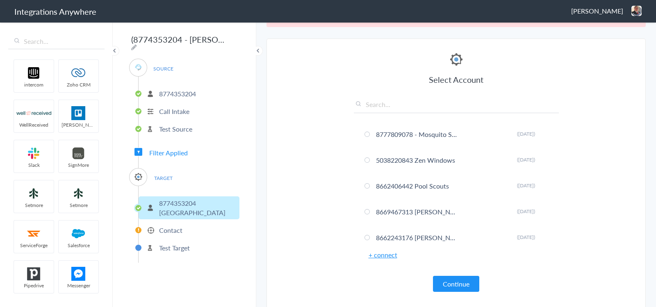
click at [170, 153] on span "Filter Applied" at bounding box center [168, 152] width 39 height 9
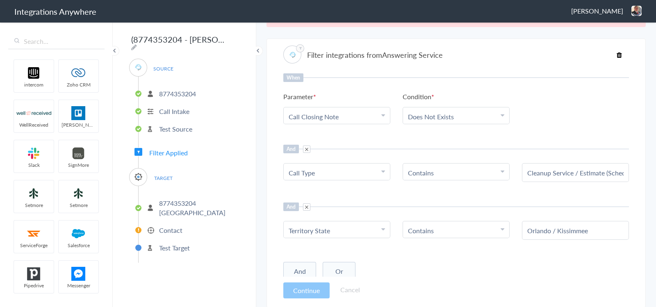
click at [332, 228] on State "Territory State" at bounding box center [335, 230] width 93 height 9
click at [320, 252] on input "text" at bounding box center [337, 253] width 106 height 18
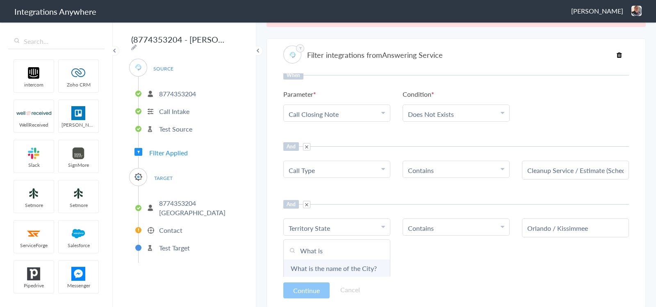
type input "What is"
click at [354, 266] on link "What is the name of the City?" at bounding box center [337, 269] width 106 height 18
click at [314, 287] on button "Continue" at bounding box center [306, 291] width 46 height 16
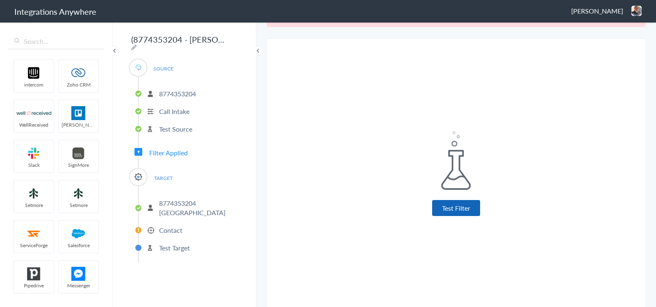
click at [455, 202] on button "Test Filter" at bounding box center [456, 208] width 48 height 16
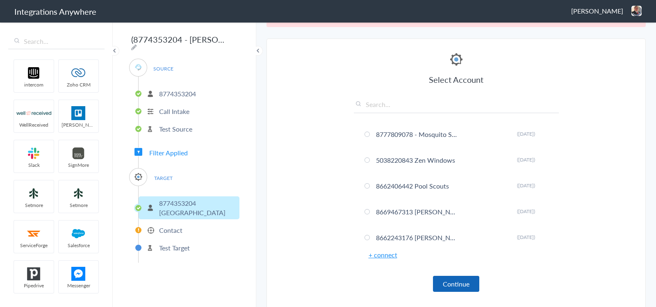
click at [465, 282] on button "Continue" at bounding box center [456, 284] width 46 height 16
click at [447, 110] on input "text" at bounding box center [456, 107] width 205 height 14
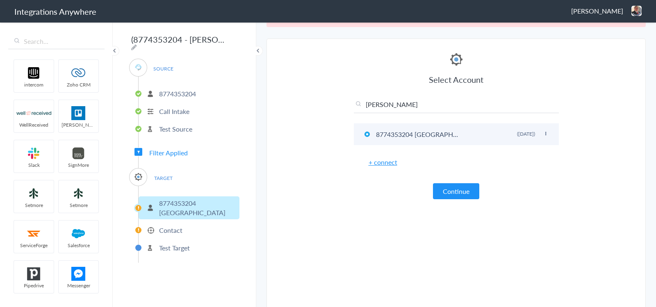
type input "orlan"
click at [411, 130] on li "8774353204 Orlando Rename Delete (5 years ago)" at bounding box center [456, 134] width 205 height 22
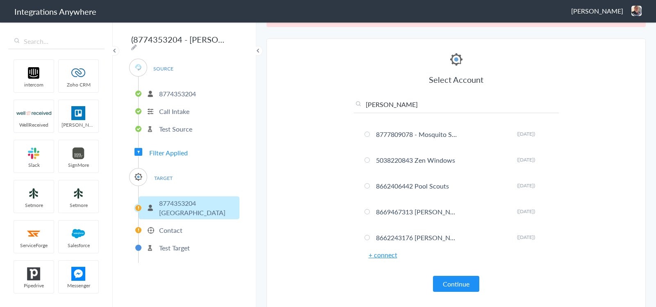
click at [453, 279] on button "Continue" at bounding box center [456, 284] width 46 height 16
click at [401, 101] on input "text" at bounding box center [456, 107] width 205 height 14
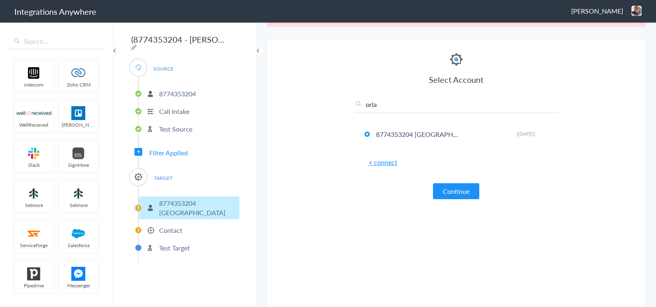
type input "orla"
drag, startPoint x: 164, startPoint y: 234, endPoint x: 181, endPoint y: 228, distance: 17.6
click at [164, 243] on p "Test Target" at bounding box center [174, 247] width 31 height 9
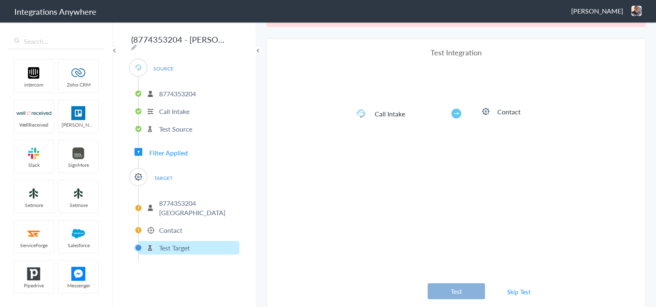
click at [458, 286] on button "Test" at bounding box center [456, 291] width 57 height 16
click at [179, 224] on li "Contact" at bounding box center [189, 231] width 101 height 14
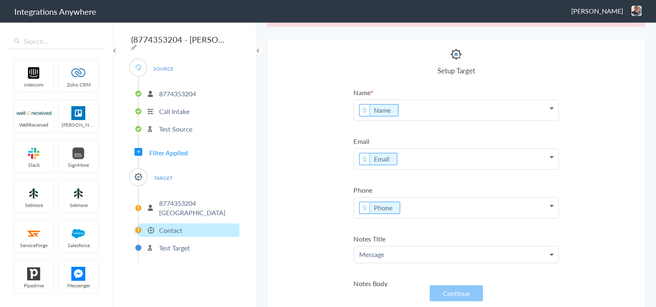
drag, startPoint x: 447, startPoint y: 292, endPoint x: 397, endPoint y: 286, distance: 50.0
click at [441, 290] on button "Continue" at bounding box center [456, 293] width 53 height 16
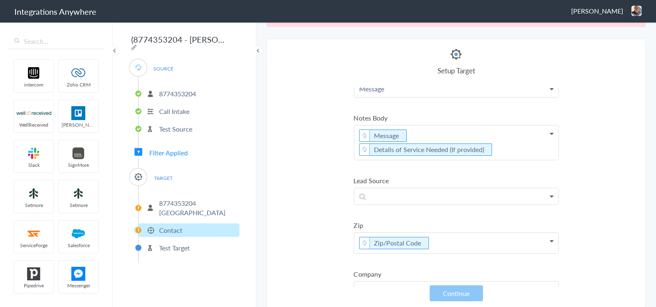
scroll to position [308, 0]
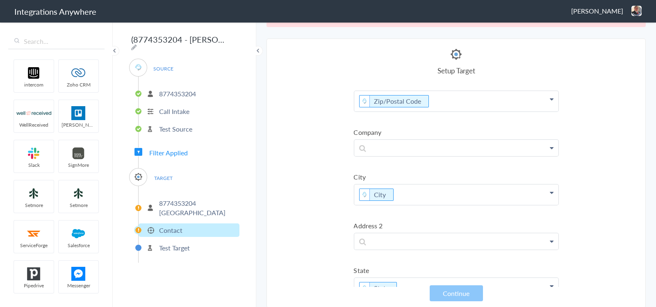
click at [160, 241] on li "Test Target" at bounding box center [189, 248] width 101 height 14
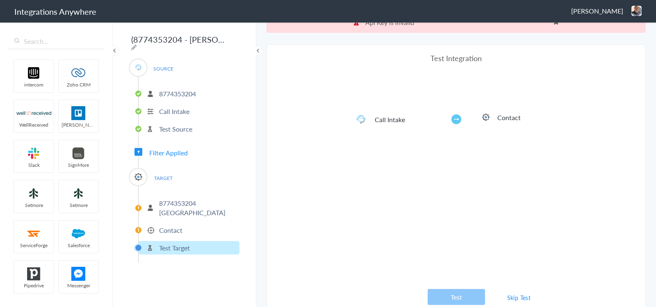
scroll to position [20, 0]
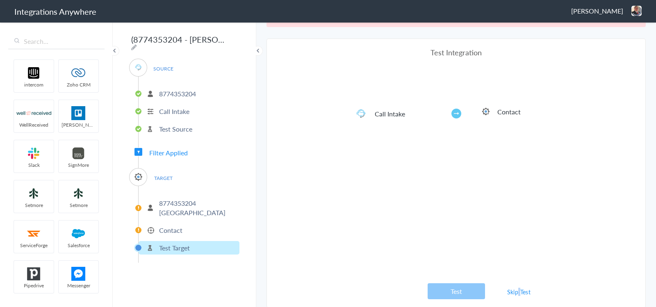
click at [515, 291] on link "Skip Test" at bounding box center [519, 292] width 43 height 15
click at [513, 292] on link "Skip Test" at bounding box center [519, 292] width 43 height 15
drag, startPoint x: 513, startPoint y: 284, endPoint x: 513, endPoint y: 291, distance: 7.4
click at [513, 285] on link "Skip Test" at bounding box center [519, 292] width 43 height 15
click at [513, 291] on link "Skip Test" at bounding box center [519, 292] width 43 height 15
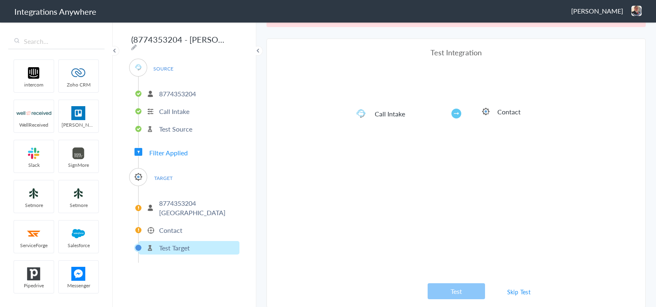
click at [511, 291] on link "Skip Test" at bounding box center [519, 292] width 43 height 15
click at [513, 287] on link "Skip Test" at bounding box center [519, 292] width 43 height 15
click at [513, 282] on div "Test Integration Call Intake Contact View test data Your Integration has been s…" at bounding box center [456, 173] width 205 height 252
drag, startPoint x: 469, startPoint y: 290, endPoint x: 517, endPoint y: 290, distance: 48.0
click at [473, 288] on button "Test" at bounding box center [456, 291] width 57 height 16
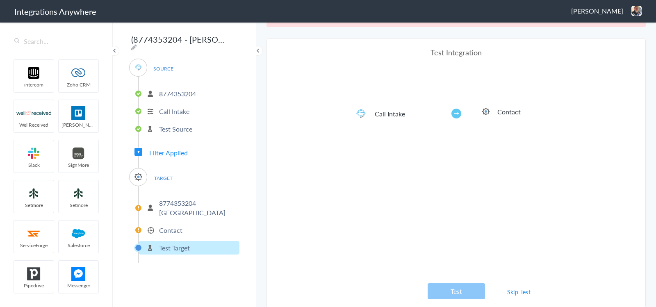
click at [517, 290] on link "Skip Test" at bounding box center [519, 292] width 43 height 15
click at [137, 44] on icon at bounding box center [134, 47] width 6 height 7
type input "(8774353204 - Spaulding Decon) CWA-ServiceMinder [Orlando / Kissimmee - Create …"
click at [166, 226] on p "Contact" at bounding box center [170, 230] width 23 height 9
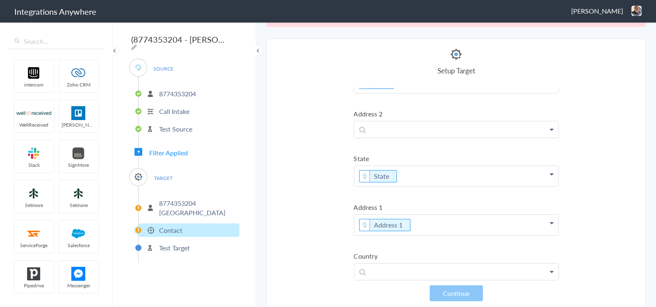
scroll to position [421, 0]
drag, startPoint x: 423, startPoint y: 265, endPoint x: 438, endPoint y: 218, distance: 48.8
click at [423, 264] on p at bounding box center [456, 270] width 204 height 16
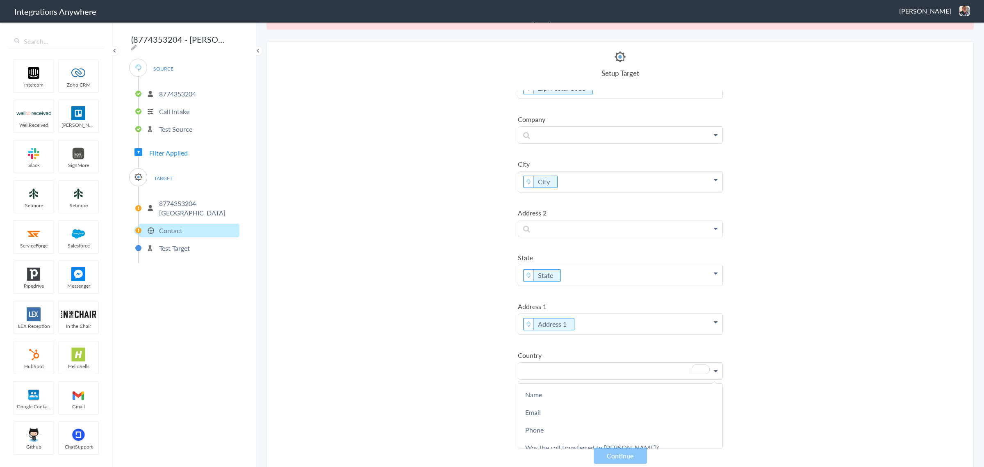
scroll to position [21, 0]
click at [191, 199] on p "8774353204 Orlando" at bounding box center [198, 208] width 78 height 19
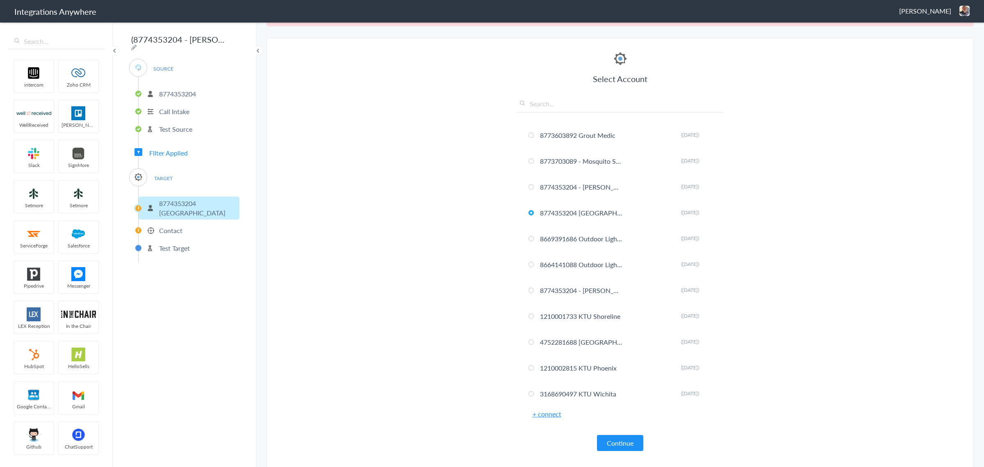
scroll to position [206, 0]
drag, startPoint x: 574, startPoint y: 211, endPoint x: 541, endPoint y: 214, distance: 32.9
click at [541, 214] on li "8774353204 Orlando Rename Delete (5 years ago)" at bounding box center [620, 212] width 205 height 22
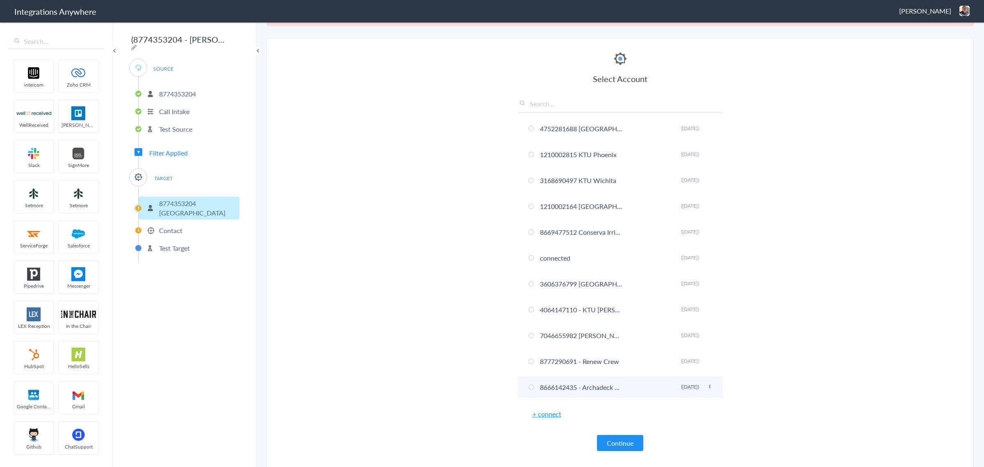
scroll to position [565, 0]
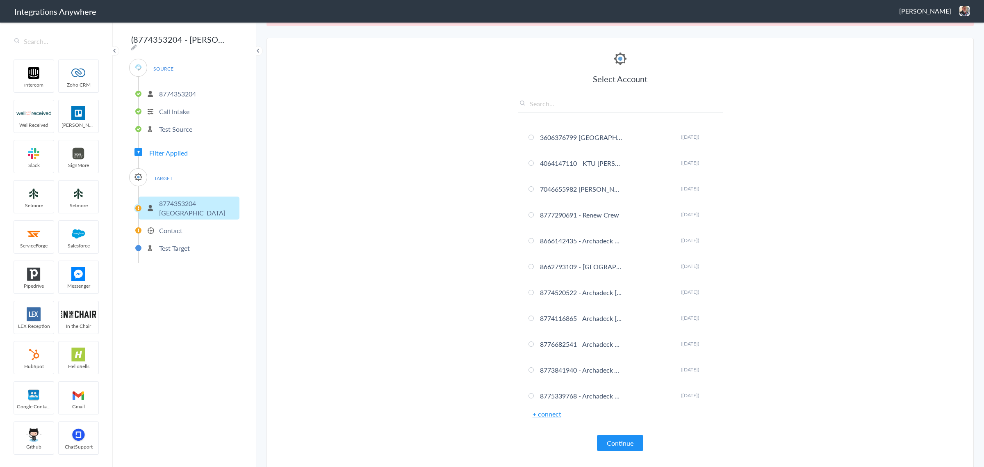
drag, startPoint x: 573, startPoint y: 103, endPoint x: 573, endPoint y: 98, distance: 4.6
click at [573, 103] on input "text" at bounding box center [620, 106] width 205 height 14
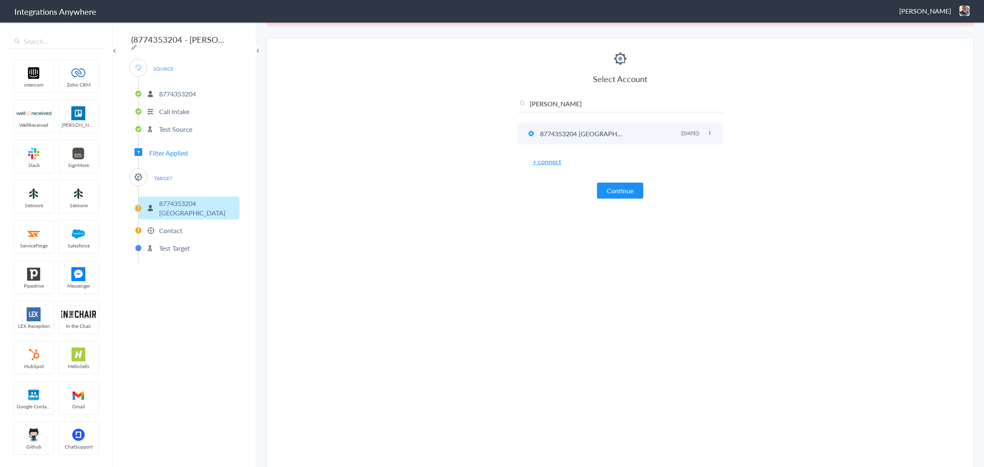
type input "Orlan"
click at [575, 132] on li "8774353204 Orlando Rename Delete (5 years ago)" at bounding box center [620, 134] width 205 height 22
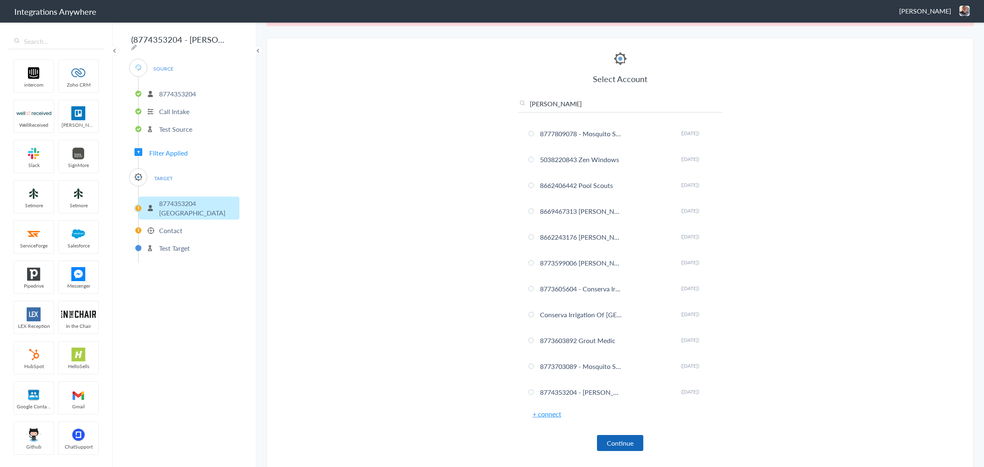
click at [619, 307] on button "Continue" at bounding box center [620, 443] width 46 height 16
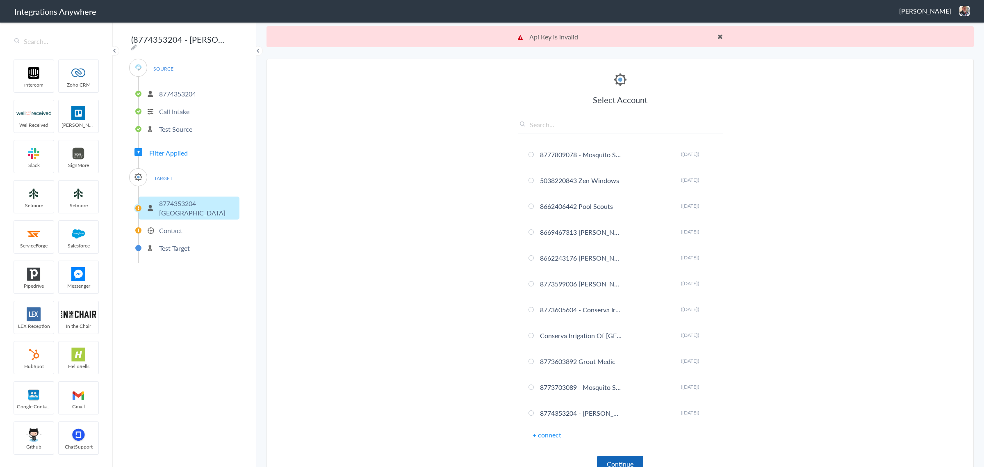
click at [623, 307] on button "Continue" at bounding box center [620, 464] width 46 height 16
click at [162, 243] on p "Test Target" at bounding box center [174, 247] width 31 height 9
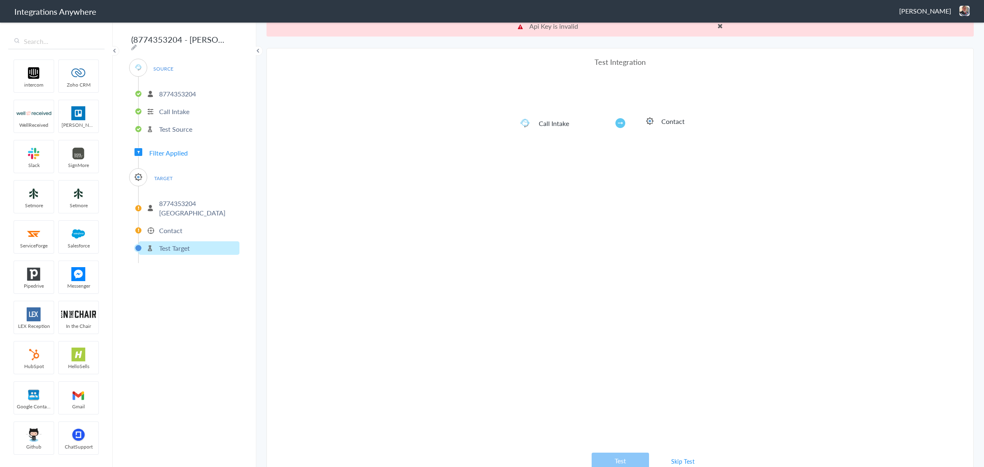
scroll to position [21, 0]
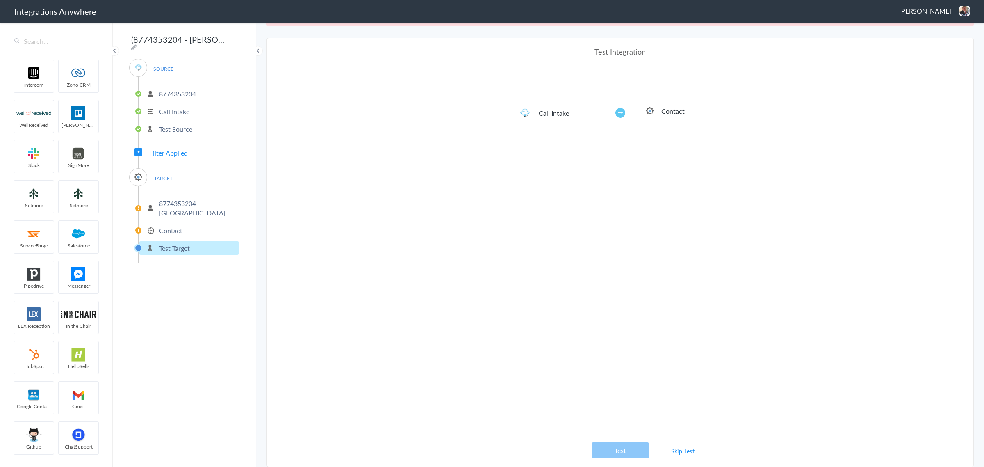
click at [656, 307] on link "Skip Test" at bounding box center [683, 450] width 43 height 15
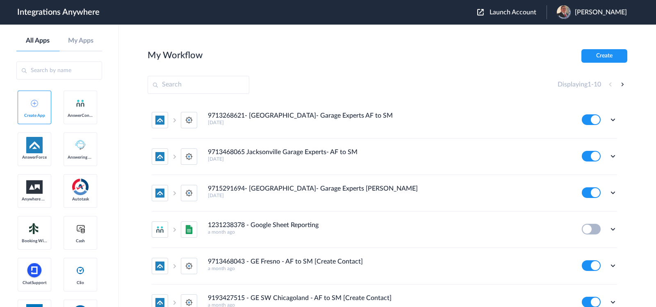
click at [515, 18] on div "Launch Account [PERSON_NAME] My Account Logout" at bounding box center [556, 12] width 158 height 14
click at [513, 13] on span "Launch Account" at bounding box center [513, 12] width 47 height 7
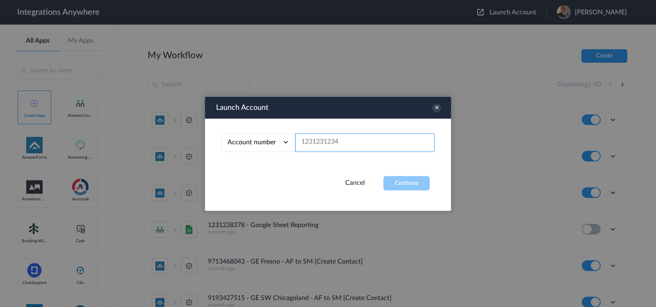
paste input "8774353204"
type input "8774353204"
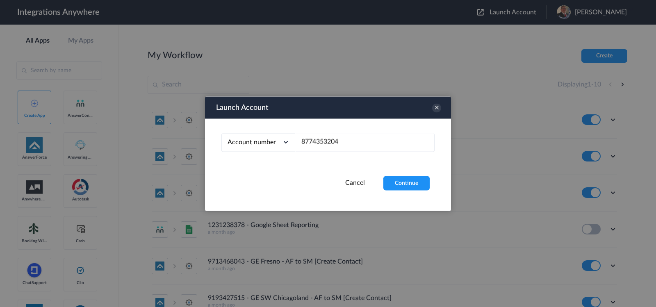
click at [405, 192] on div "Launch Account Account number Account number Email address 8774353204 Cancel Co…" at bounding box center [328, 153] width 246 height 114
click at [406, 184] on button "Continue" at bounding box center [407, 183] width 46 height 14
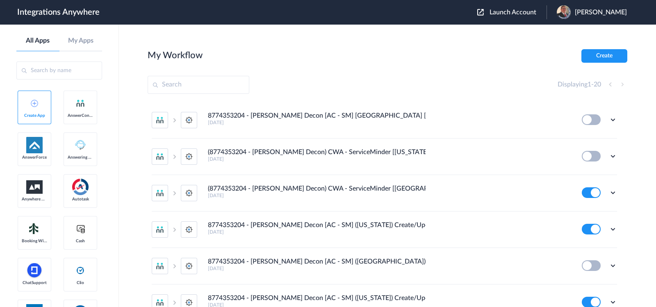
scroll to position [555, 0]
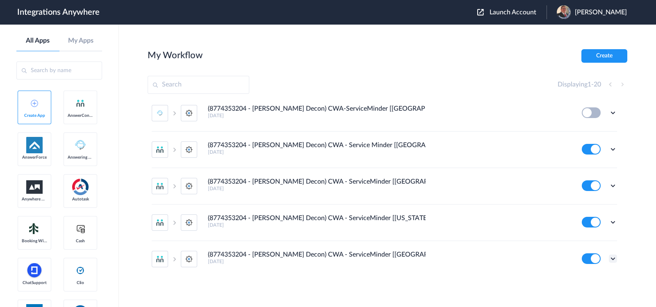
click at [609, 255] on icon at bounding box center [613, 259] width 8 height 8
click at [384, 224] on h5 "[DATE]" at bounding box center [389, 225] width 363 height 6
click at [584, 221] on button at bounding box center [591, 222] width 19 height 11
click at [585, 184] on button at bounding box center [591, 185] width 19 height 11
click at [582, 184] on button at bounding box center [591, 185] width 19 height 11
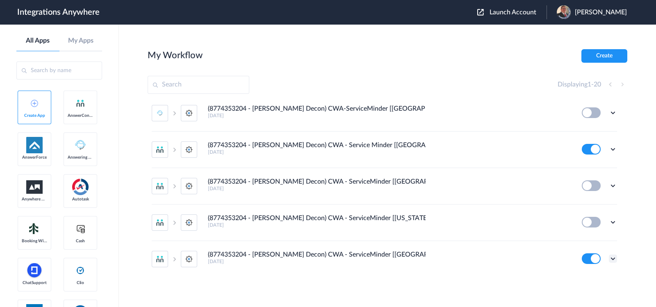
click at [609, 255] on icon at bounding box center [613, 259] width 8 height 8
click at [586, 205] on li "Edit" at bounding box center [590, 208] width 53 height 15
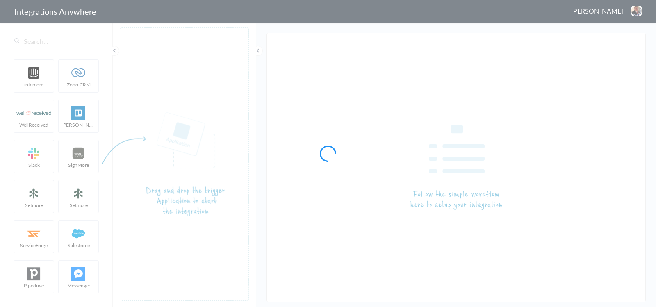
type input "(8774353204 - [PERSON_NAME] Decon) CWA - ServiceMinder [[GEOGRAPHIC_DATA] - Cre…"
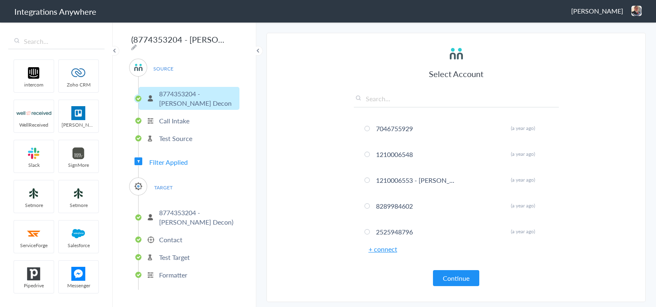
click at [175, 136] on p "Test Source" at bounding box center [175, 138] width 33 height 9
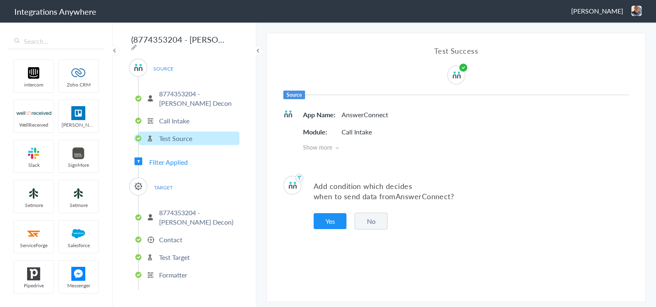
click at [165, 160] on span "Filter Applied" at bounding box center [168, 162] width 39 height 9
